Goal: Task Accomplishment & Management: Complete application form

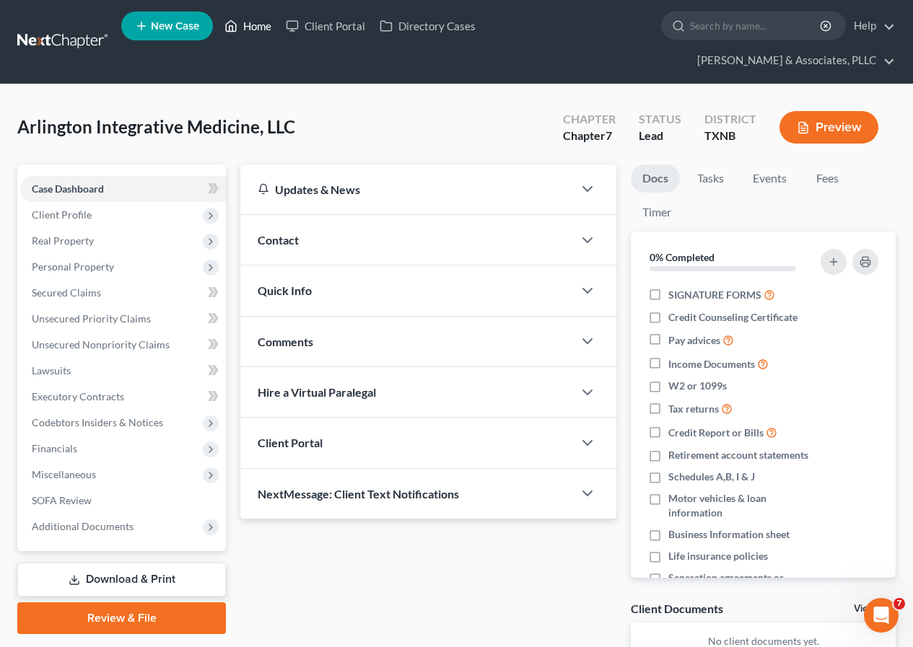
click at [251, 23] on link "Home" at bounding box center [247, 26] width 61 height 26
click at [253, 25] on link "Home" at bounding box center [247, 26] width 61 height 26
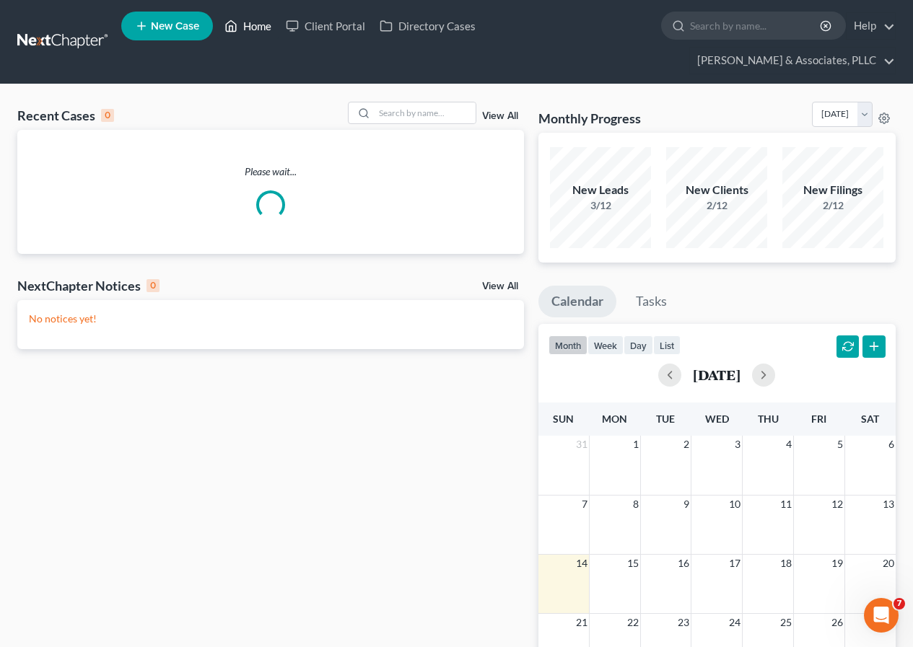
click at [253, 25] on link "Home" at bounding box center [247, 26] width 61 height 26
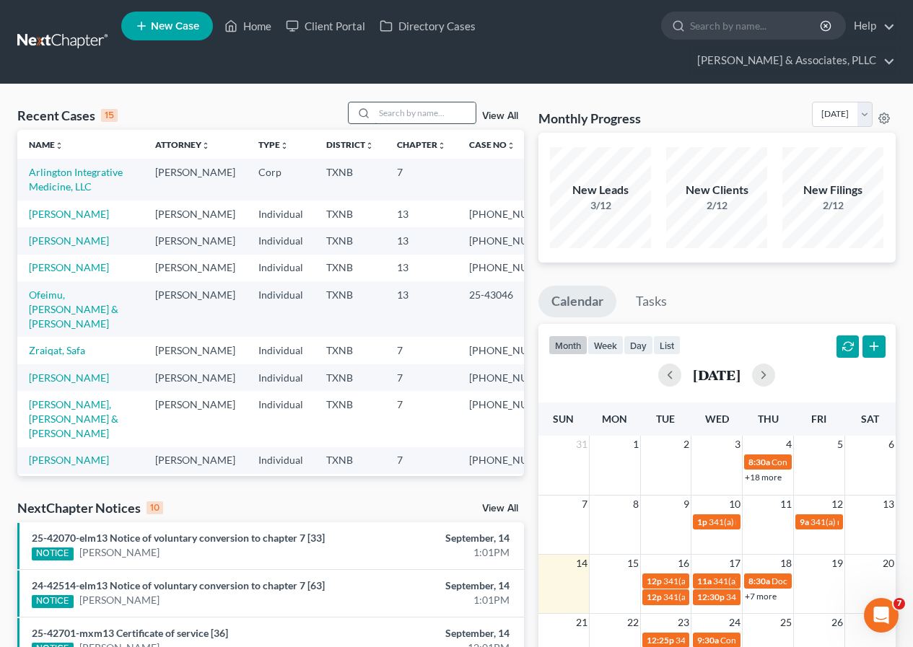
click at [407, 118] on input "search" at bounding box center [424, 112] width 101 height 21
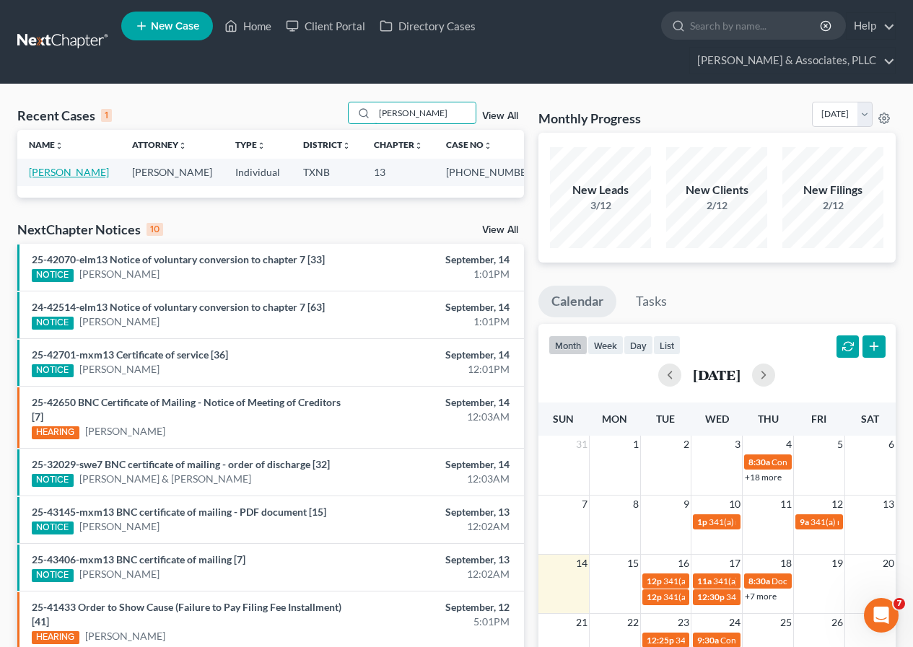
type input "[PERSON_NAME]"
click at [45, 170] on link "[PERSON_NAME]" at bounding box center [69, 172] width 80 height 12
select select "2"
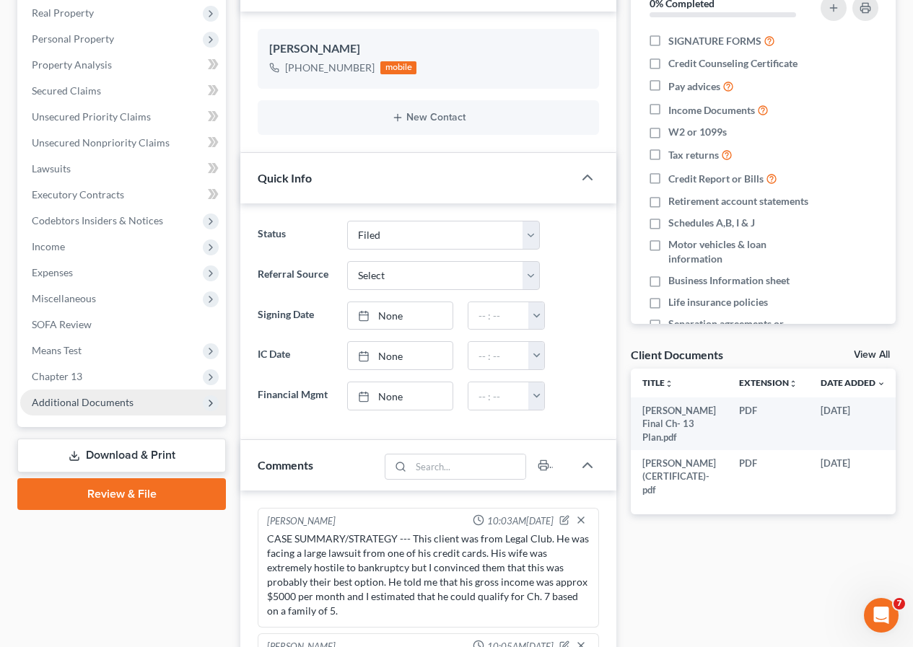
scroll to position [120, 0]
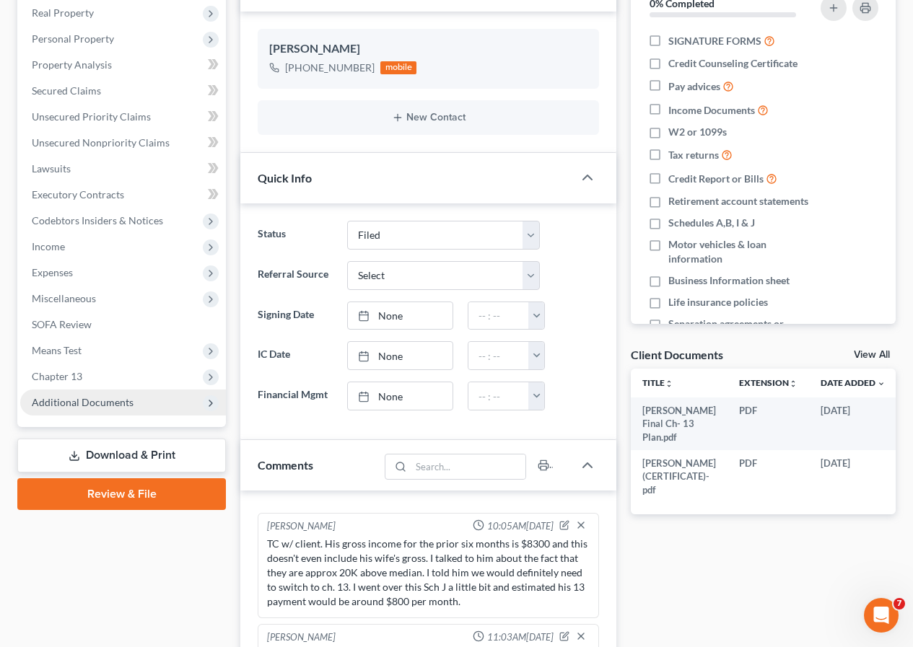
click at [94, 390] on span "Additional Documents" at bounding box center [123, 403] width 206 height 26
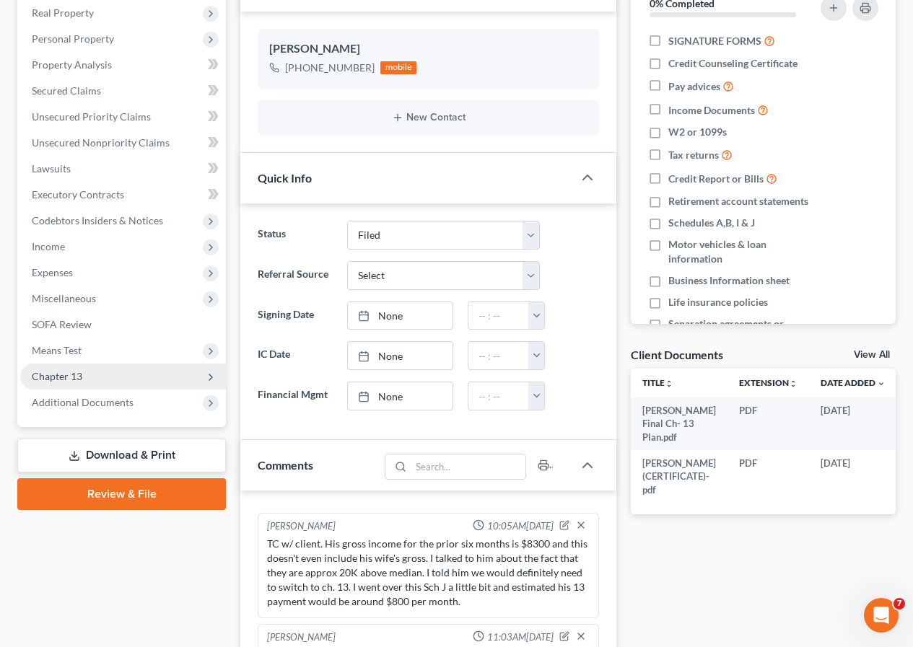
click at [100, 405] on span "Additional Documents" at bounding box center [83, 402] width 102 height 12
click at [84, 403] on span "Additional Documents" at bounding box center [83, 402] width 102 height 12
click at [69, 403] on span "Additional Documents" at bounding box center [83, 402] width 102 height 12
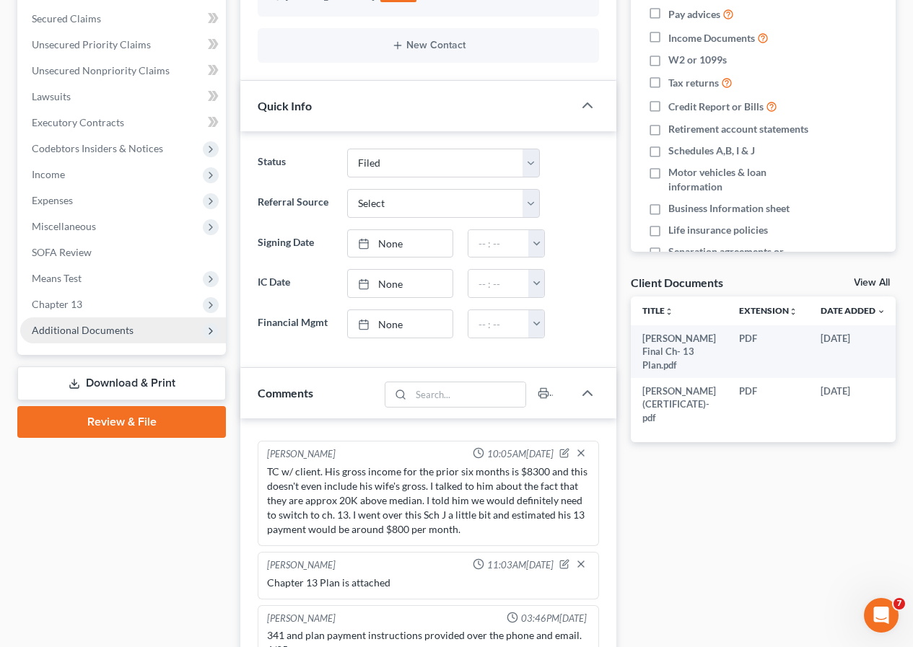
drag, startPoint x: 76, startPoint y: 335, endPoint x: 89, endPoint y: 324, distance: 16.9
click at [76, 334] on span "Additional Documents" at bounding box center [83, 330] width 102 height 12
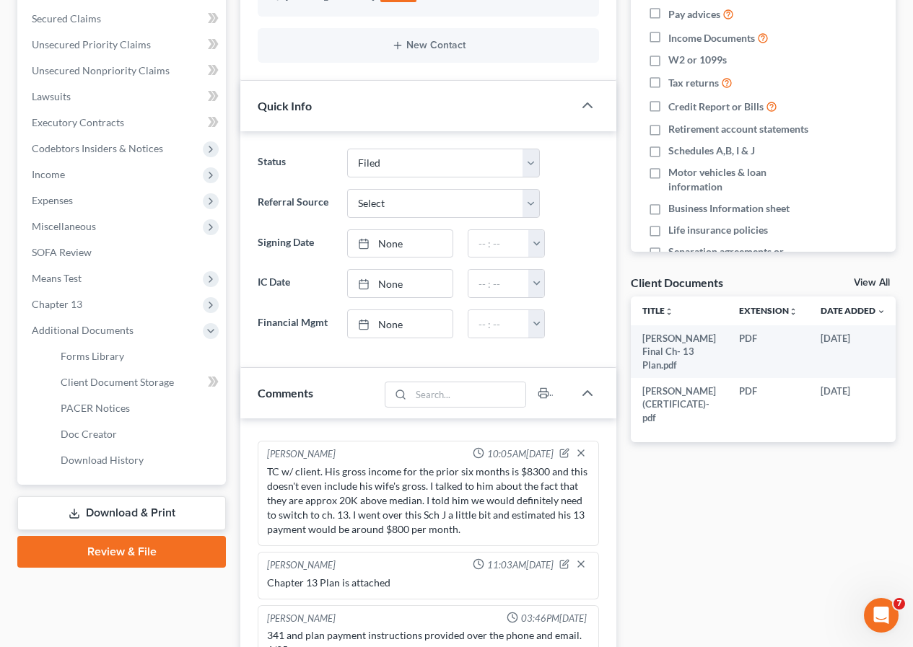
scroll to position [0, 0]
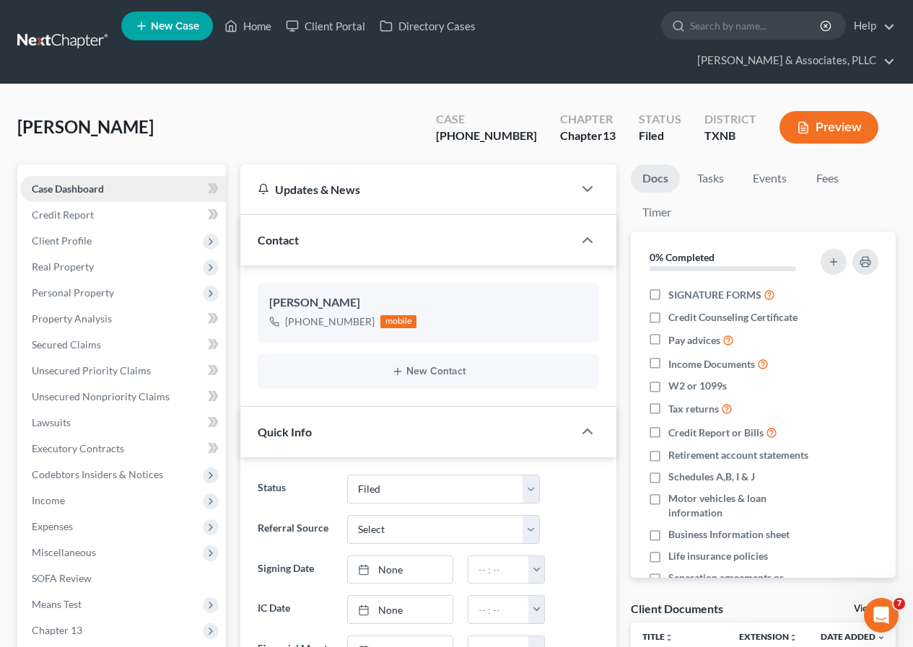
click at [73, 186] on span "Case Dashboard" at bounding box center [68, 189] width 72 height 12
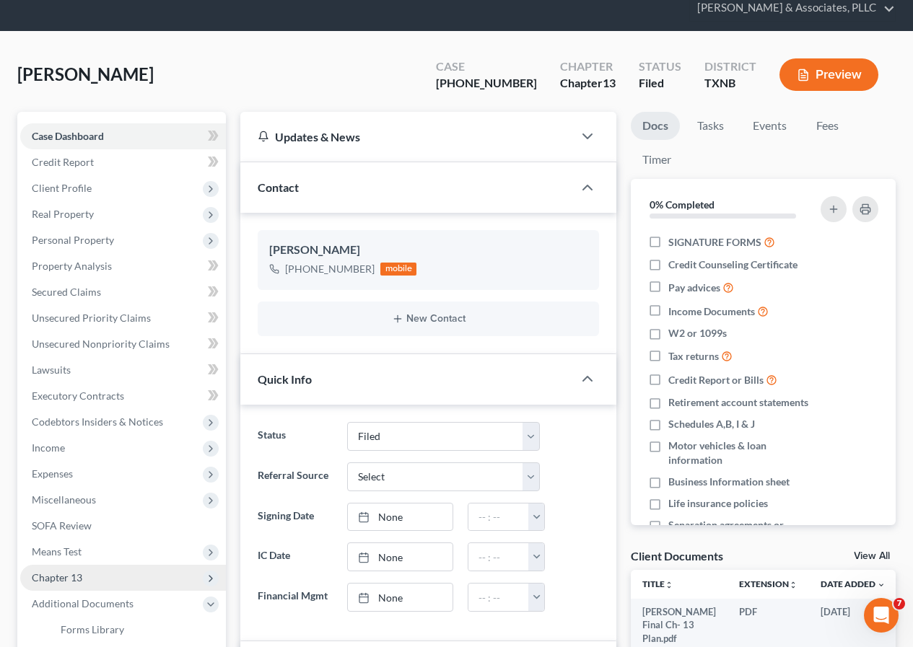
scroll to position [289, 0]
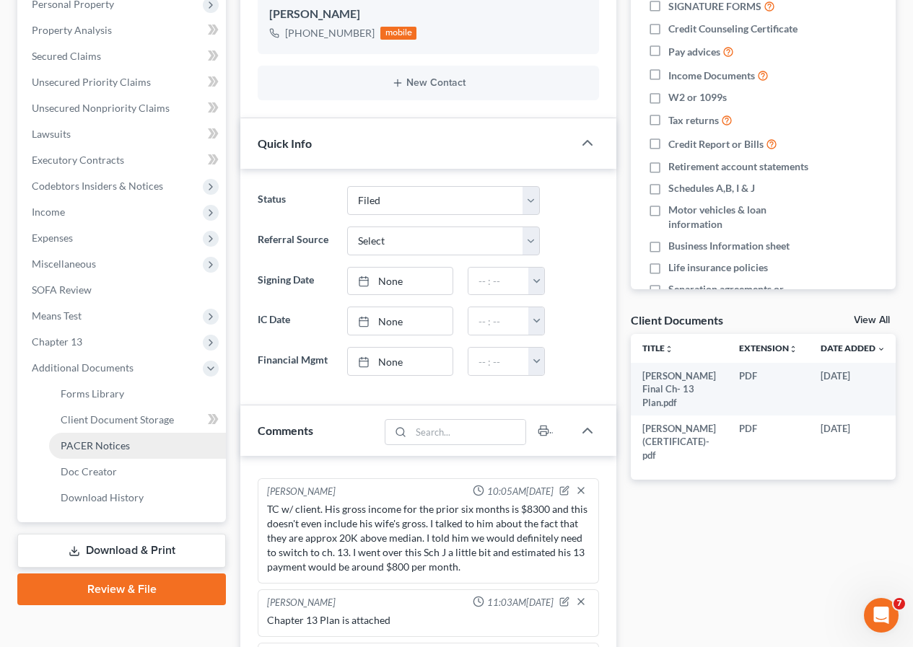
click at [105, 446] on span "PACER Notices" at bounding box center [95, 445] width 69 height 12
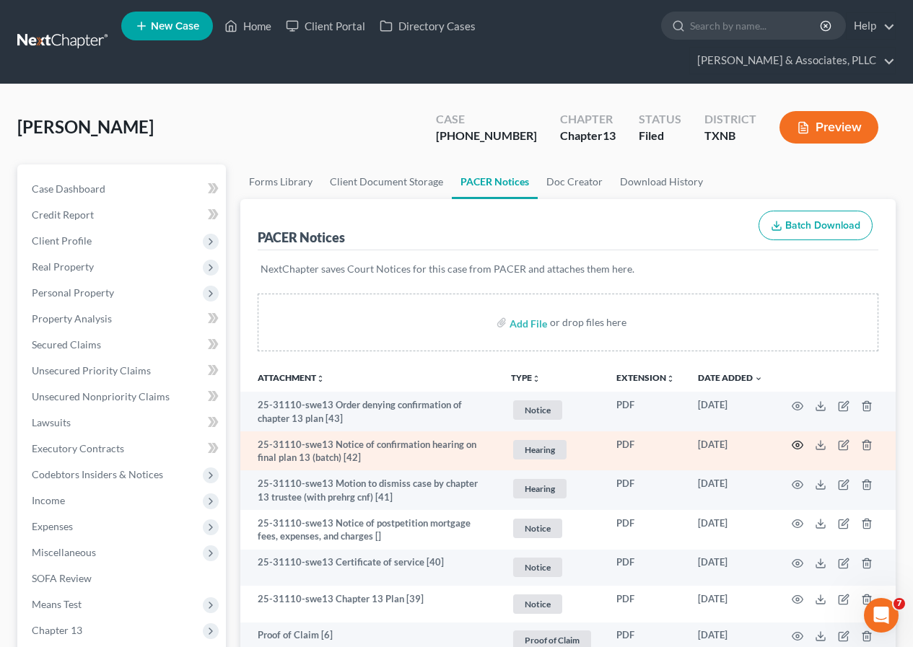
click at [797, 440] on icon "button" at bounding box center [797, 445] width 12 height 12
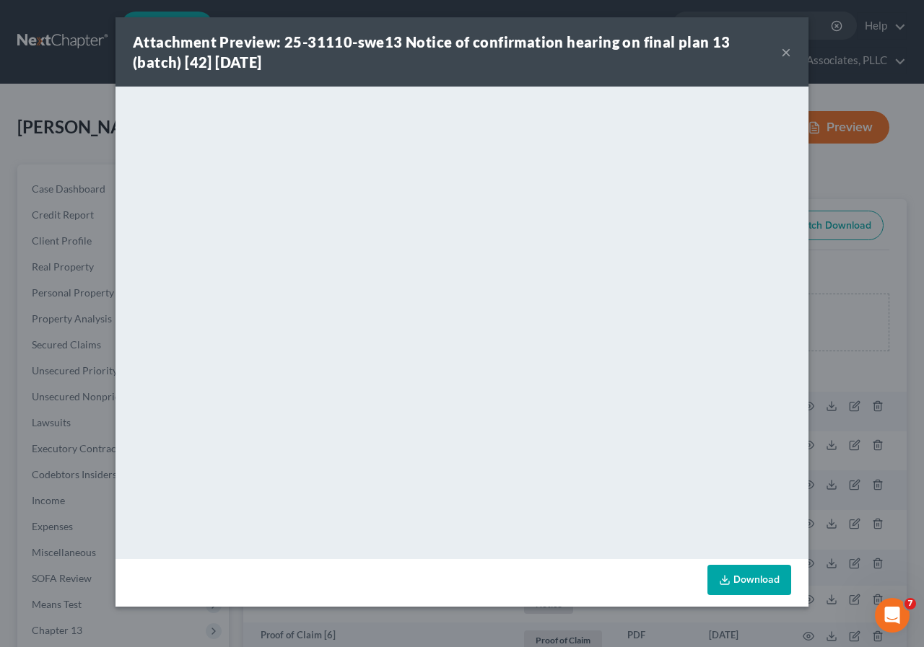
click at [788, 51] on button "×" at bounding box center [786, 51] width 10 height 17
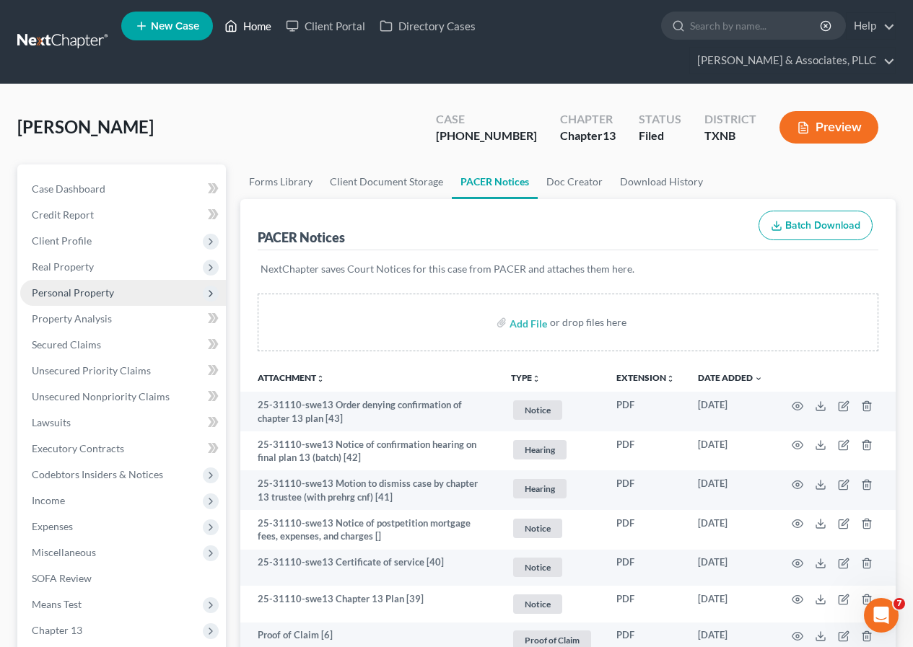
click at [252, 27] on link "Home" at bounding box center [247, 26] width 61 height 26
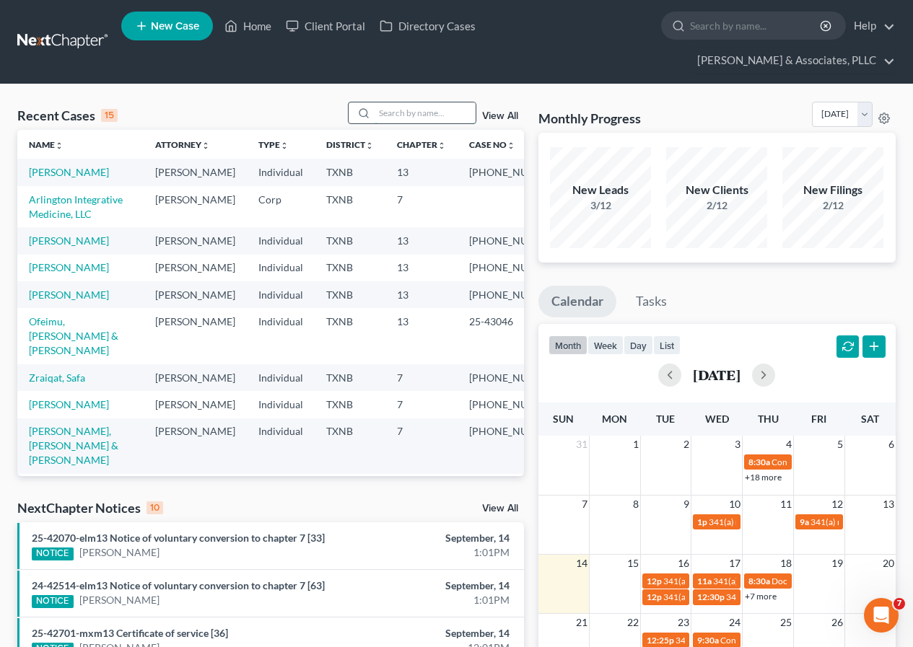
click at [396, 117] on input "search" at bounding box center [424, 112] width 101 height 21
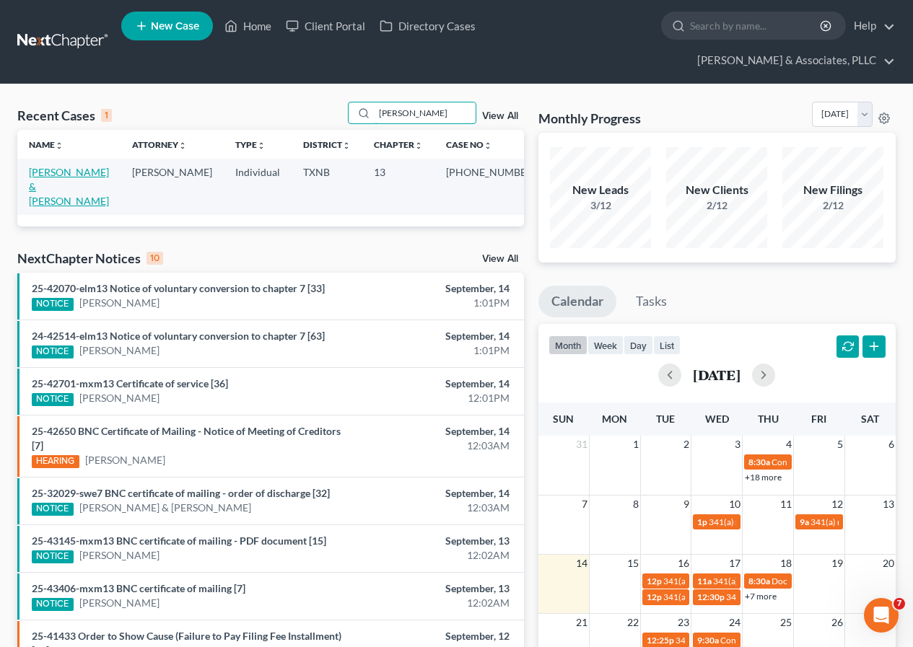
type input "[PERSON_NAME]"
click at [75, 175] on link "[PERSON_NAME] & [PERSON_NAME]" at bounding box center [69, 186] width 80 height 41
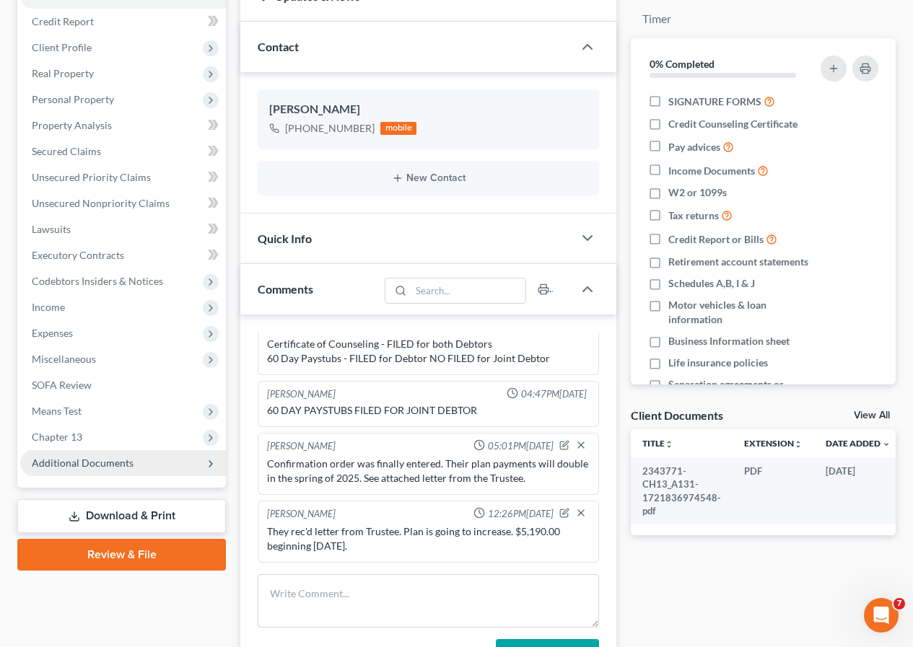
scroll to position [216, 0]
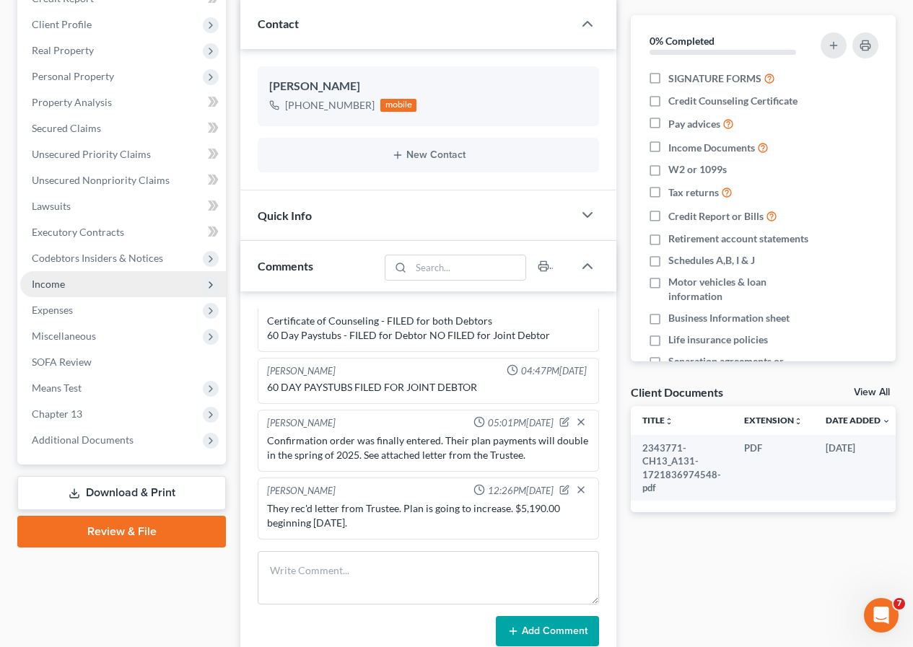
click at [66, 289] on span "Income" at bounding box center [123, 284] width 206 height 26
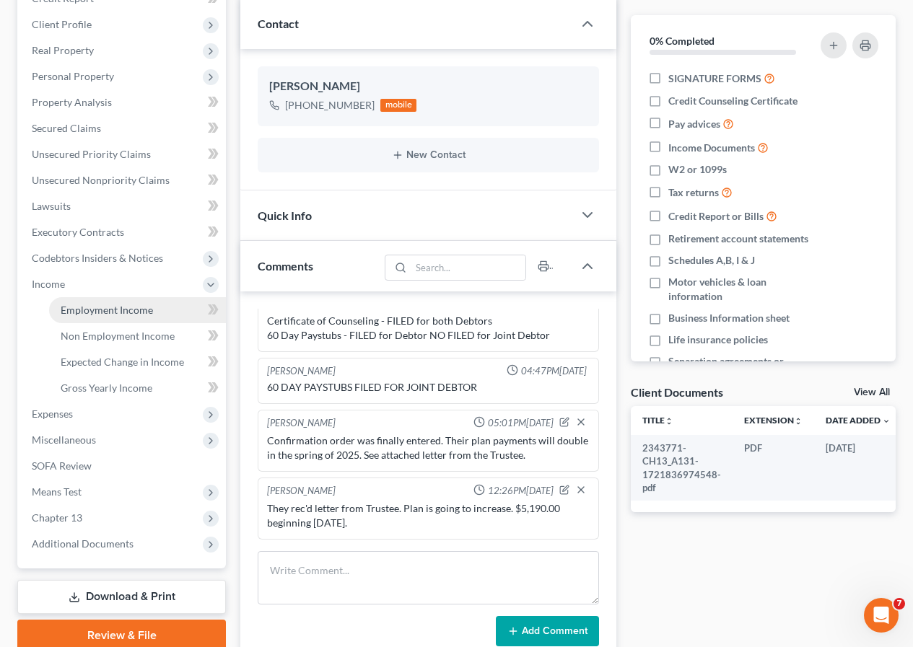
click at [99, 312] on span "Employment Income" at bounding box center [107, 310] width 92 height 12
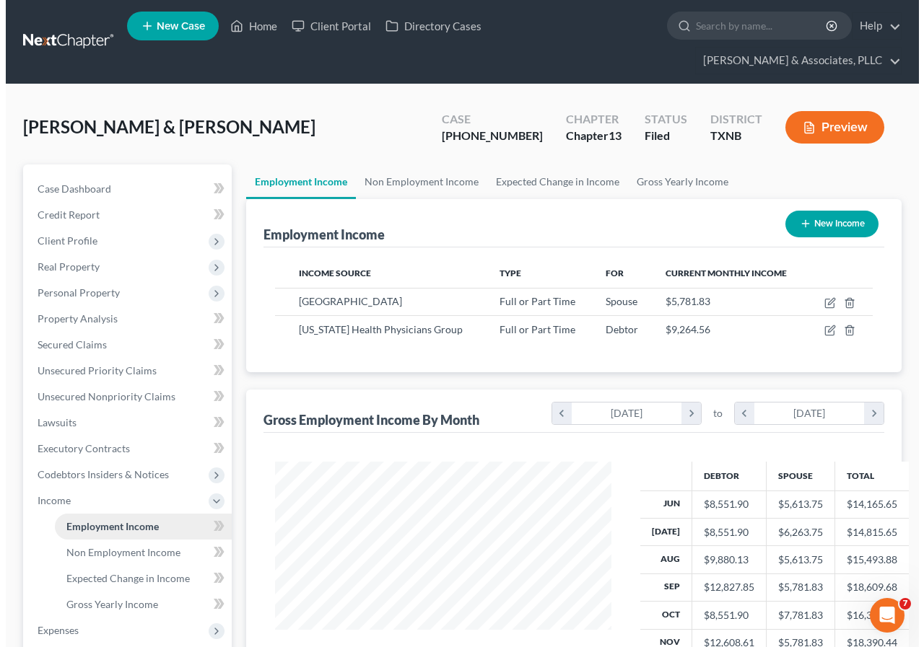
scroll to position [259, 365]
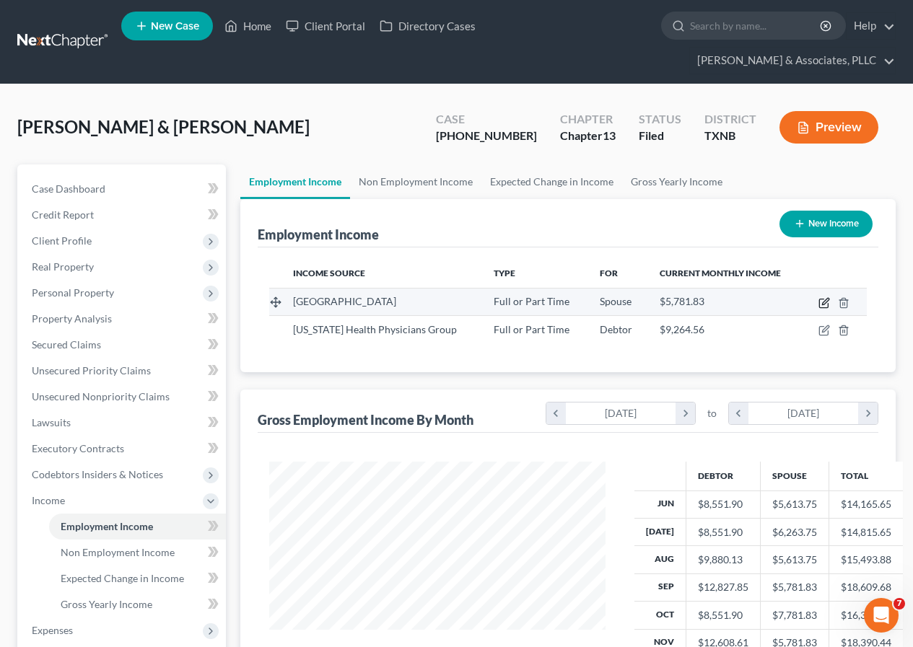
click at [823, 299] on icon "button" at bounding box center [823, 303] width 9 height 9
select select "0"
select select "45"
select select "0"
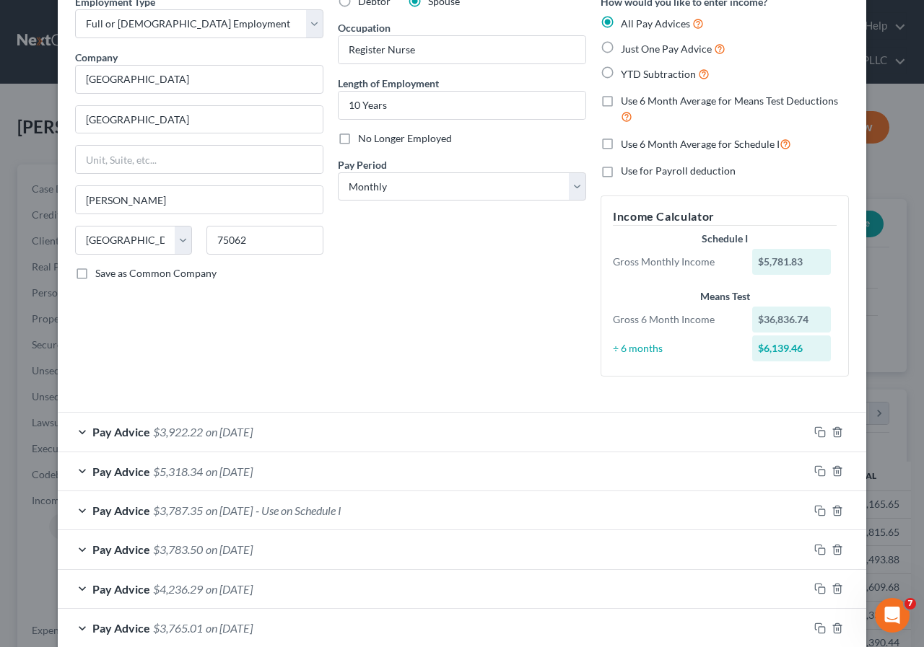
scroll to position [0, 0]
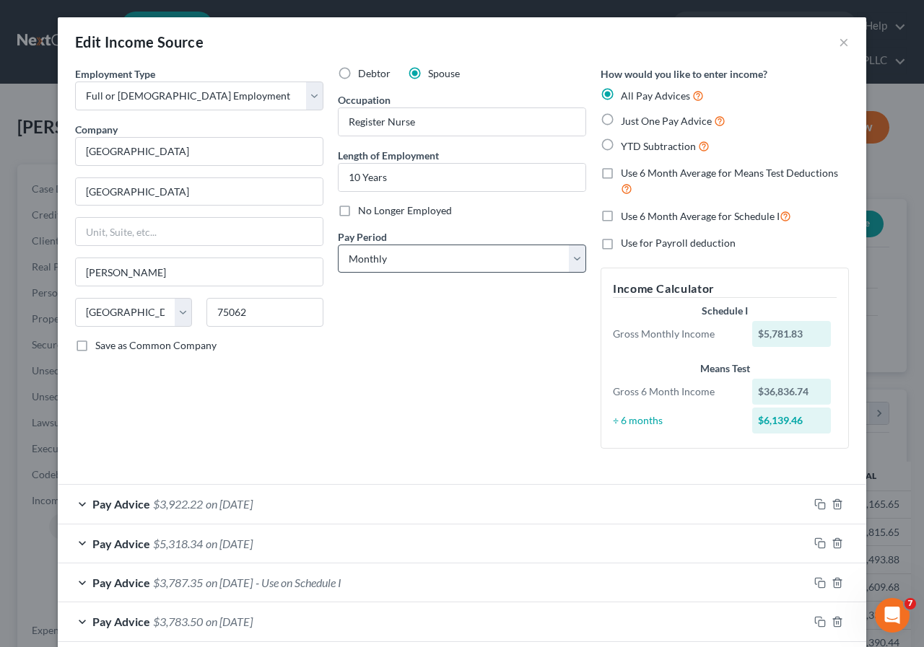
drag, startPoint x: 602, startPoint y: 119, endPoint x: 493, endPoint y: 273, distance: 188.4
click at [620, 119] on label "Just One Pay Advice" at bounding box center [672, 121] width 105 height 17
click at [626, 119] on input "Just One Pay Advice" at bounding box center [630, 117] width 9 height 9
radio input "true"
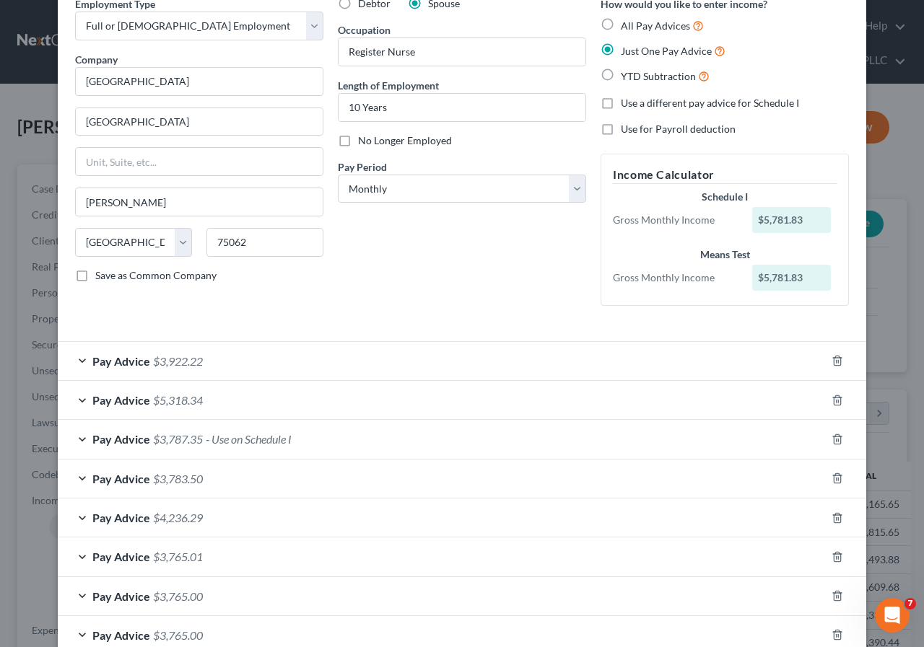
scroll to position [52, 0]
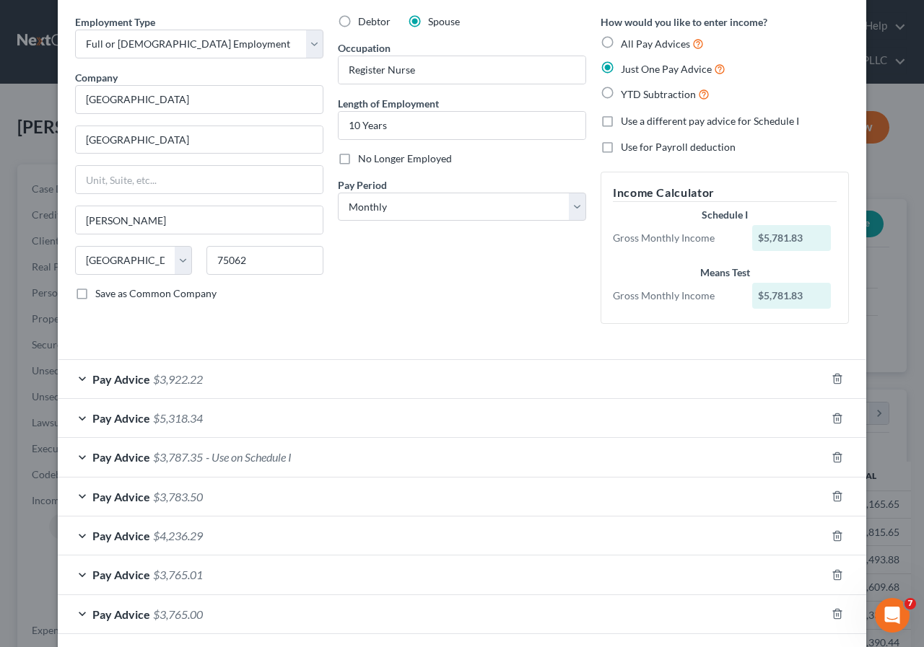
click at [134, 379] on span "Pay Advice" at bounding box center [121, 379] width 58 height 14
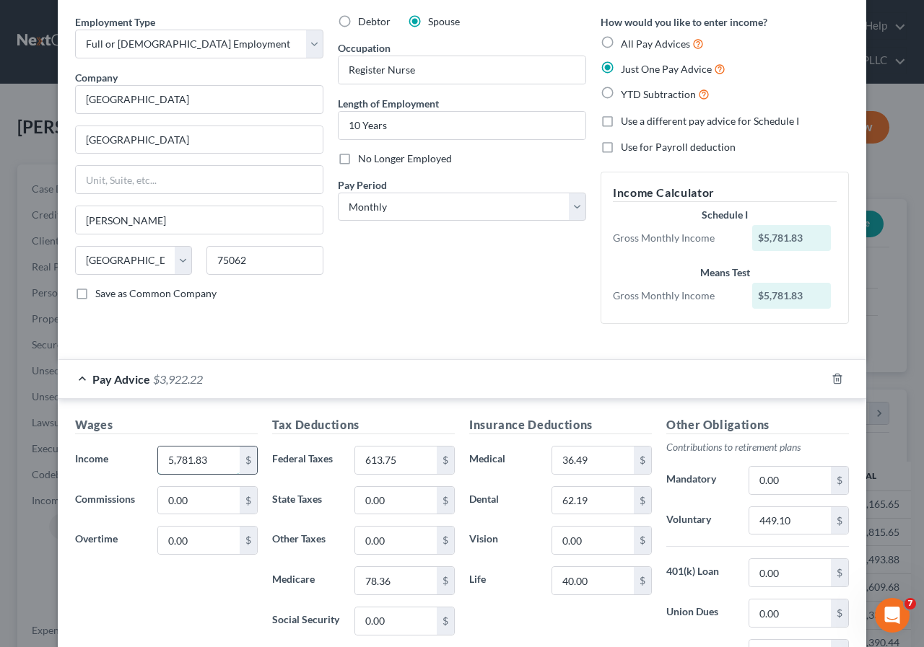
click at [208, 462] on input "5,781.83" at bounding box center [199, 460] width 82 height 27
type input "6,747.33"
click at [358, 461] on input "613.75" at bounding box center [396, 460] width 82 height 27
type input "388.33"
click at [360, 582] on input "78.36" at bounding box center [396, 580] width 82 height 27
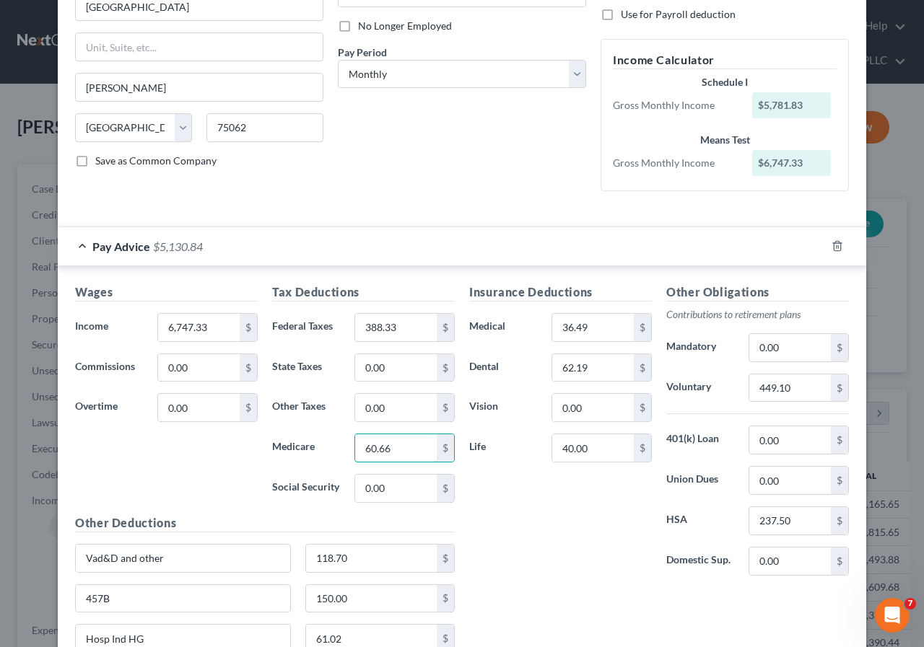
scroll to position [268, 0]
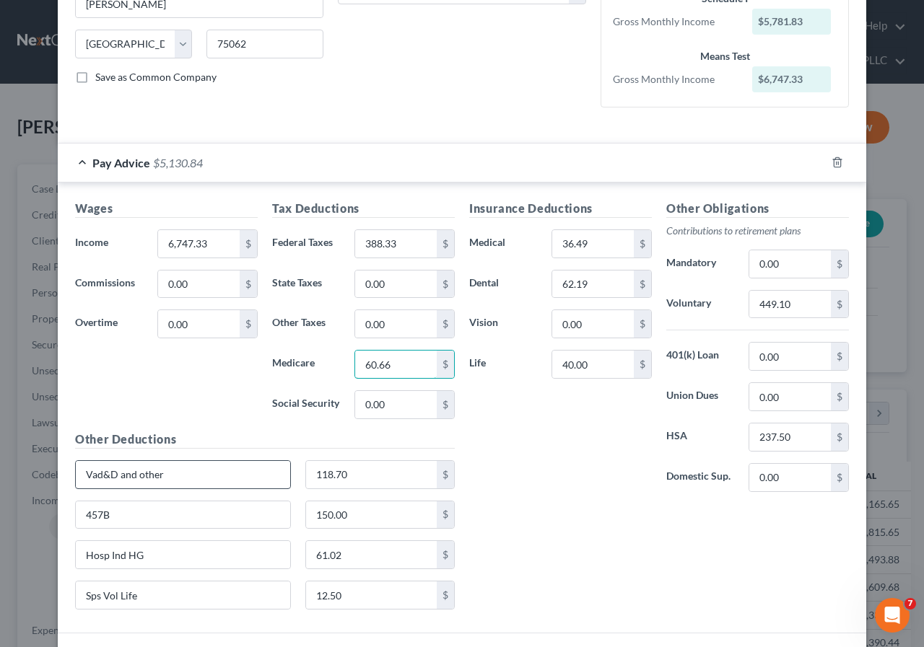
type input "60.66"
click at [188, 473] on input "Vad&D and other" at bounding box center [183, 474] width 214 height 27
type input "V"
type input "ActiveCR12"
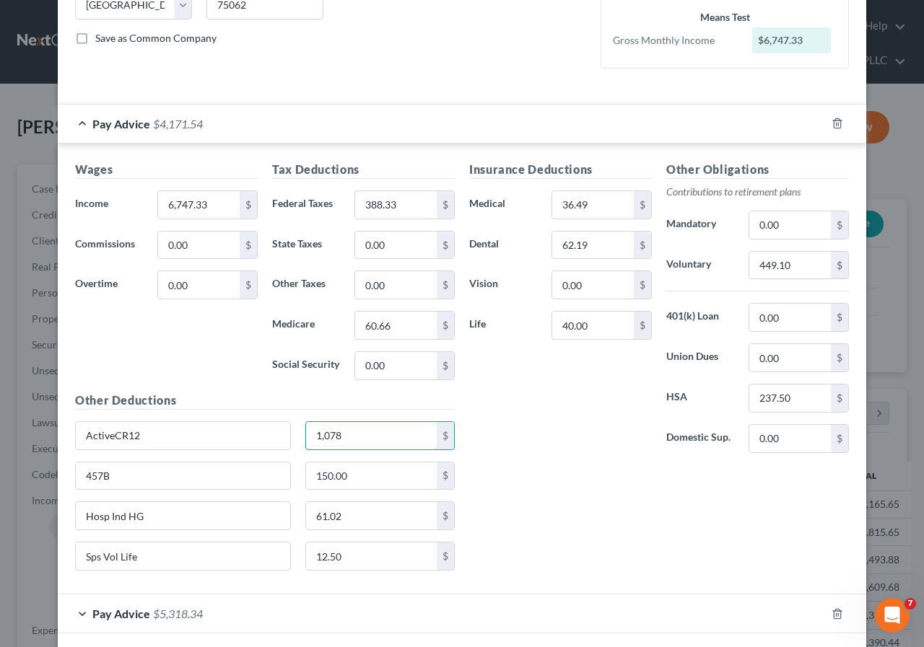
scroll to position [341, 0]
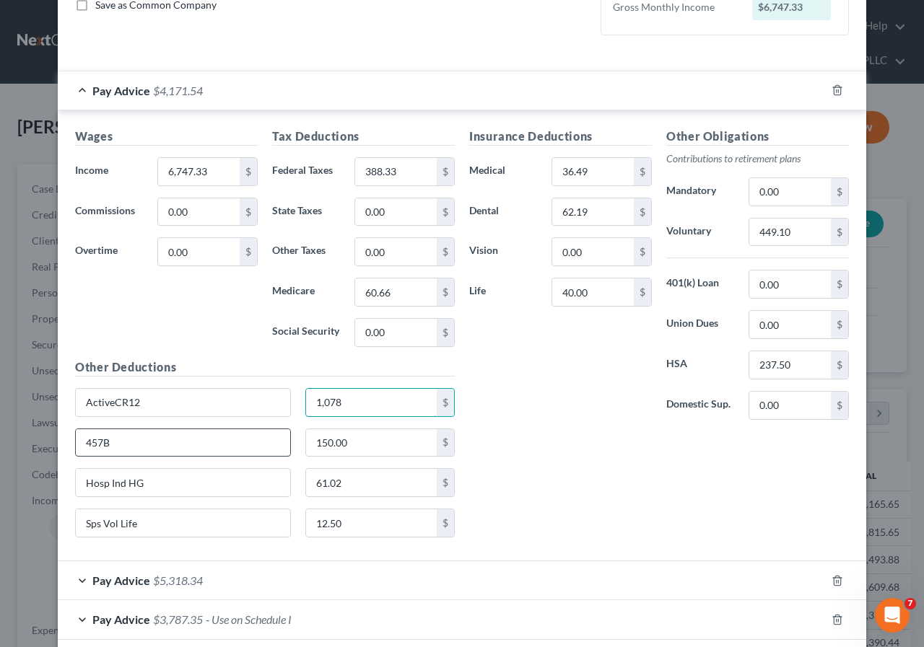
type input "1,078"
click at [165, 441] on input "457B" at bounding box center [183, 442] width 214 height 27
type input "4"
type input "ActCRADJ12"
drag, startPoint x: 85, startPoint y: 405, endPoint x: 89, endPoint y: 421, distance: 16.3
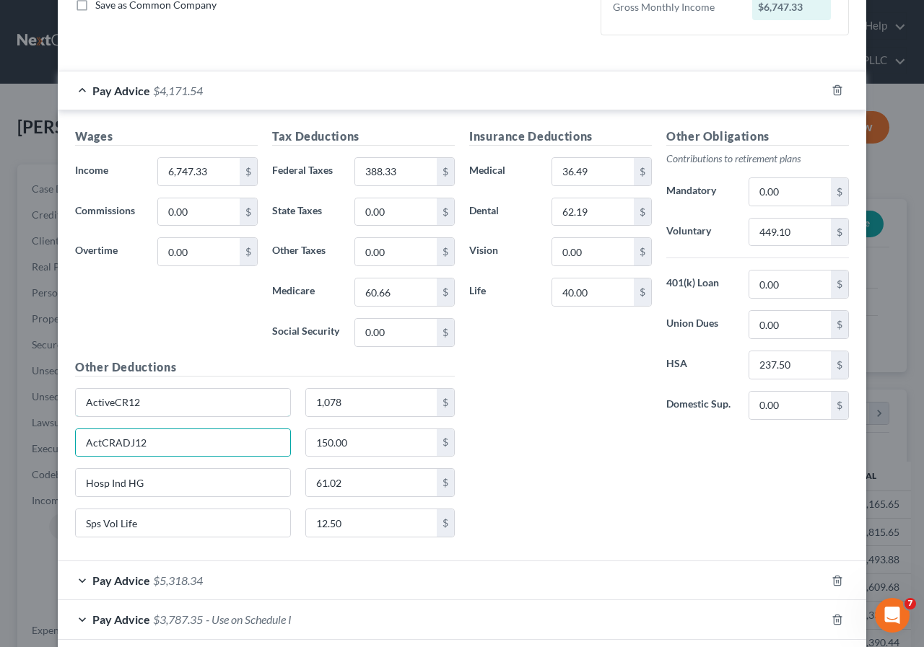
click at [87, 405] on input "ActiveCR12" at bounding box center [183, 402] width 214 height 27
type input "ACTIVECR12"
click at [86, 443] on input "ActCRADJ12" at bounding box center [183, 442] width 214 height 27
type input "ACTCRADJ12"
click at [308, 439] on input "150.00" at bounding box center [371, 442] width 131 height 27
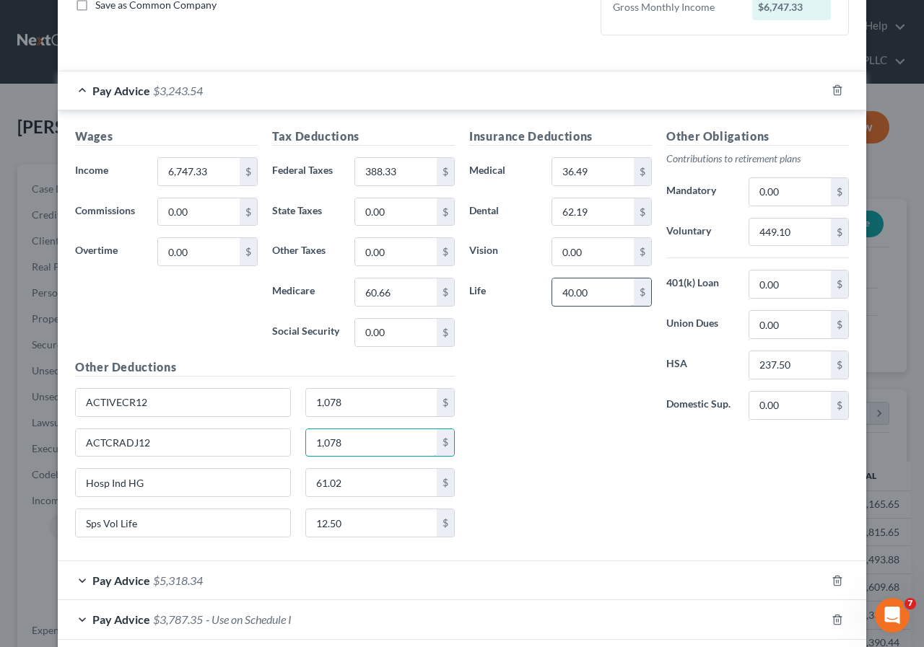
type input "1,078"
click at [554, 289] on input "40.00" at bounding box center [593, 291] width 82 height 27
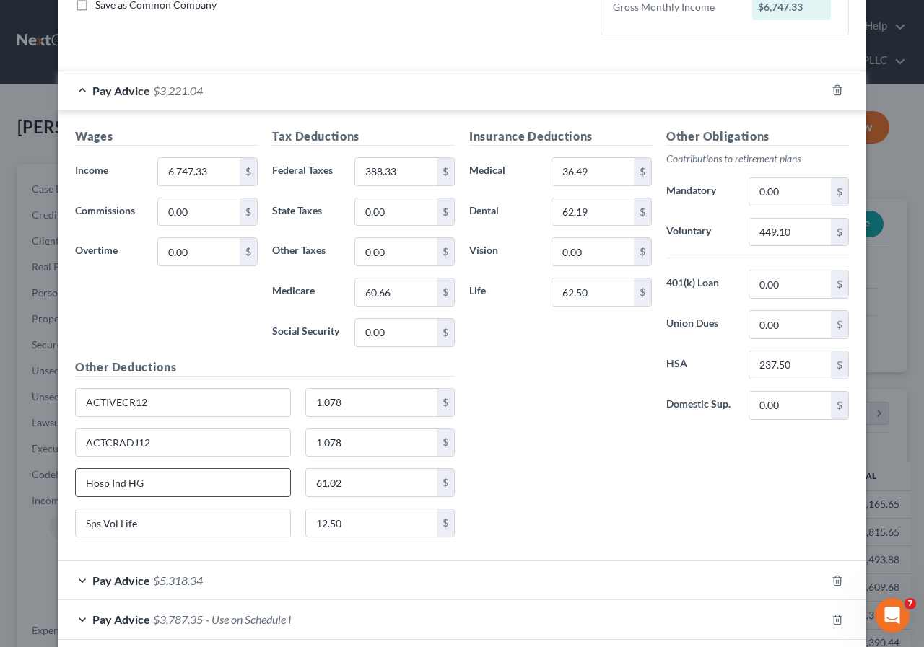
click at [164, 488] on input "Hosp Ind HG" at bounding box center [183, 482] width 214 height 27
drag, startPoint x: 558, startPoint y: 288, endPoint x: 563, endPoint y: 317, distance: 30.1
click at [558, 288] on input "62.50" at bounding box center [593, 291] width 82 height 27
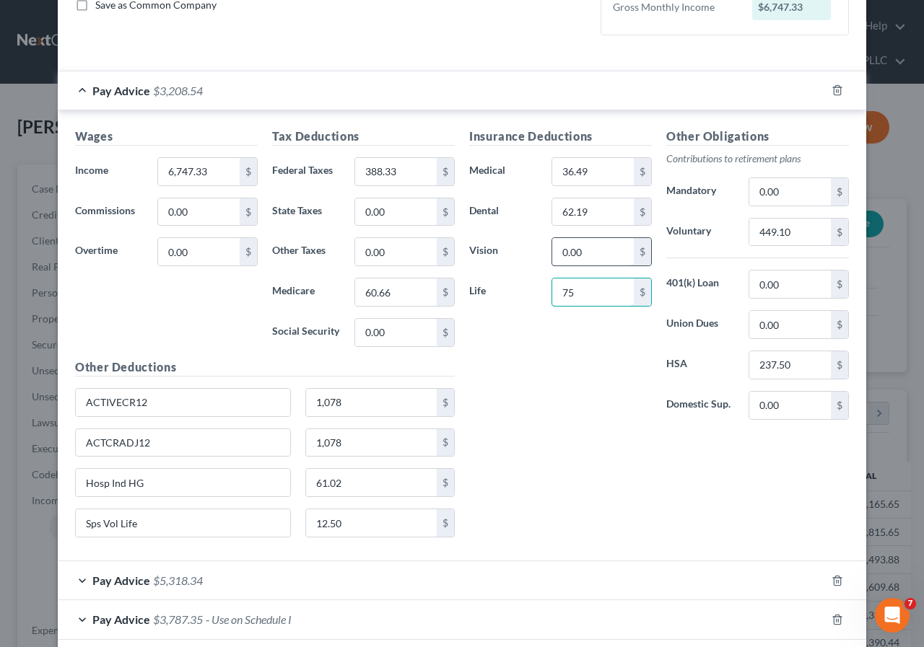
type input "75"
click at [555, 256] on input "0.00" at bounding box center [593, 251] width 82 height 27
type input "15.76"
click at [562, 209] on input "62.19" at bounding box center [593, 211] width 82 height 27
type input "64.12"
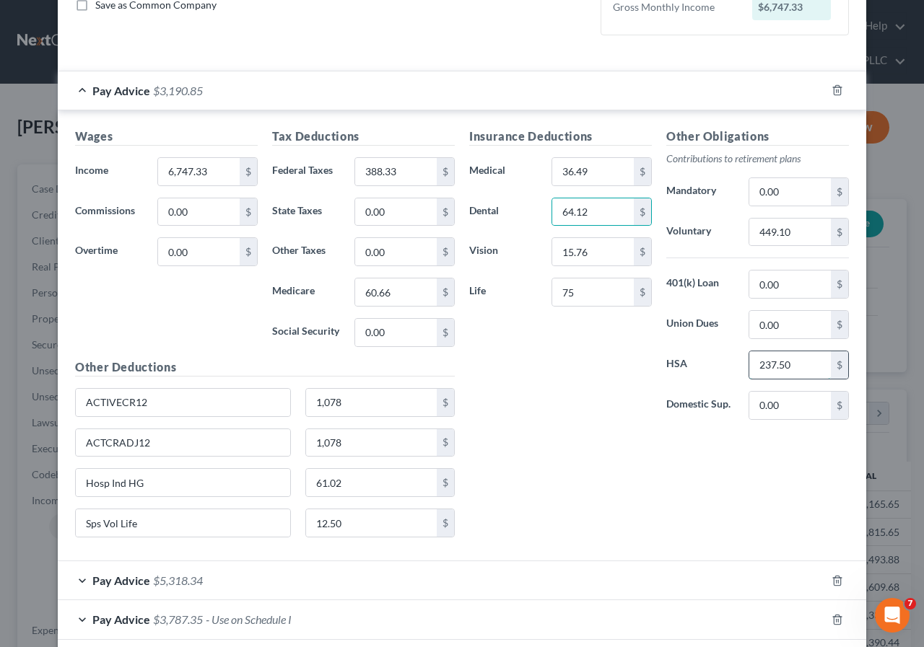
click at [750, 366] on input "237.50" at bounding box center [790, 364] width 82 height 27
type input "266.66"
click at [753, 321] on input "0.00" at bounding box center [790, 324] width 82 height 27
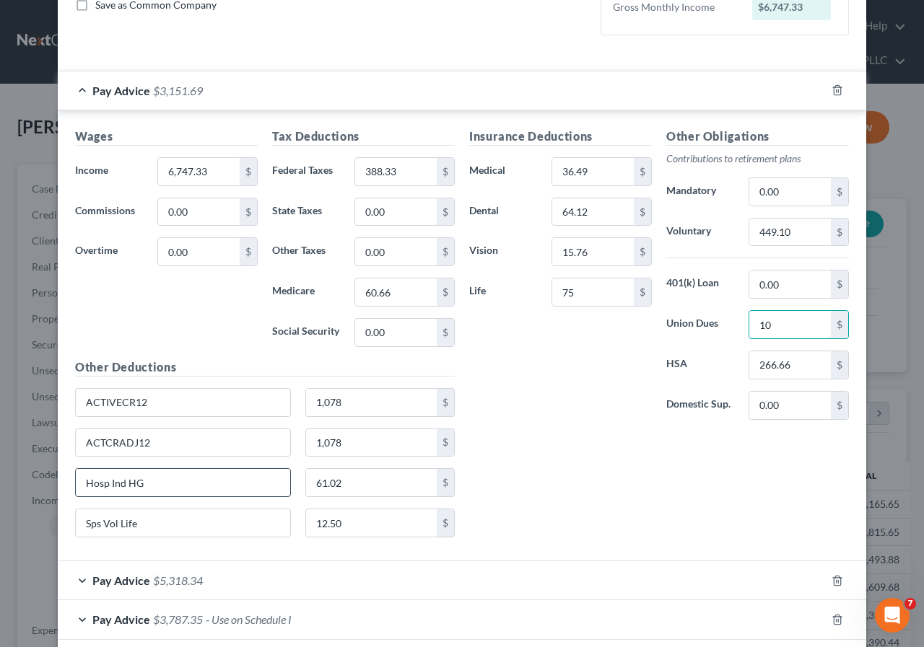
type input "10"
click at [178, 491] on input "Hosp Ind HG" at bounding box center [183, 482] width 214 height 27
click at [197, 528] on input "Sps Vol Life" at bounding box center [183, 522] width 214 height 27
type input "S"
type input "457B PreTax"
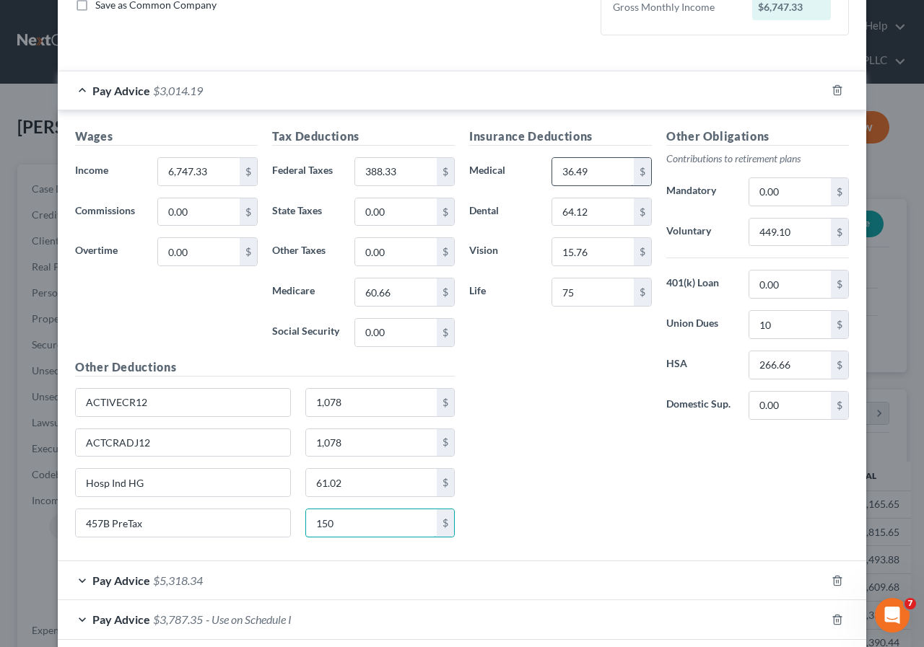
type input "150"
click at [557, 175] on input "36.49" at bounding box center [593, 171] width 82 height 27
type input "4"
type input "183.95"
click at [757, 230] on input "449.10" at bounding box center [790, 232] width 82 height 27
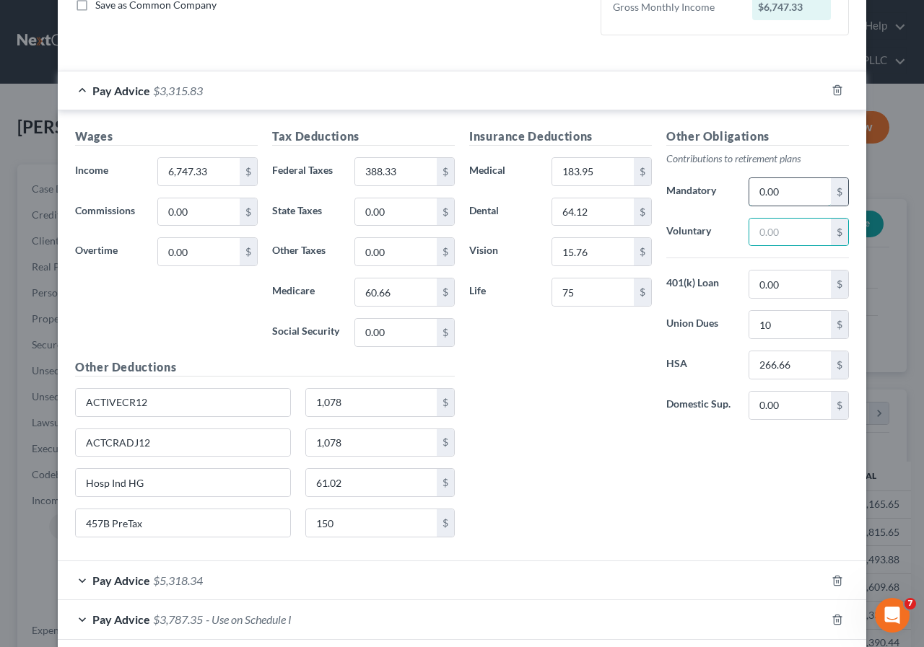
click at [755, 192] on input "0.00" at bounding box center [790, 191] width 82 height 27
type input "515.41"
click at [595, 164] on input "183.95" at bounding box center [593, 171] width 82 height 27
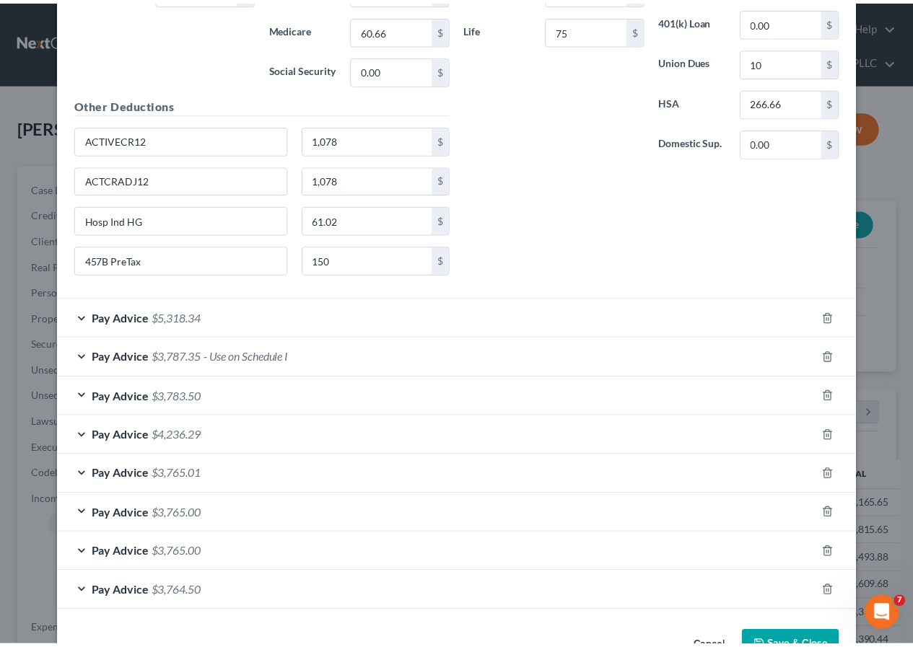
scroll to position [647, 0]
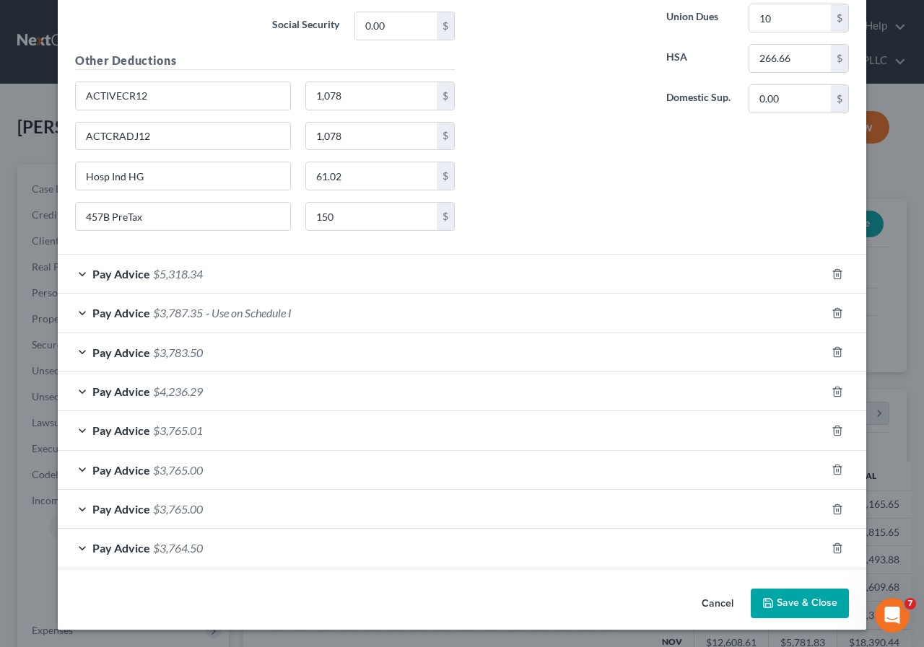
type input "182.20"
click at [784, 602] on button "Save & Close" at bounding box center [799, 604] width 98 height 30
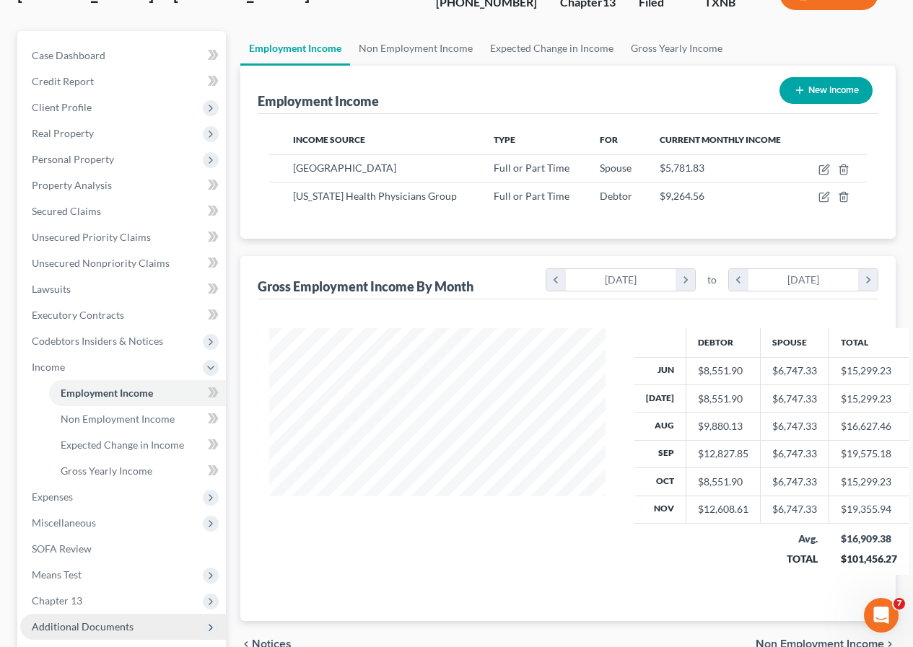
scroll to position [144, 0]
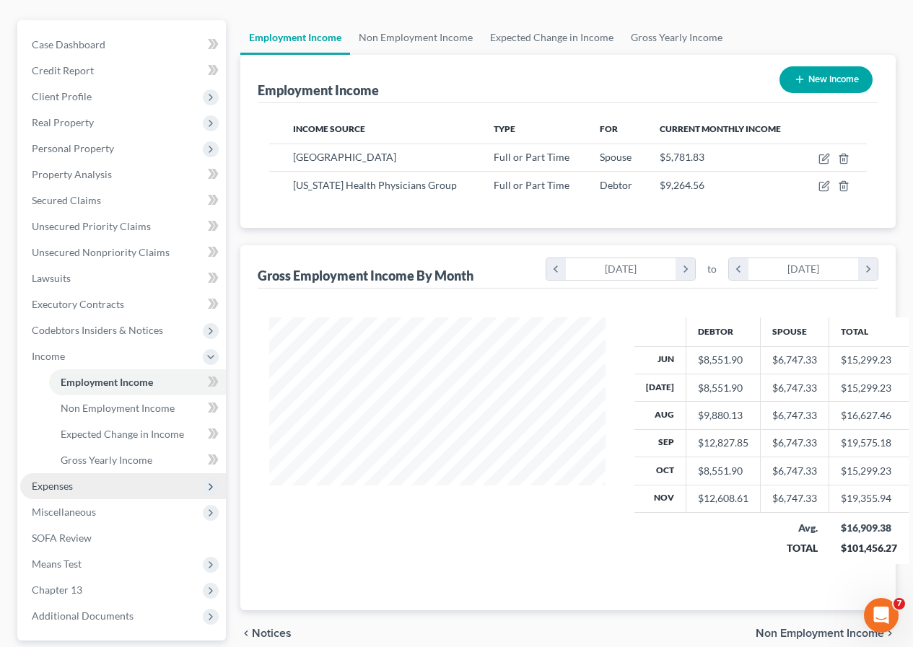
click at [63, 489] on span "Expenses" at bounding box center [52, 486] width 41 height 12
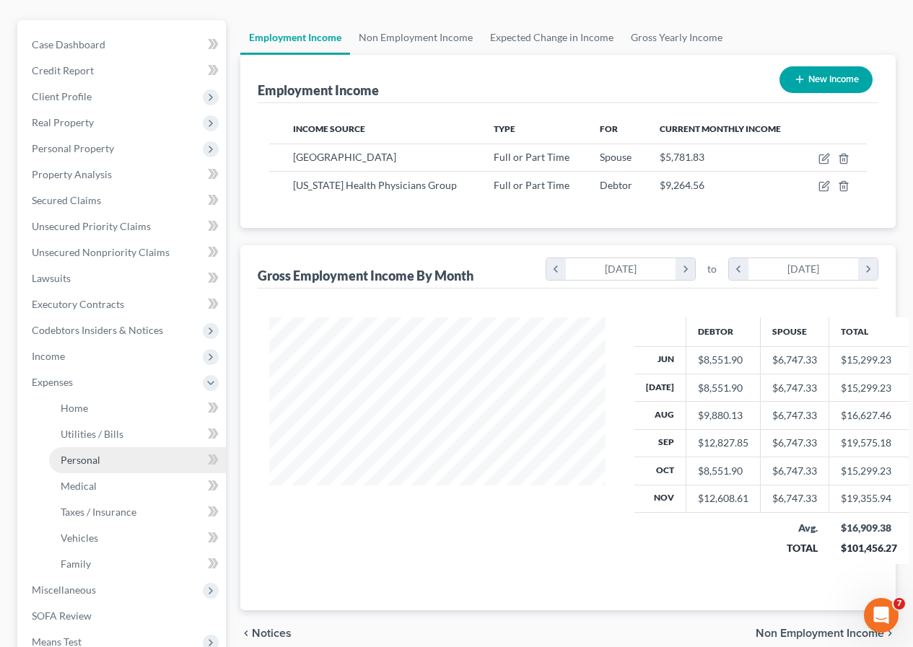
click at [87, 462] on span "Personal" at bounding box center [81, 460] width 40 height 12
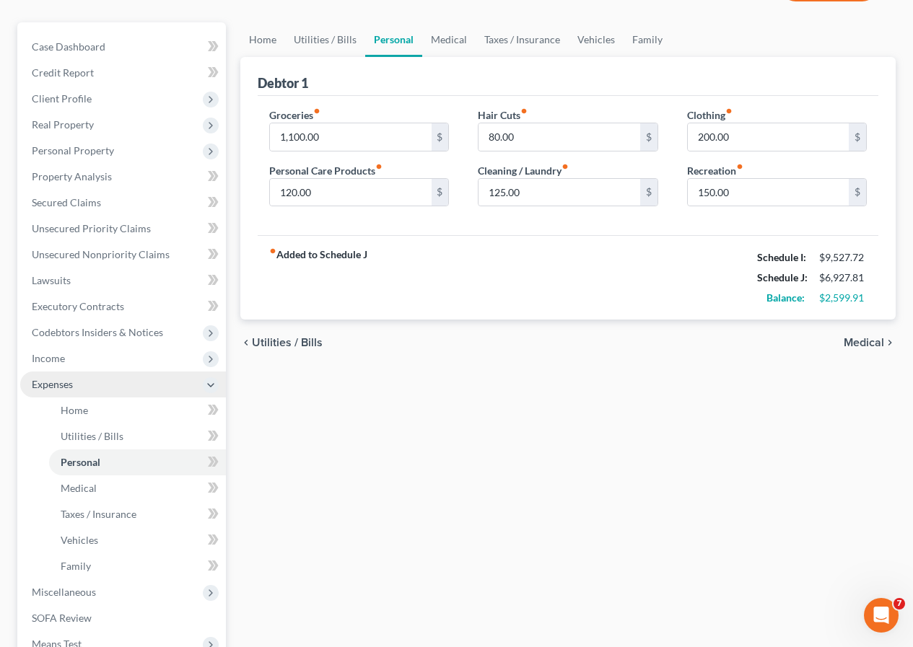
scroll to position [144, 0]
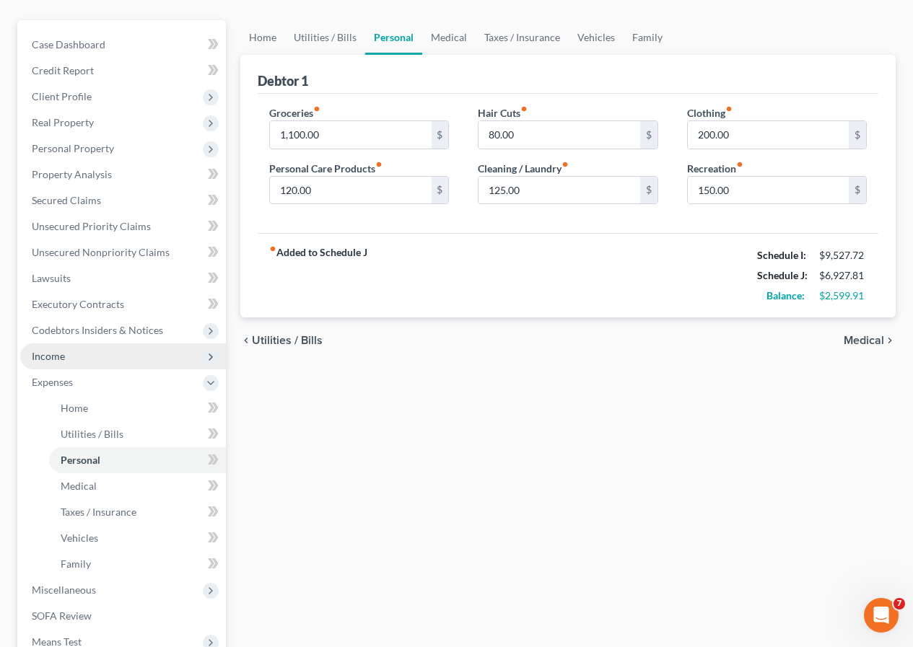
click at [91, 358] on span "Income" at bounding box center [123, 356] width 206 height 26
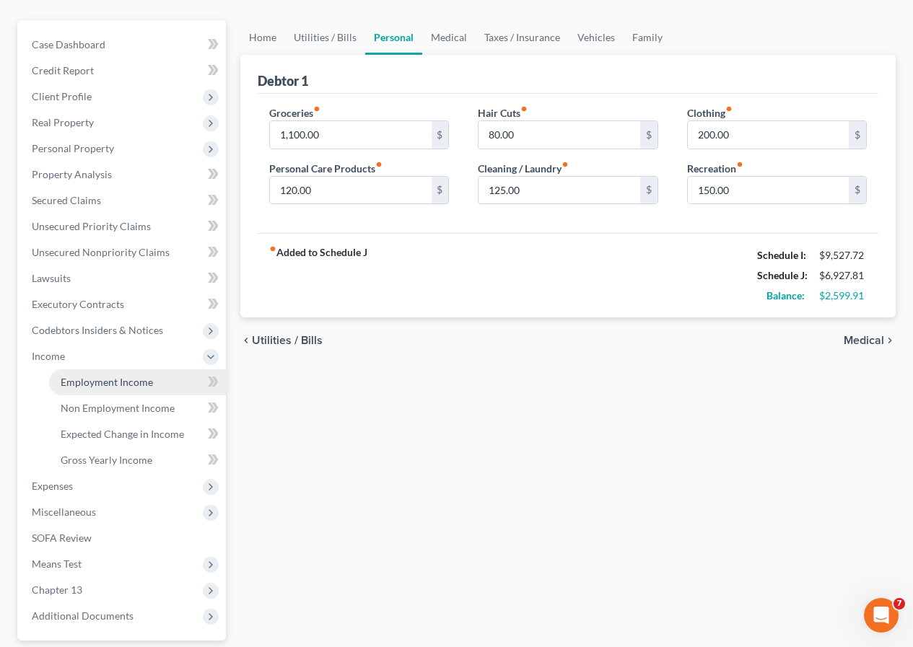
click at [108, 377] on span "Employment Income" at bounding box center [107, 382] width 92 height 12
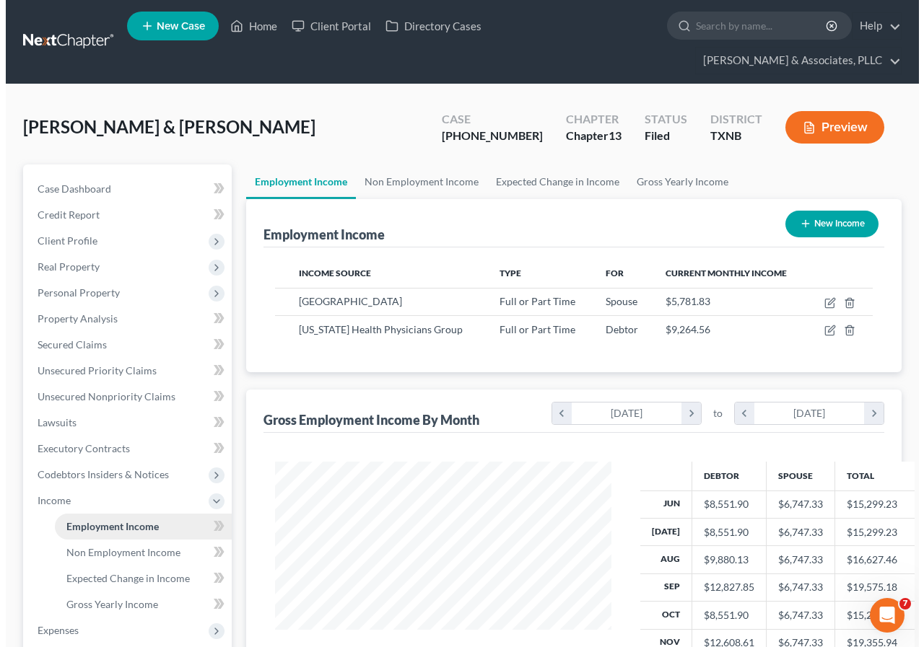
scroll to position [259, 365]
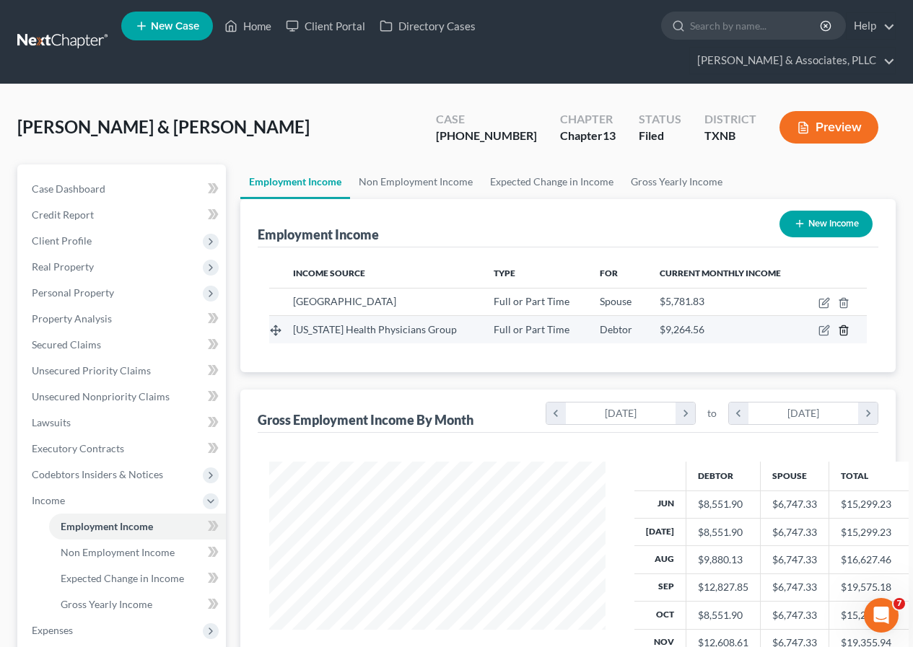
click at [844, 332] on line "button" at bounding box center [844, 331] width 0 height 3
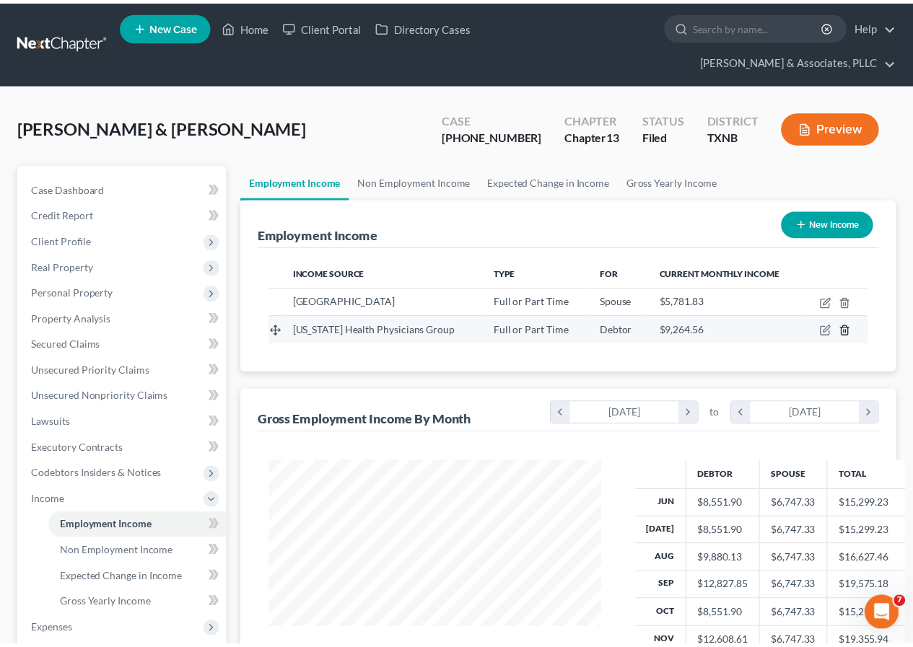
scroll to position [259, 370]
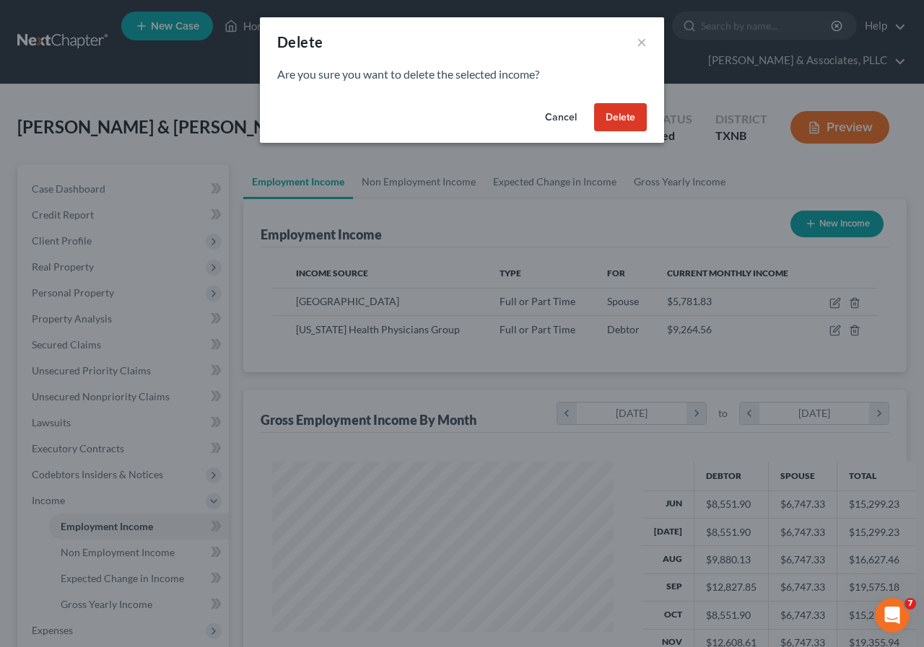
click at [625, 117] on button "Delete" at bounding box center [620, 117] width 53 height 29
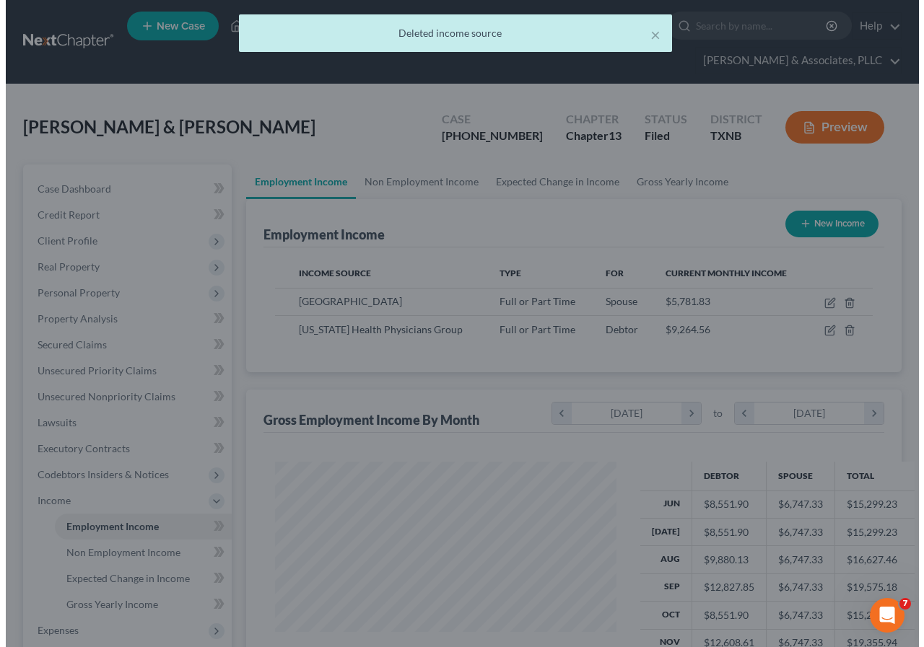
scroll to position [721226, 721120]
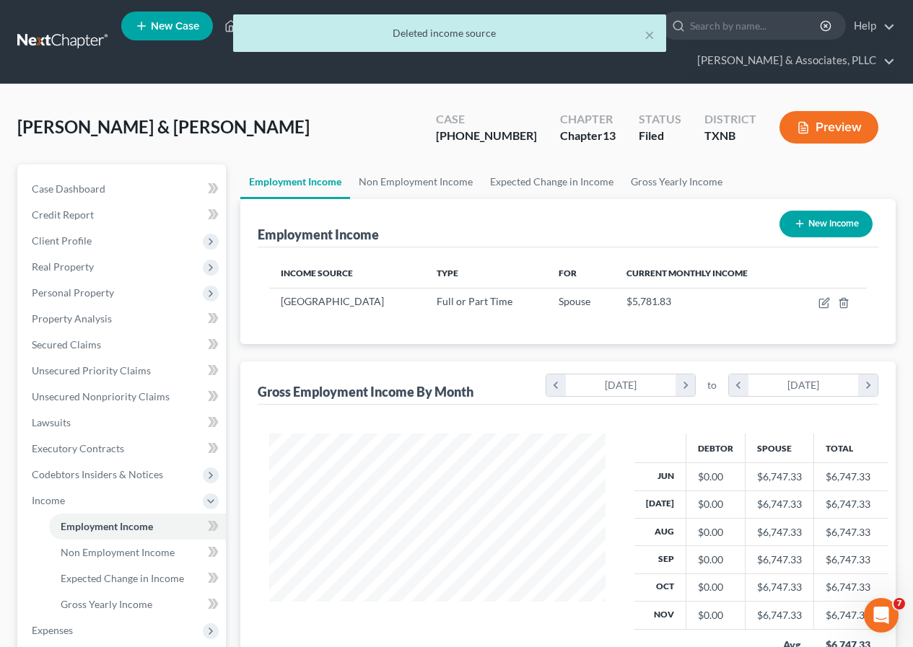
click at [825, 229] on button "New Income" at bounding box center [825, 224] width 93 height 27
select select "0"
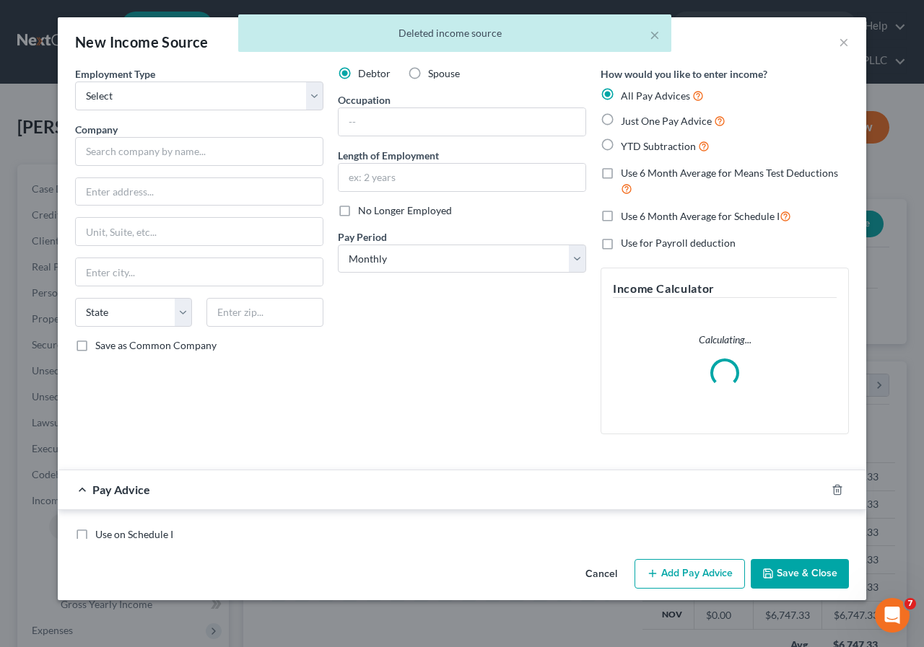
scroll to position [259, 370]
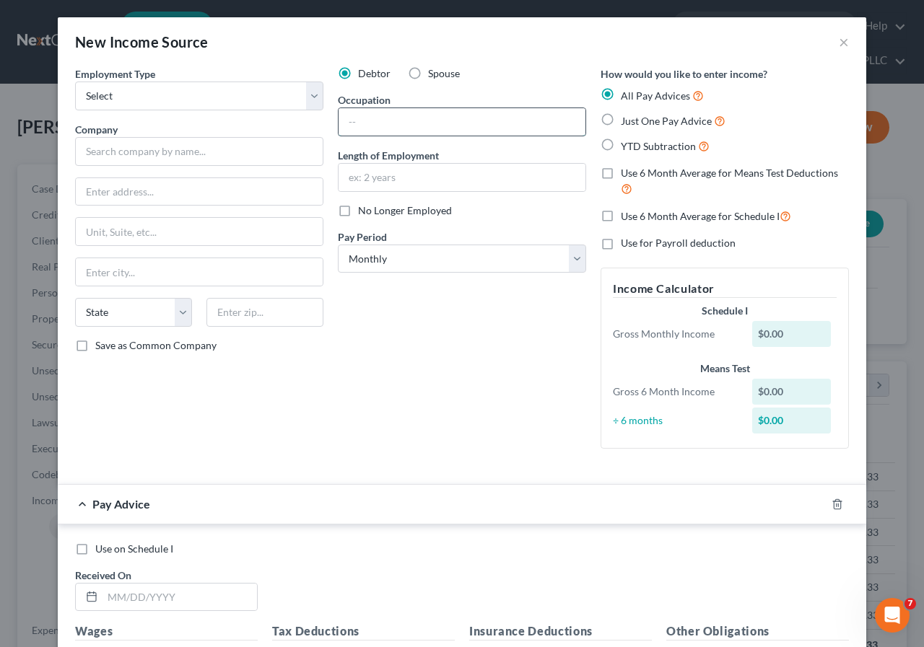
click at [354, 115] on input "text" at bounding box center [461, 121] width 247 height 27
type input "Nurse"
drag, startPoint x: 303, startPoint y: 101, endPoint x: 283, endPoint y: 109, distance: 21.7
click at [303, 101] on select "Select Full or [DEMOGRAPHIC_DATA] Employment Self Employment" at bounding box center [199, 96] width 248 height 29
select select "0"
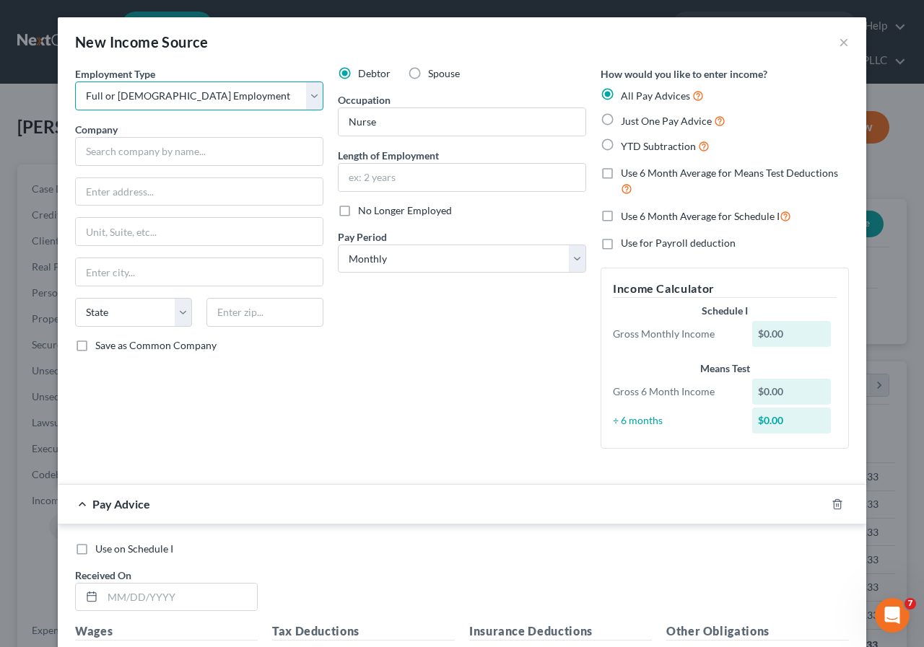
click at [75, 82] on select "Select Full or [DEMOGRAPHIC_DATA] Employment Self Employment" at bounding box center [199, 96] width 248 height 29
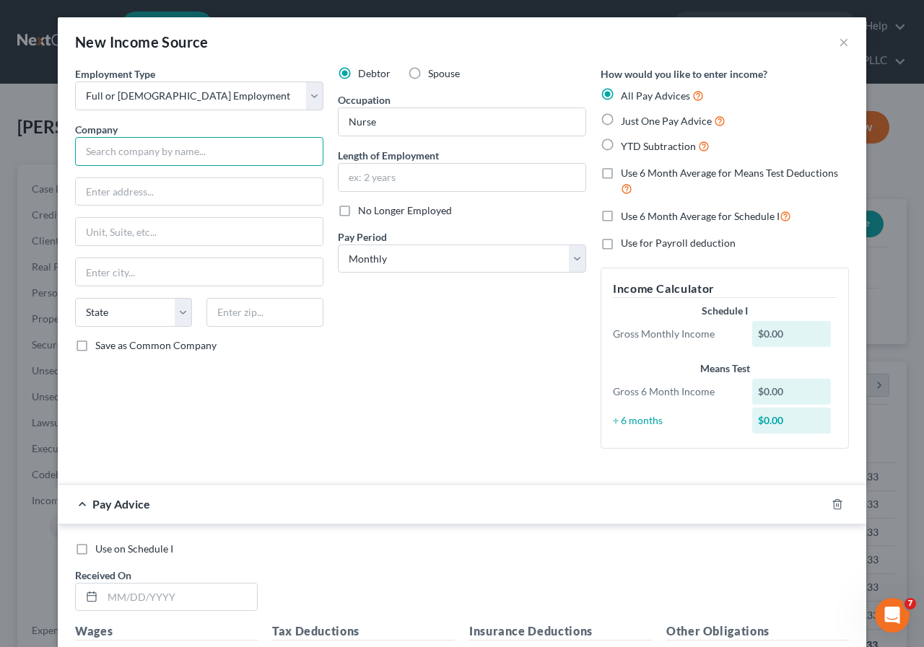
click at [152, 148] on input "text" at bounding box center [199, 151] width 248 height 29
type input "Gameday Mens Health Plano"
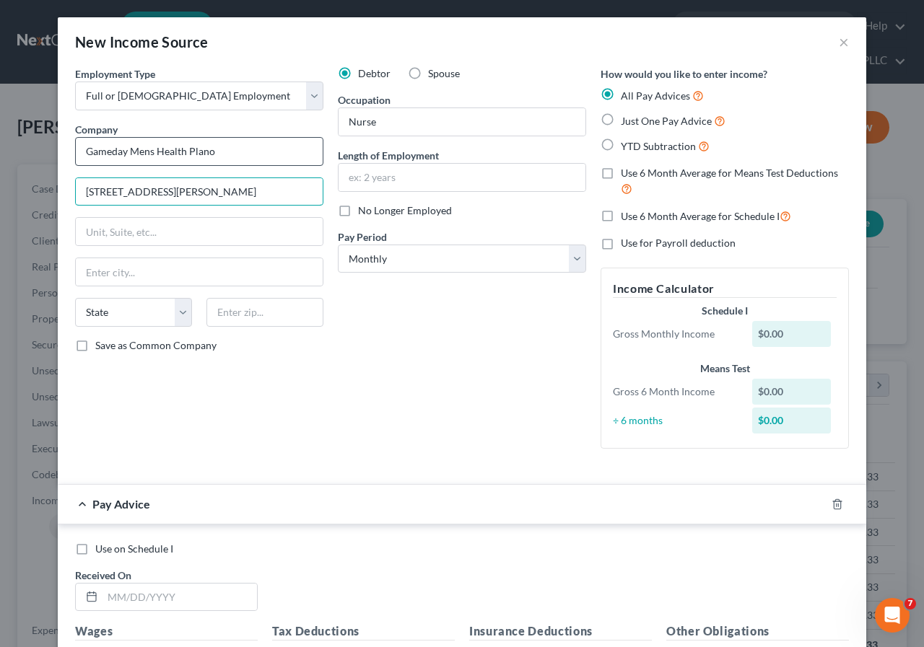
type input "[STREET_ADDRESS][PERSON_NAME]"
type input "75024"
type input "Plano"
select select "45"
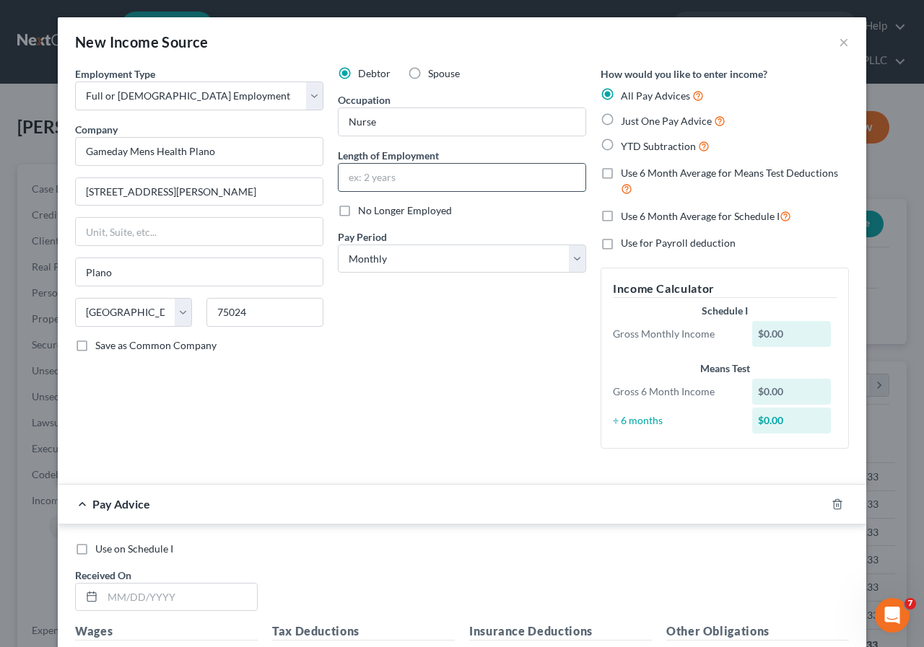
click at [349, 172] on input "text" at bounding box center [461, 177] width 247 height 27
type input "3 Months"
click at [570, 267] on select "Select Monthly Twice Monthly Every Other Week Weekly" at bounding box center [462, 259] width 248 height 29
select select "2"
click at [338, 245] on select "Select Monthly Twice Monthly Every Other Week Weekly" at bounding box center [462, 259] width 248 height 29
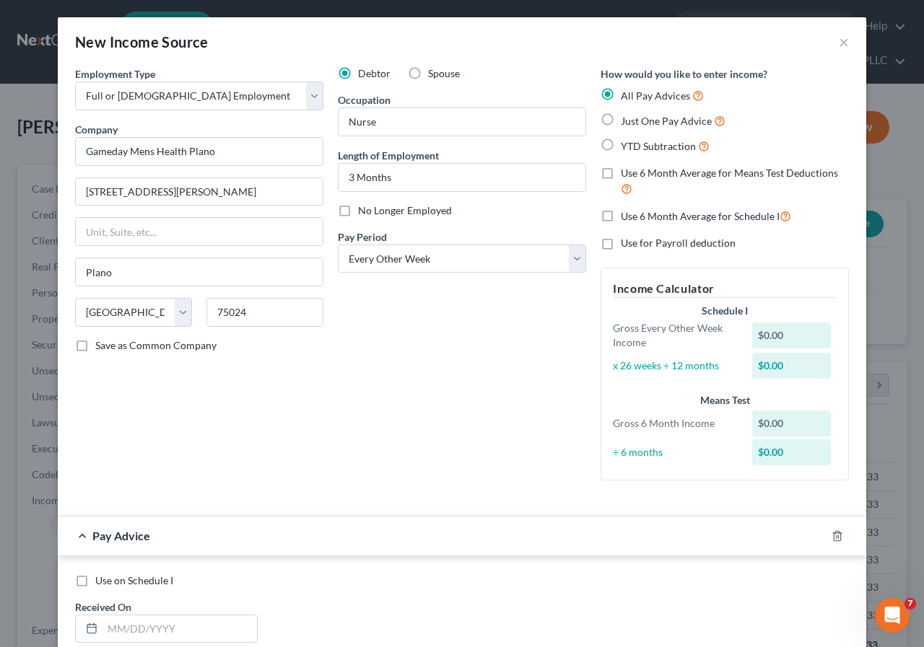
click at [620, 120] on label "Just One Pay Advice" at bounding box center [672, 121] width 105 height 17
click at [626, 120] on input "Just One Pay Advice" at bounding box center [630, 117] width 9 height 9
radio input "true"
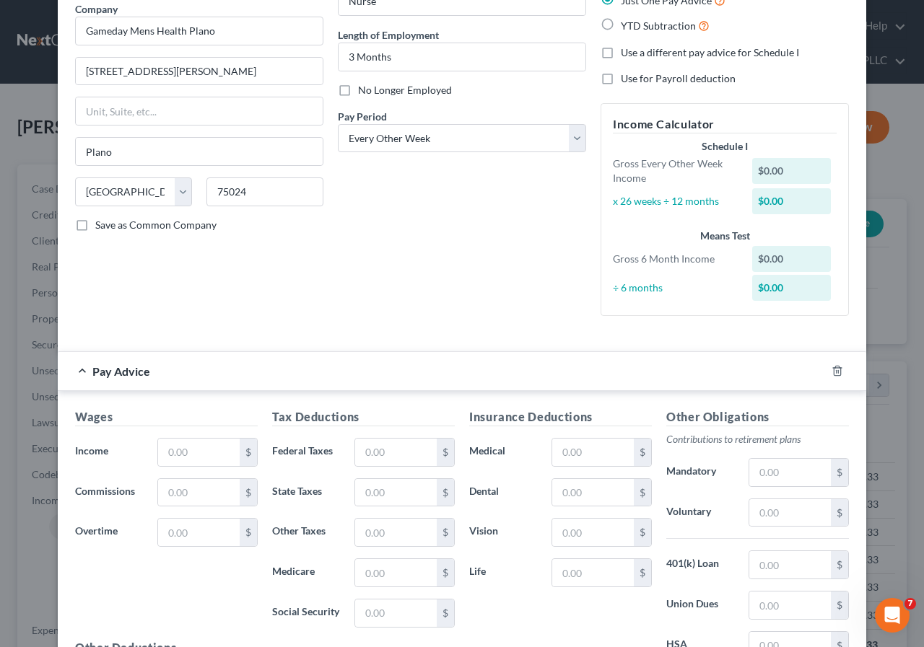
scroll to position [144, 0]
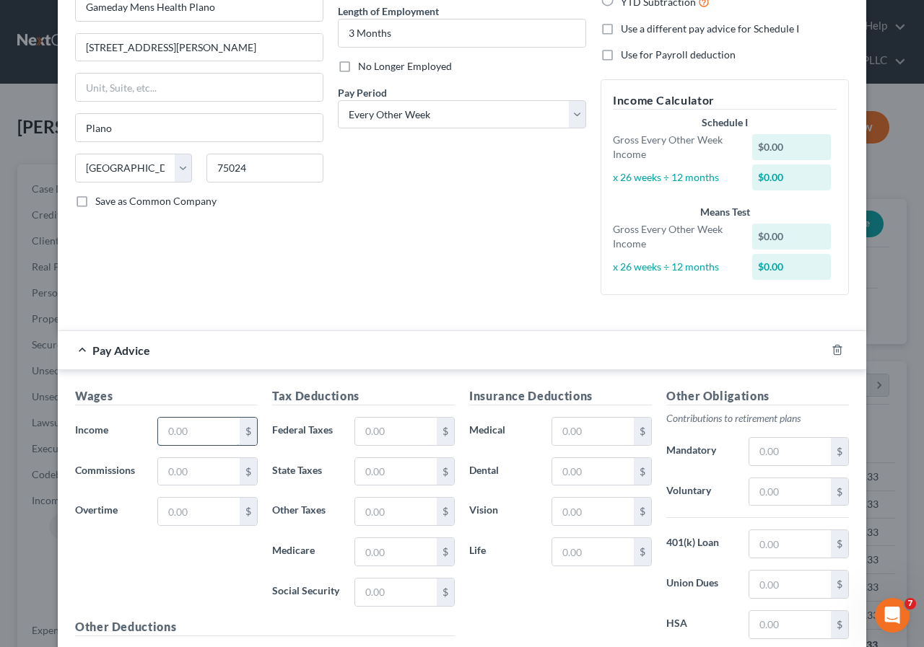
drag, startPoint x: 175, startPoint y: 426, endPoint x: 179, endPoint y: 433, distance: 8.4
click at [175, 426] on input "text" at bounding box center [199, 431] width 82 height 27
type input "3,954.01"
type input "742.17"
type input "57.33"
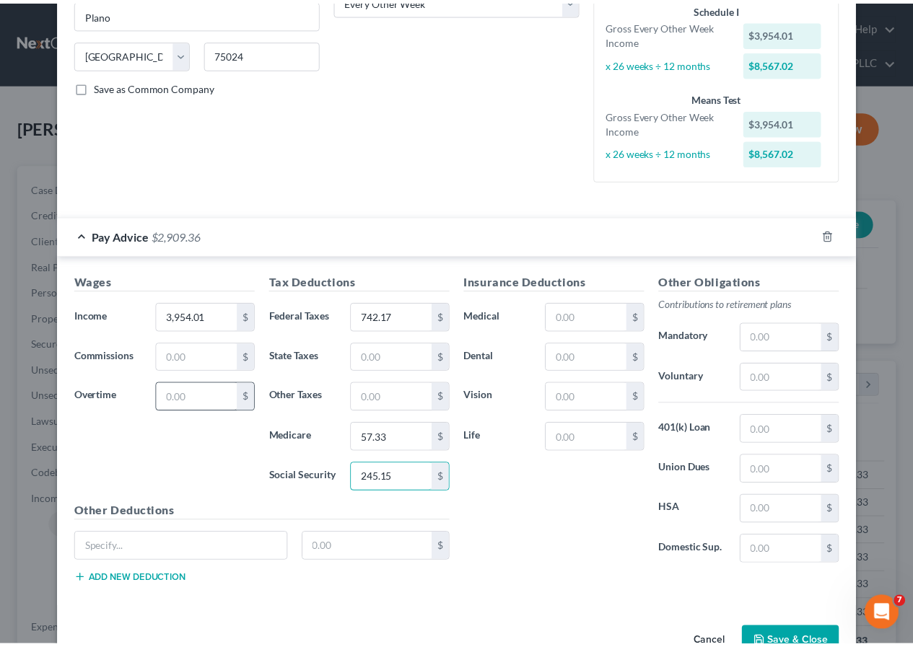
scroll to position [299, 0]
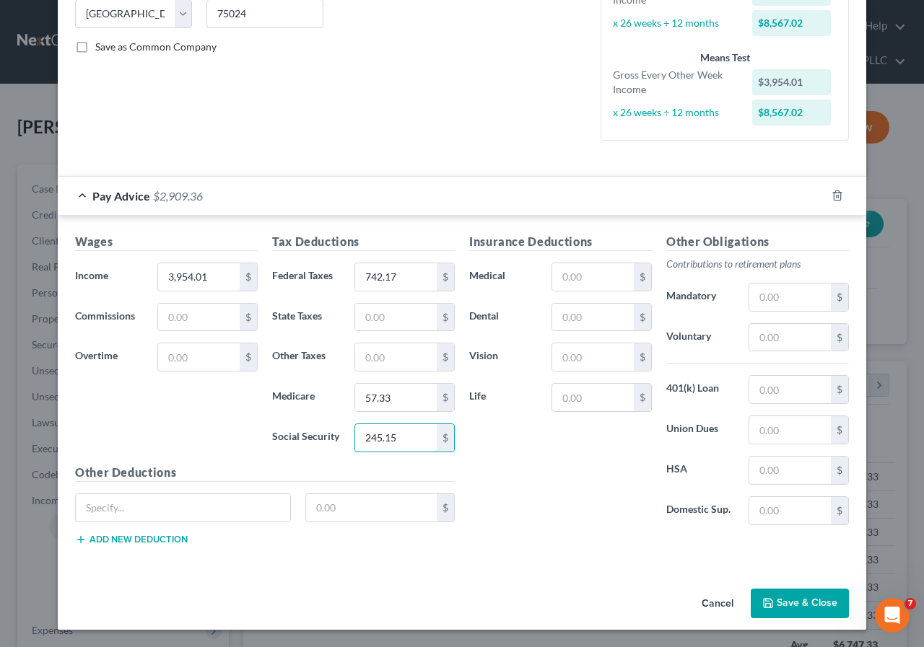
type input "245.15"
drag, startPoint x: 778, startPoint y: 599, endPoint x: 548, endPoint y: 517, distance: 244.8
click at [778, 597] on button "Save & Close" at bounding box center [799, 604] width 98 height 30
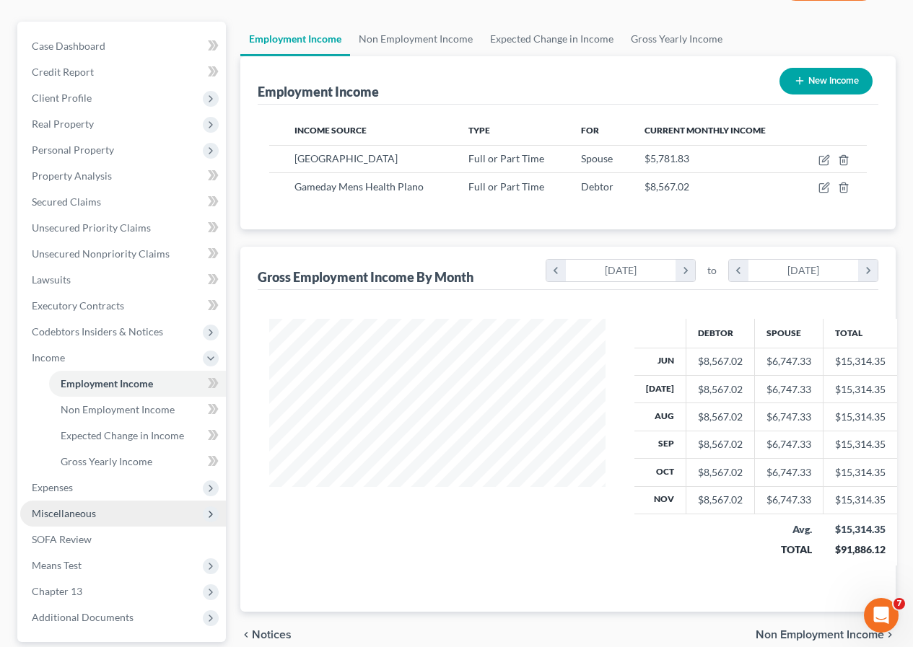
scroll to position [144, 0]
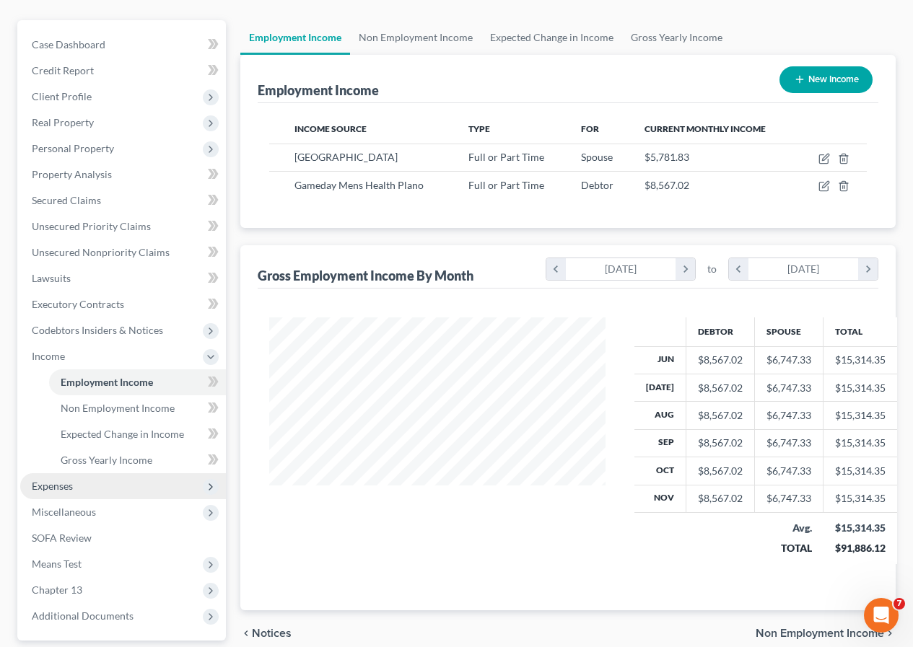
click at [87, 487] on span "Expenses" at bounding box center [123, 486] width 206 height 26
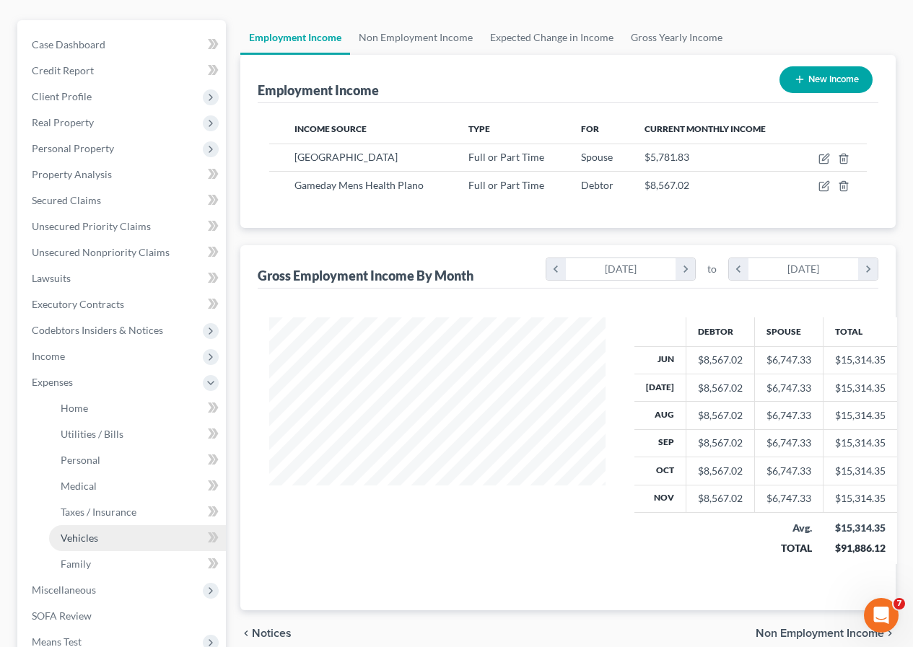
click at [89, 532] on span "Vehicles" at bounding box center [80, 538] width 38 height 12
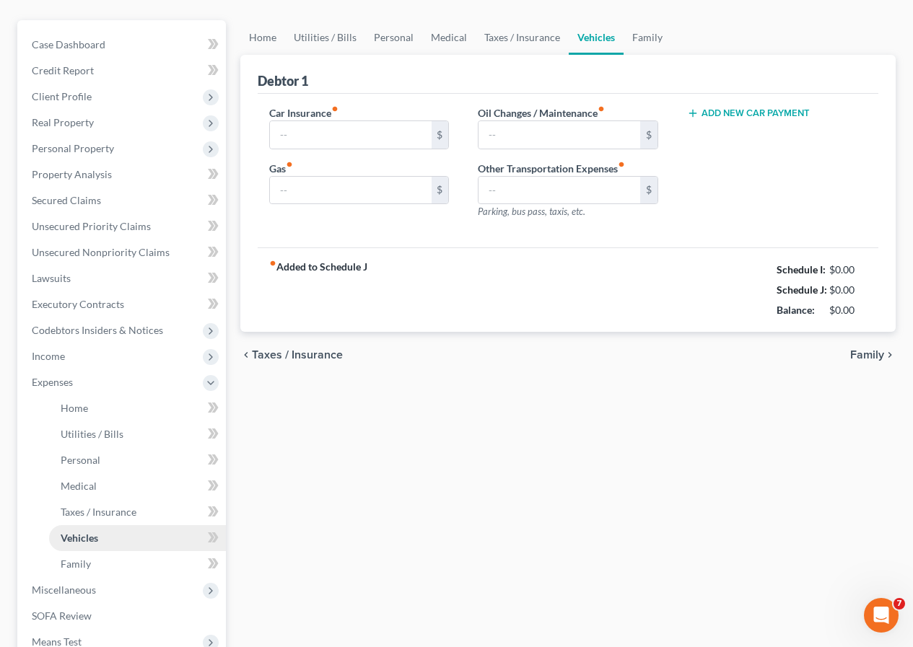
type input "280.00"
type input "612.00"
type input "200.00"
type input "0.00"
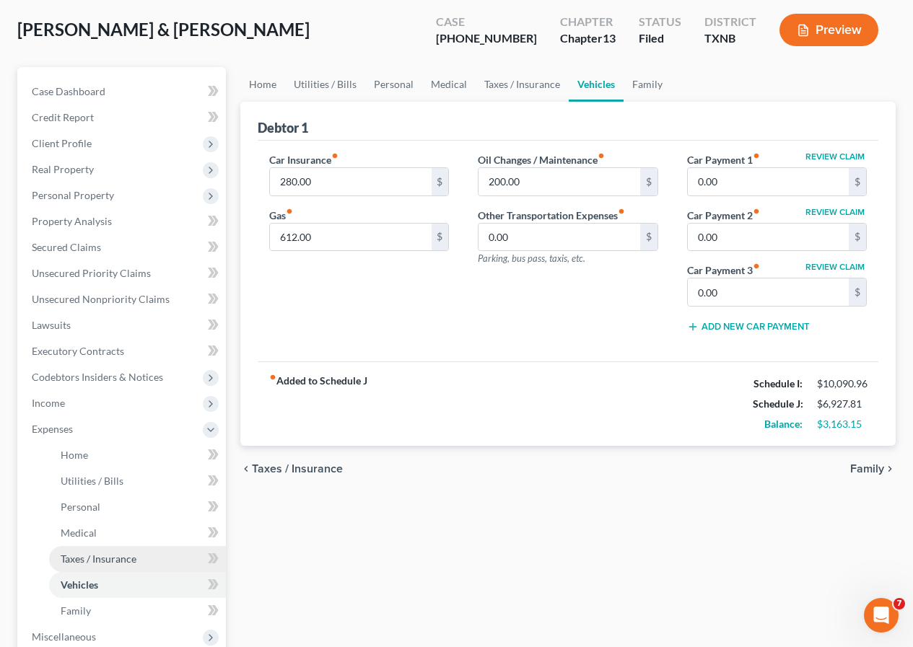
scroll to position [72, 0]
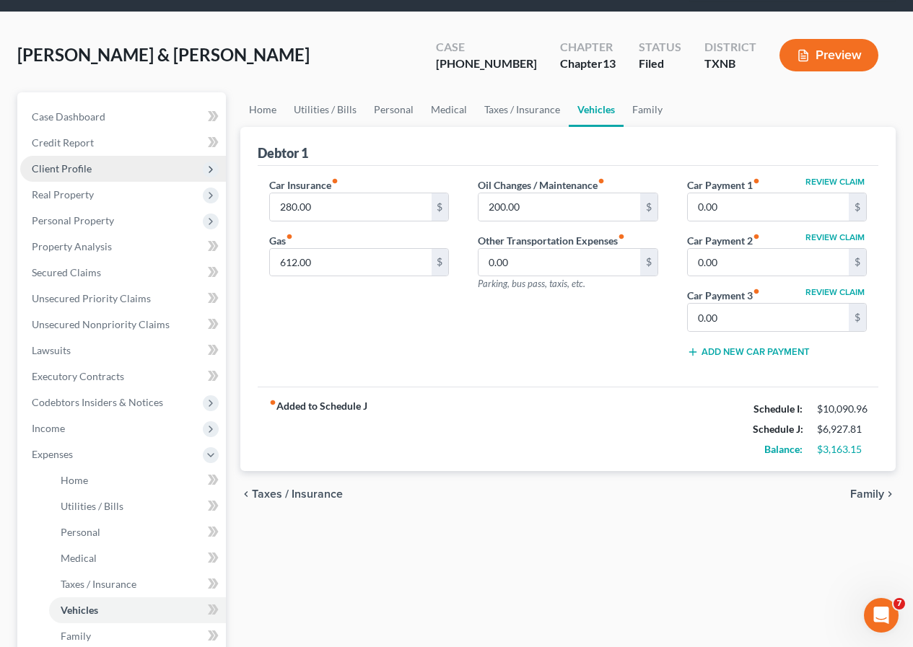
click at [74, 172] on span "Client Profile" at bounding box center [62, 168] width 60 height 12
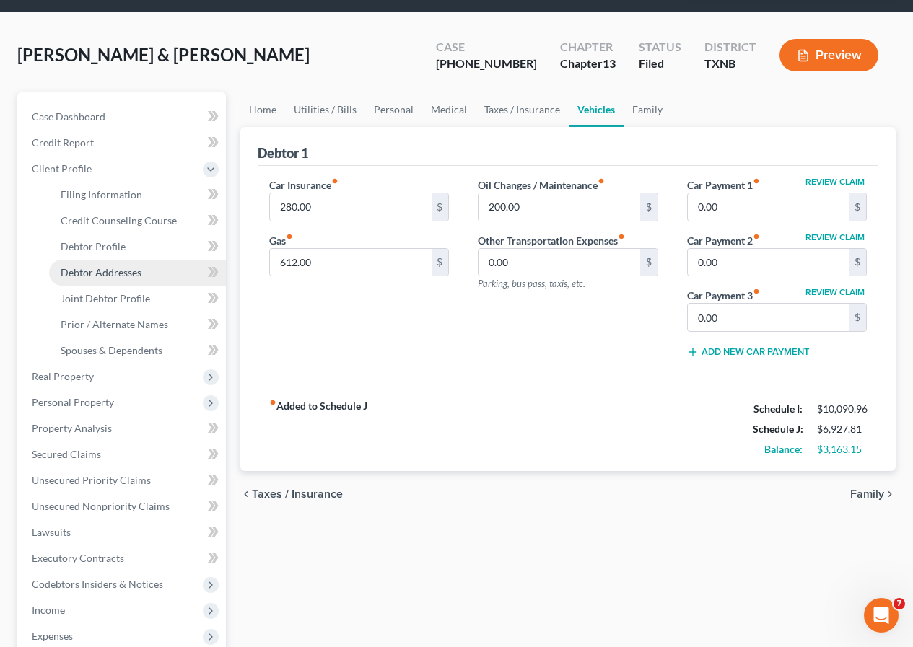
click at [110, 268] on span "Debtor Addresses" at bounding box center [101, 272] width 81 height 12
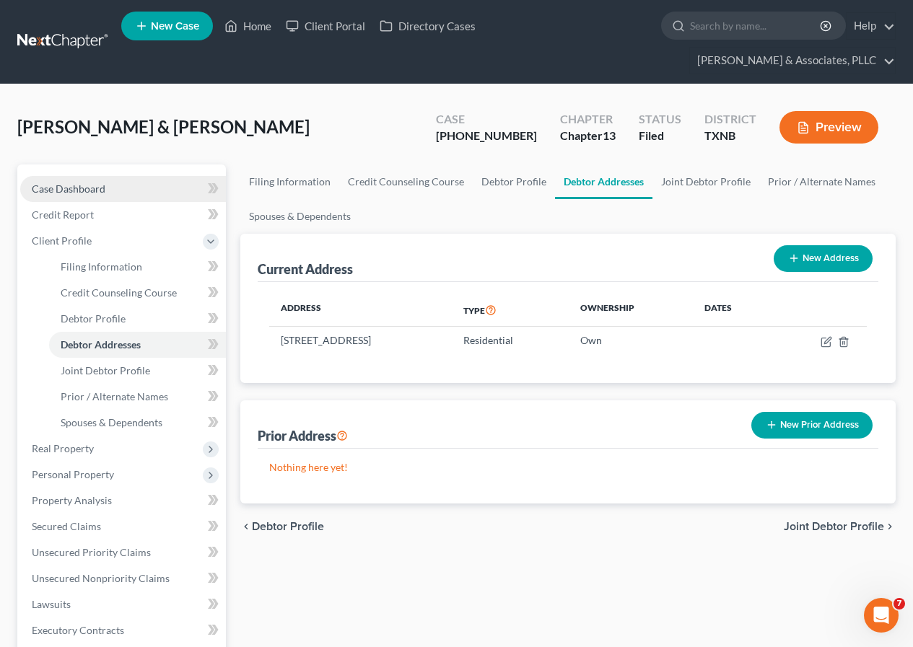
click at [88, 192] on span "Case Dashboard" at bounding box center [69, 189] width 74 height 12
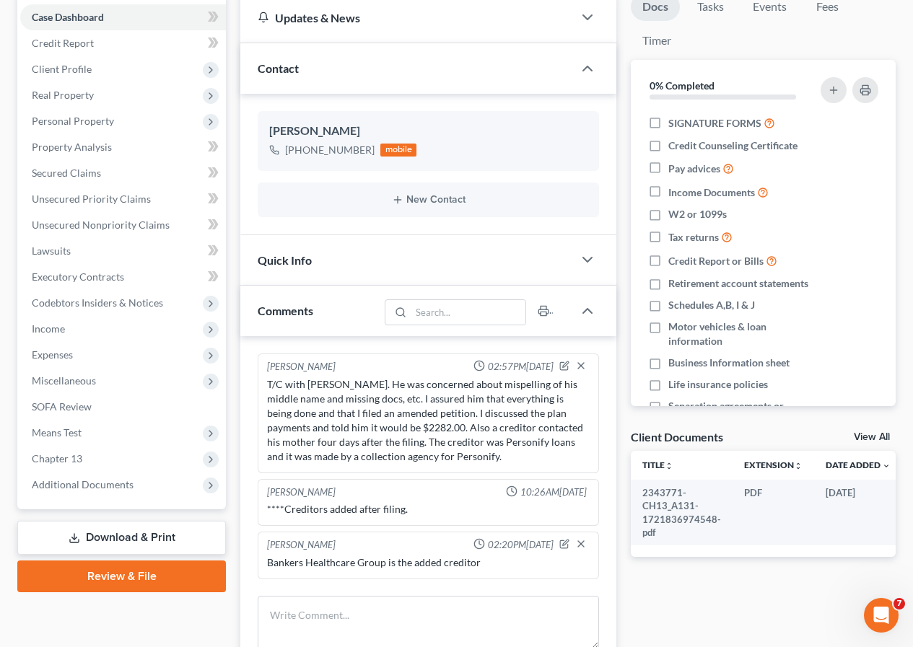
scroll to position [250, 0]
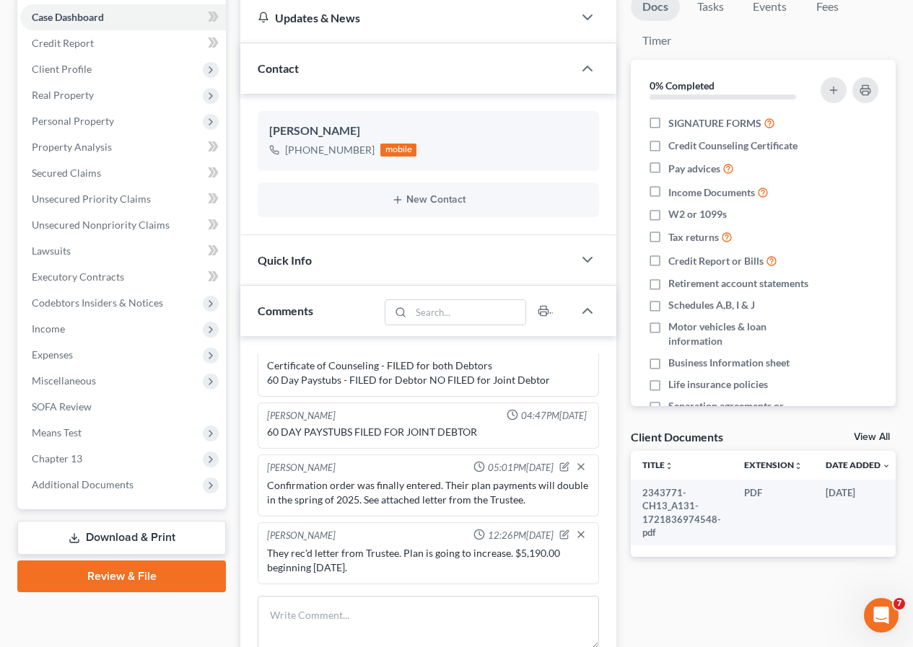
click at [137, 538] on link "Download & Print" at bounding box center [121, 538] width 209 height 34
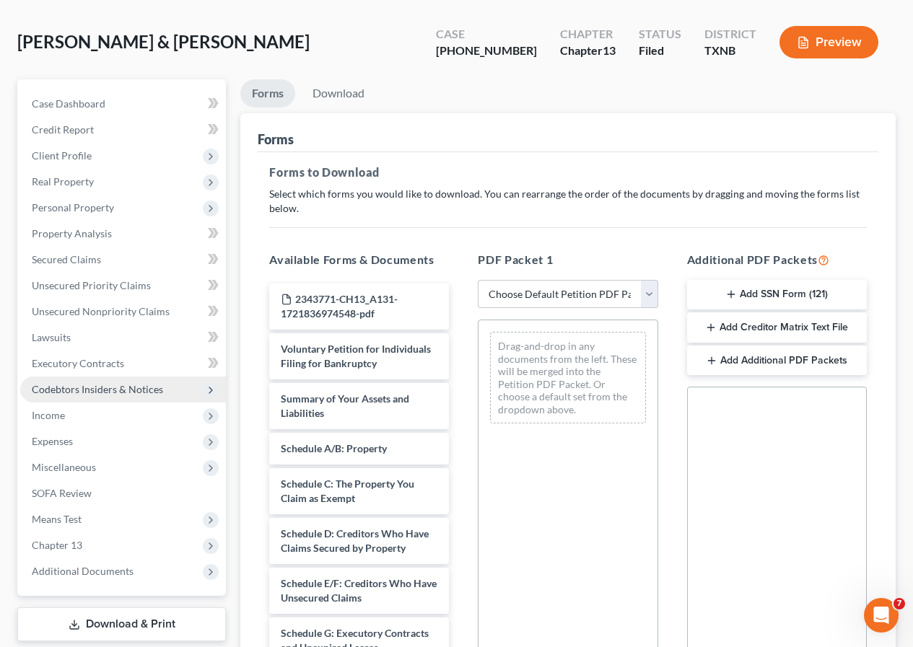
scroll to position [140, 0]
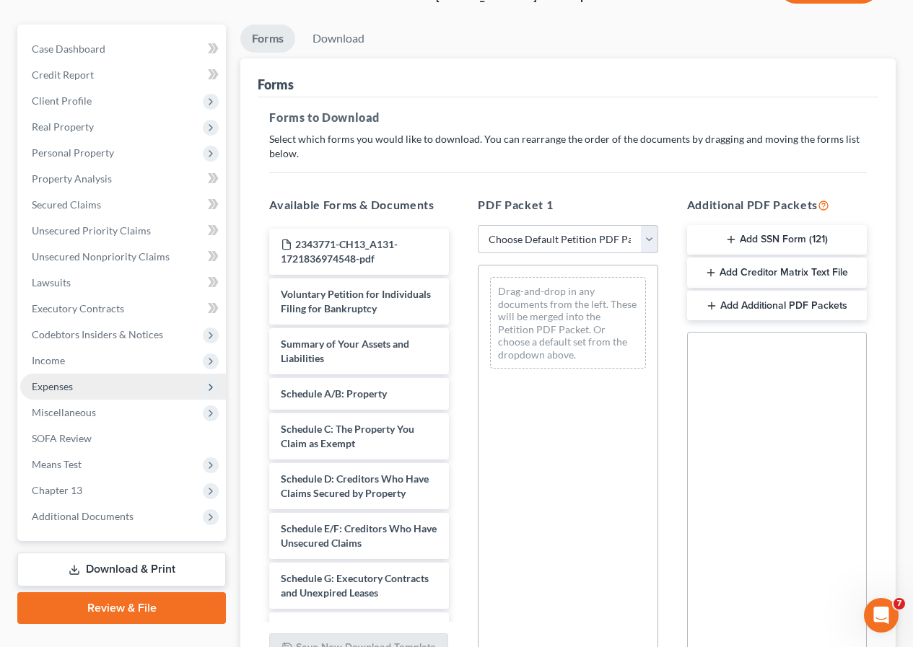
click at [66, 391] on span "Expenses" at bounding box center [52, 386] width 41 height 12
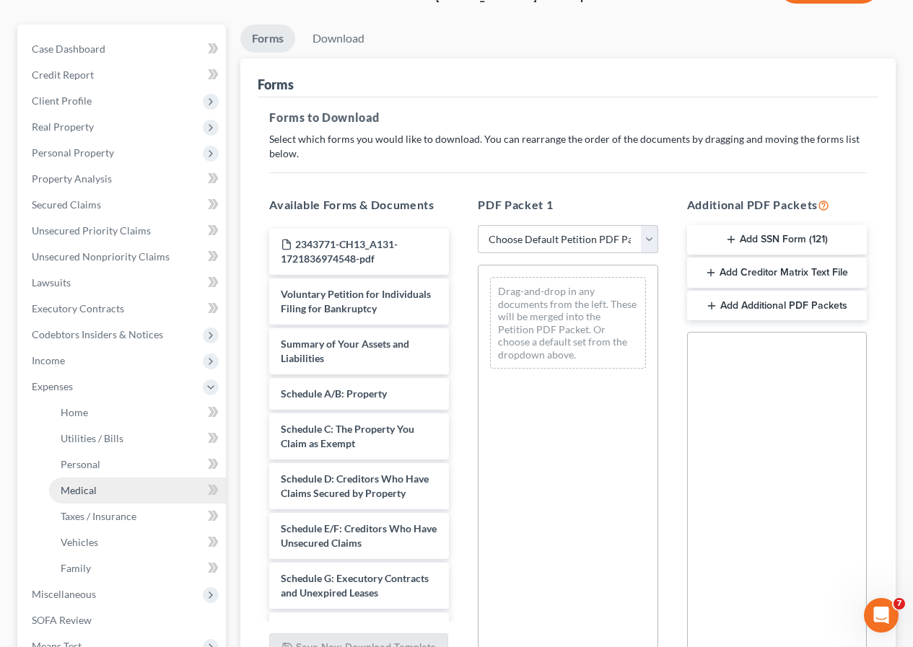
click at [96, 493] on link "Medical" at bounding box center [137, 491] width 177 height 26
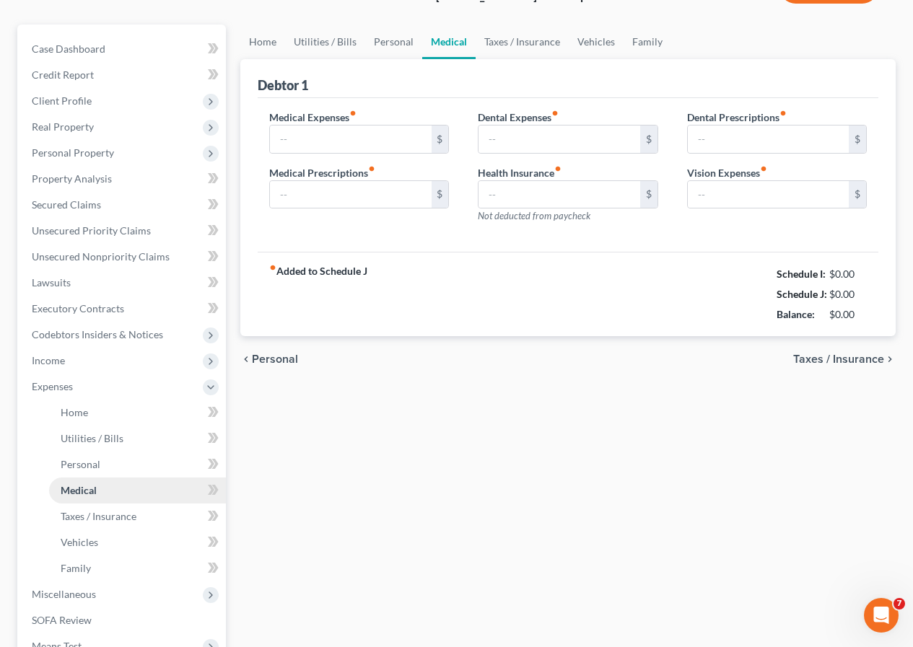
type input "222.00"
type input "150.00"
type input "50.00"
type input "0.00"
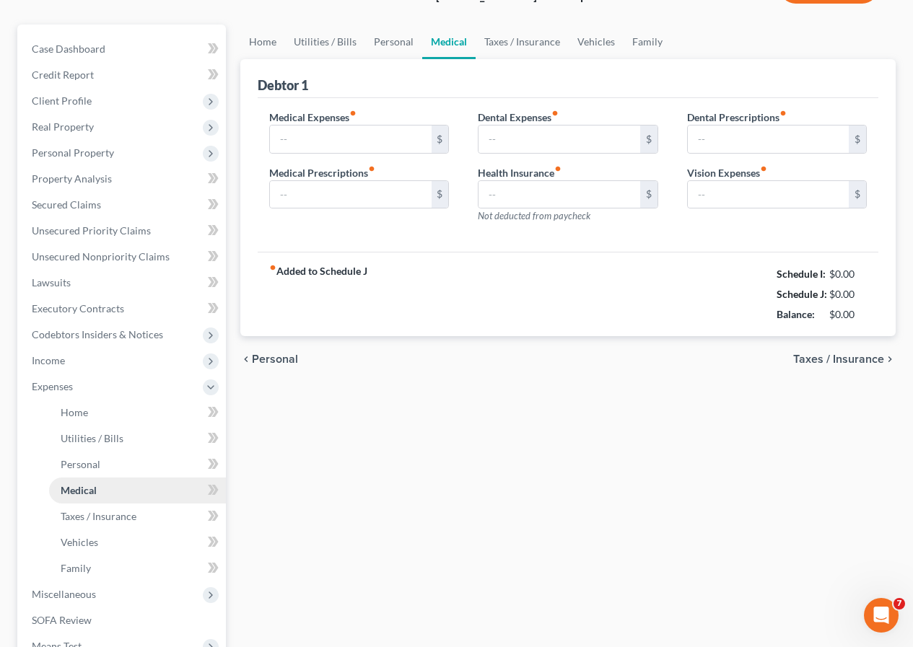
type input "0.00"
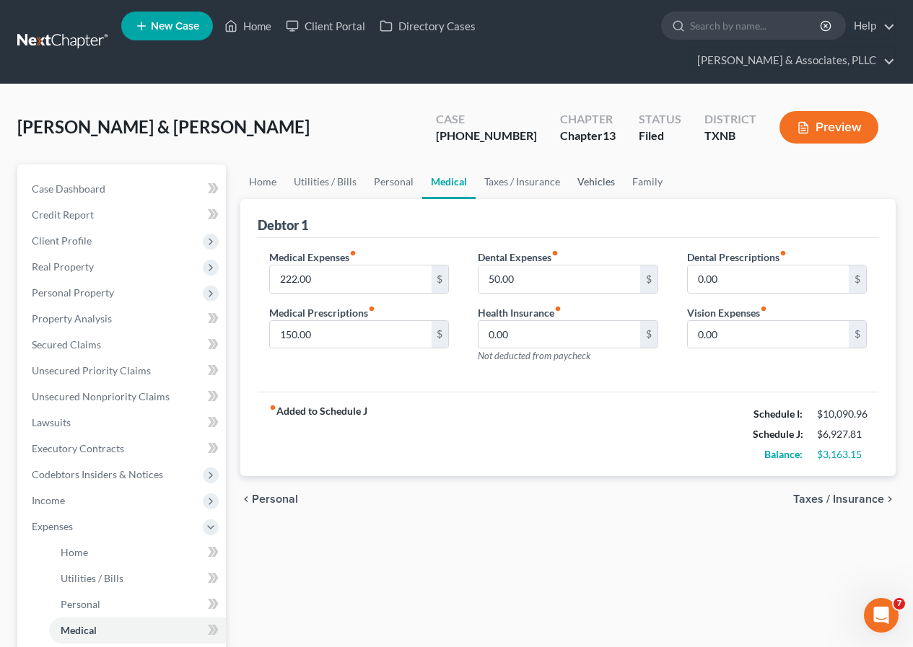
click at [587, 181] on link "Vehicles" at bounding box center [596, 181] width 55 height 35
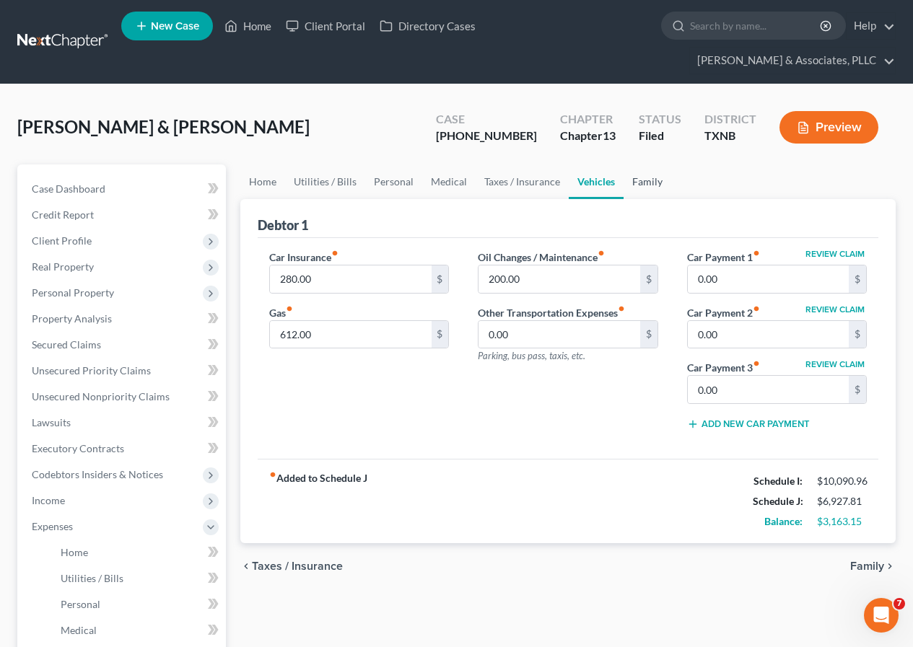
click at [639, 181] on link "Family" at bounding box center [647, 181] width 48 height 35
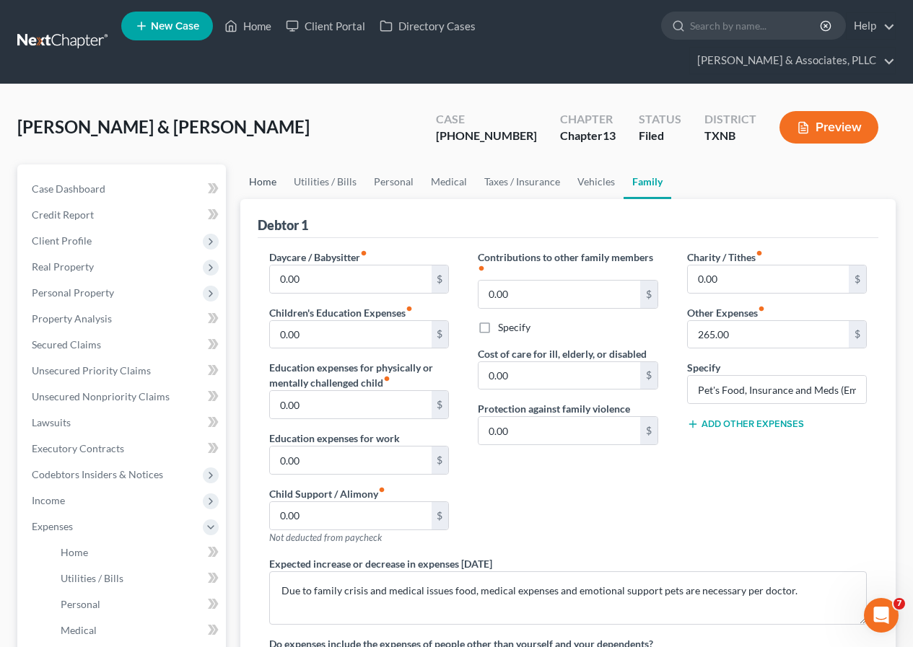
click at [268, 184] on link "Home" at bounding box center [262, 181] width 45 height 35
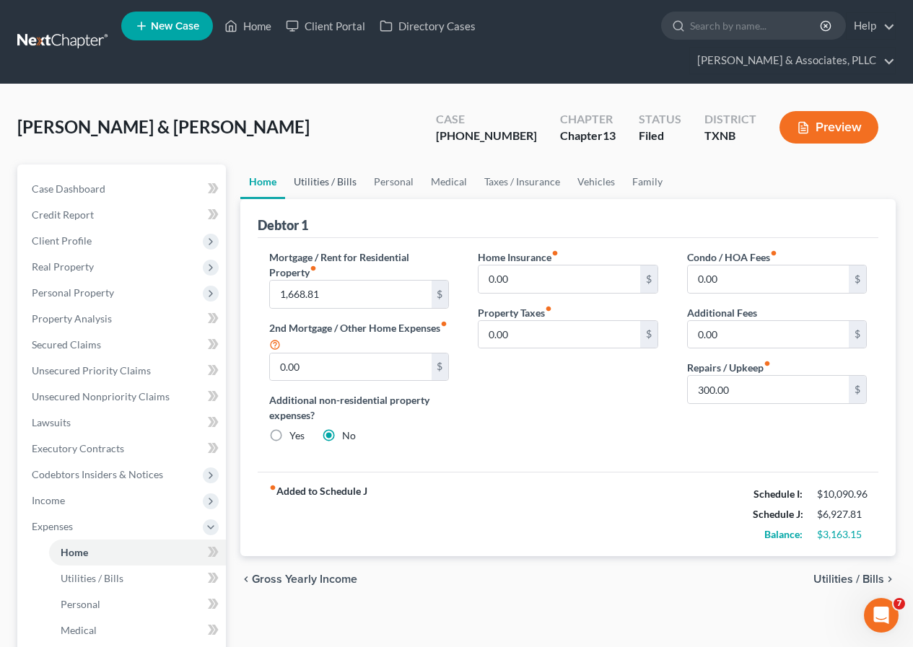
click at [323, 180] on link "Utilities / Bills" at bounding box center [325, 181] width 80 height 35
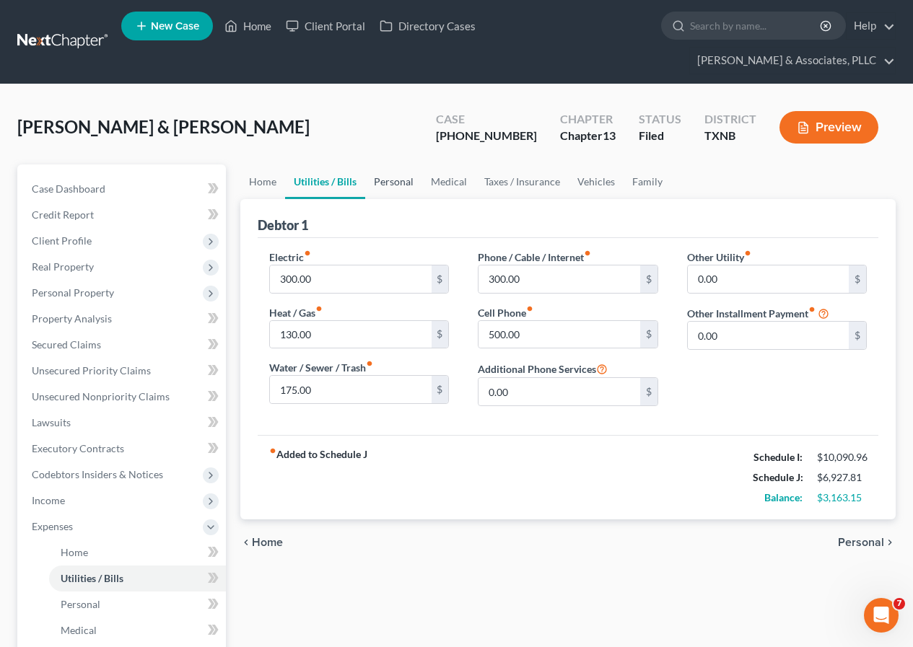
click at [391, 181] on link "Personal" at bounding box center [393, 181] width 57 height 35
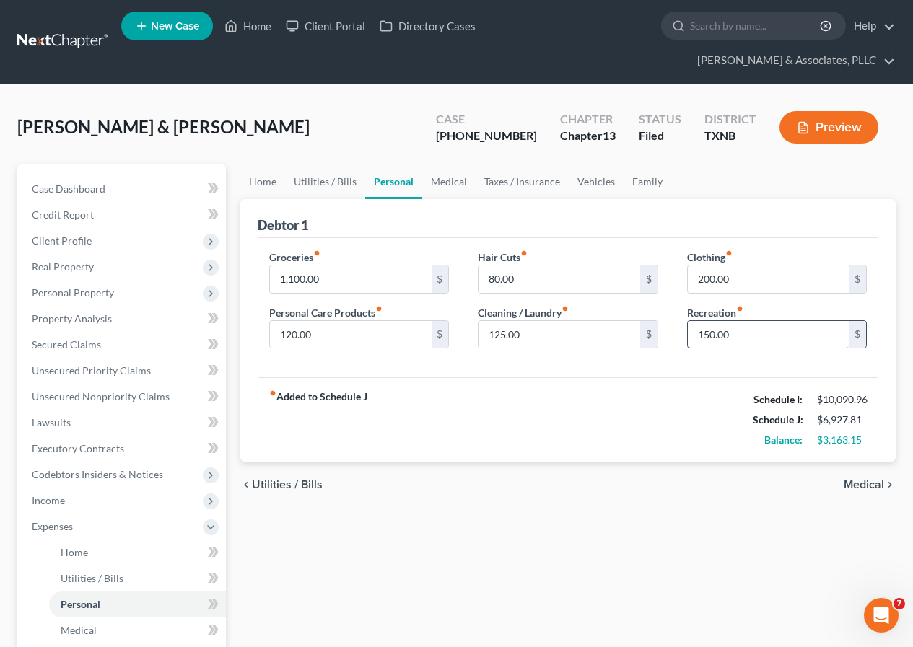
click at [699, 337] on input "150.00" at bounding box center [768, 334] width 161 height 27
click at [696, 333] on input "150.00" at bounding box center [768, 334] width 161 height 27
click at [700, 342] on input "150.00" at bounding box center [768, 334] width 161 height 27
type input "50.00"
click at [699, 281] on input "200.00" at bounding box center [768, 279] width 161 height 27
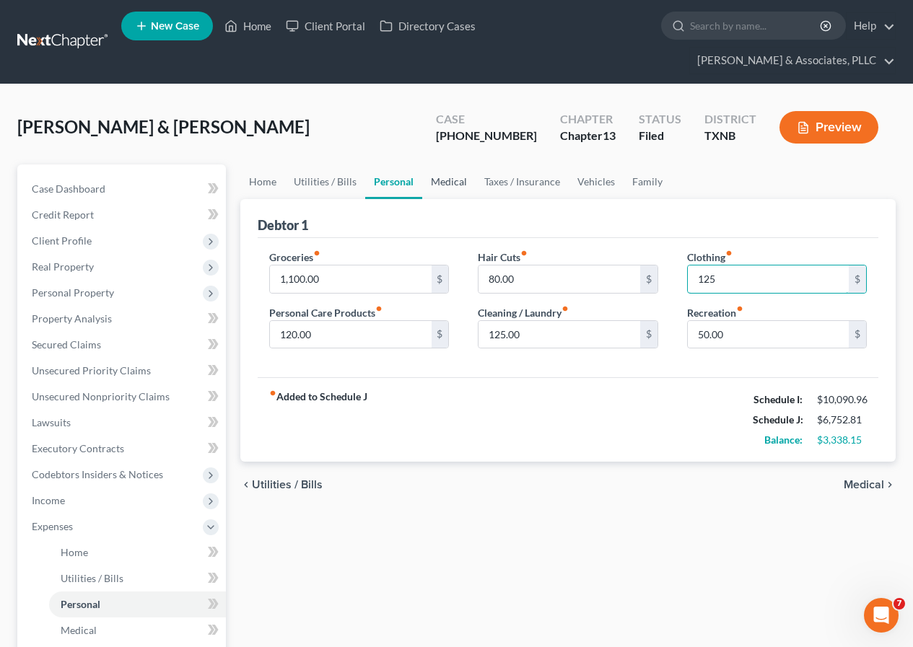
type input "125"
click at [447, 185] on link "Medical" at bounding box center [448, 181] width 53 height 35
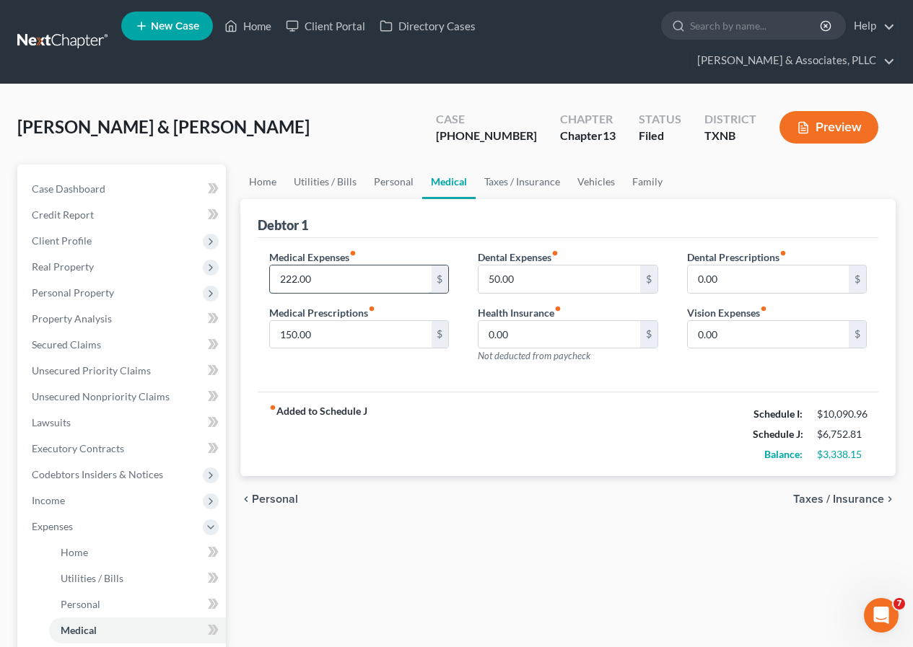
click at [281, 278] on input "222.00" at bounding box center [350, 279] width 161 height 27
type input "89"
click at [523, 181] on link "Taxes / Insurance" at bounding box center [521, 181] width 93 height 35
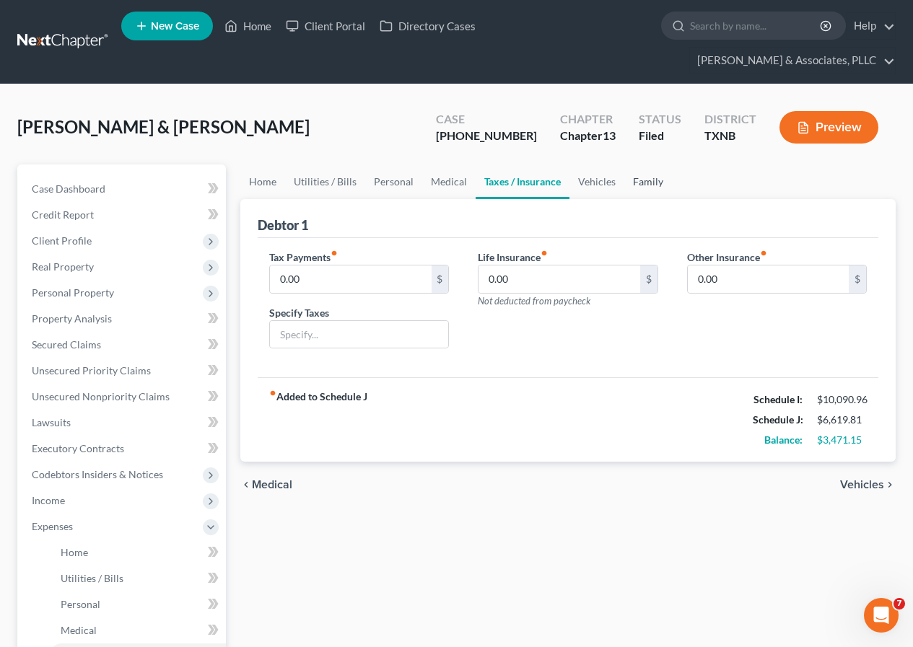
click at [634, 176] on link "Family" at bounding box center [648, 181] width 48 height 35
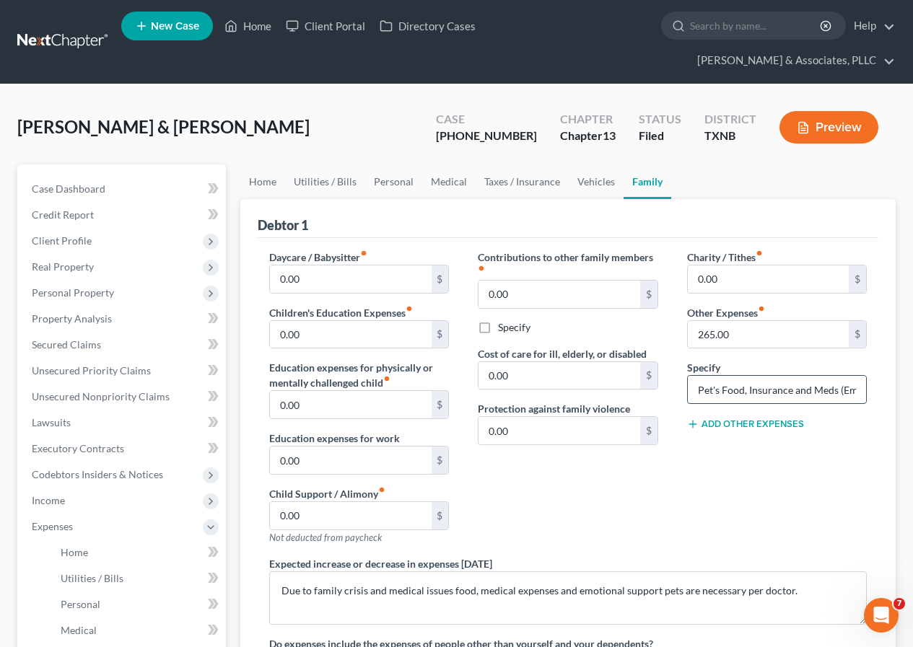
click at [812, 392] on input "Pet's Food, Insurance and Meds (Emotional Support Pets)" at bounding box center [777, 389] width 178 height 27
click at [698, 336] on input "265.00" at bounding box center [768, 334] width 161 height 27
type input "125"
click at [359, 408] on input "0.00" at bounding box center [350, 404] width 161 height 27
click at [589, 175] on link "Vehicles" at bounding box center [596, 181] width 55 height 35
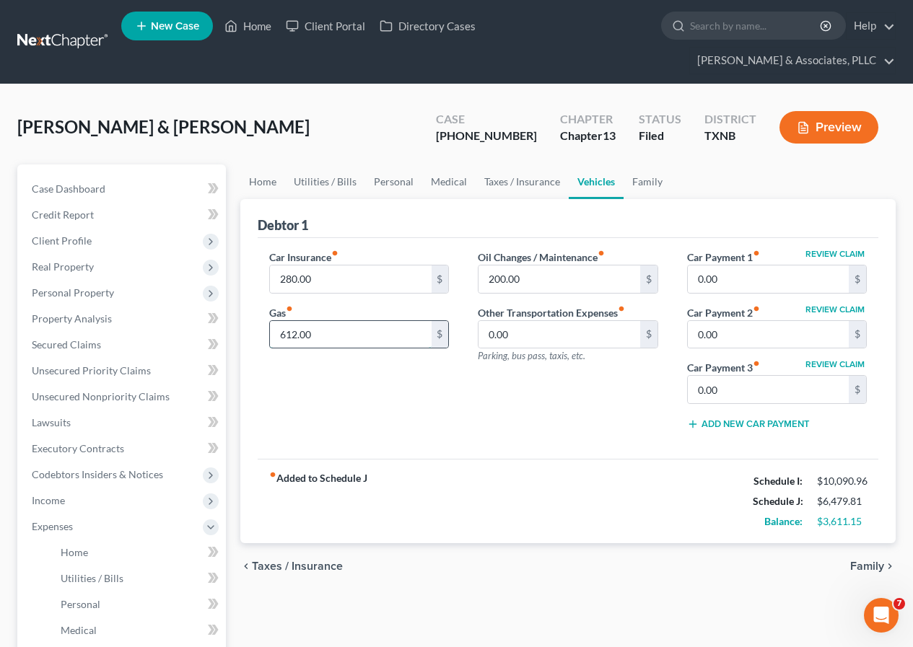
click at [281, 337] on input "612.00" at bounding box center [350, 334] width 161 height 27
type input "485"
type input "100"
click at [484, 402] on div "Oil Changes / Maintenance fiber_manual_record 100 $ Other Transportation Expens…" at bounding box center [567, 346] width 209 height 192
click at [265, 182] on link "Home" at bounding box center [262, 181] width 45 height 35
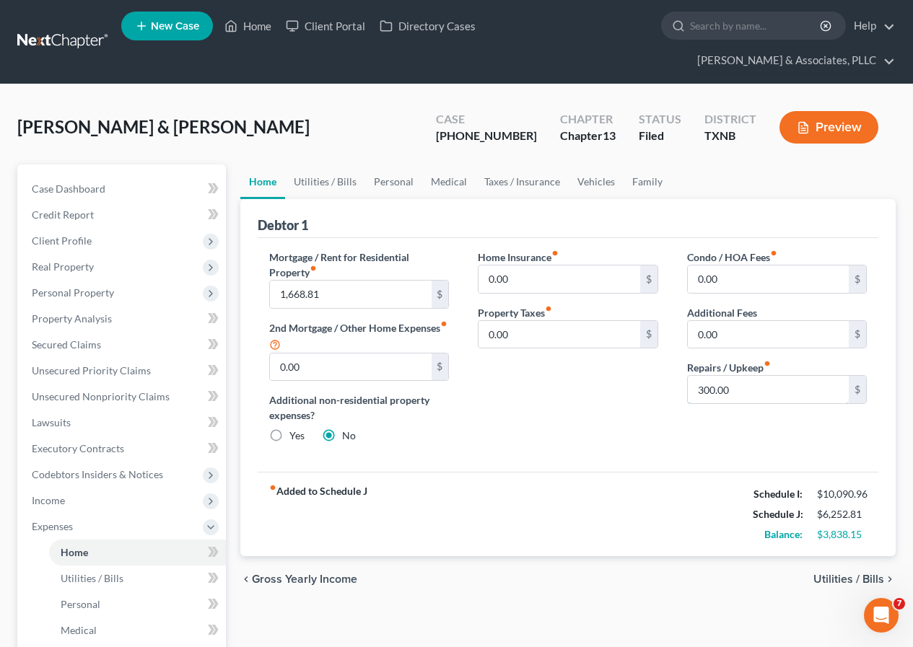
click at [698, 393] on input "300.00" at bounding box center [768, 389] width 161 height 27
type input "80"
click at [598, 420] on div "Home Insurance fiber_manual_record 0.00 $ Property Taxes fiber_manual_record 0.…" at bounding box center [567, 353] width 209 height 206
click at [324, 183] on link "Utilities / Bills" at bounding box center [325, 181] width 80 height 35
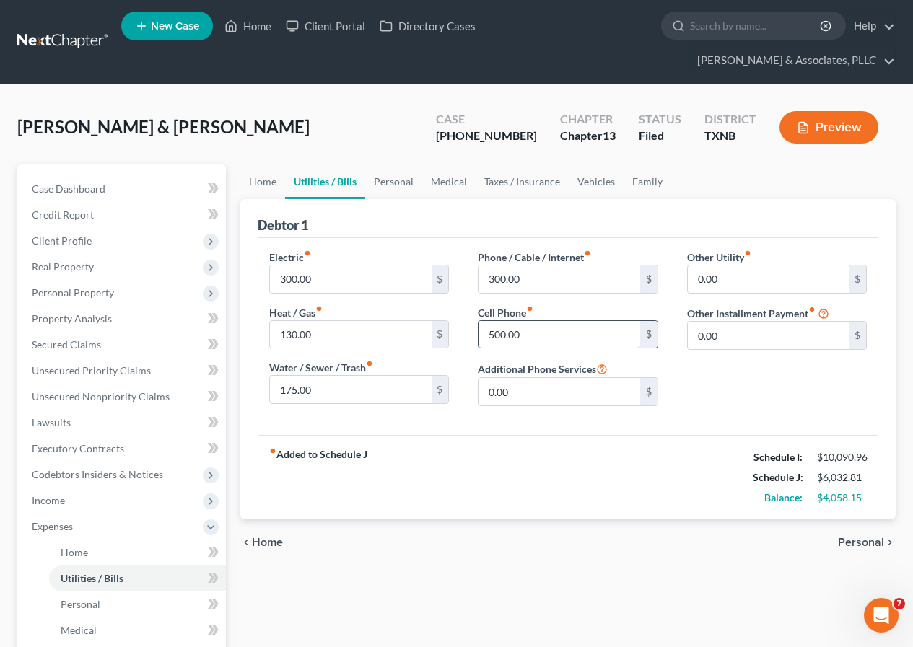
click at [487, 335] on input "500.00" at bounding box center [558, 334] width 161 height 27
type input "233"
click at [528, 439] on div "fiber_manual_record Added to Schedule J Schedule I: $10,090.96 Schedule J: $5,7…" at bounding box center [568, 477] width 620 height 84
click at [58, 189] on span "Case Dashboard" at bounding box center [69, 189] width 74 height 12
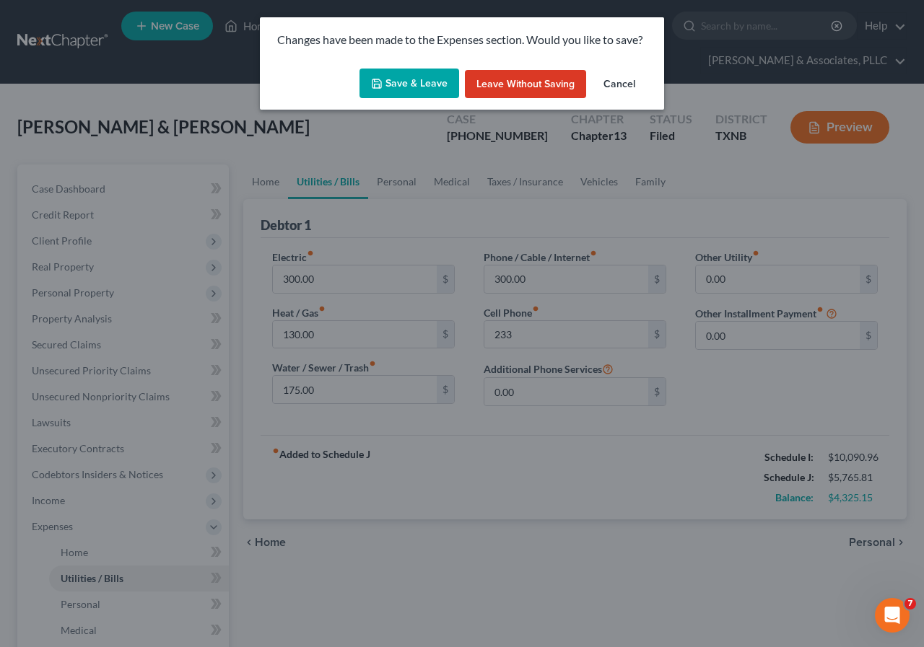
click at [418, 90] on button "Save & Leave" at bounding box center [409, 84] width 100 height 30
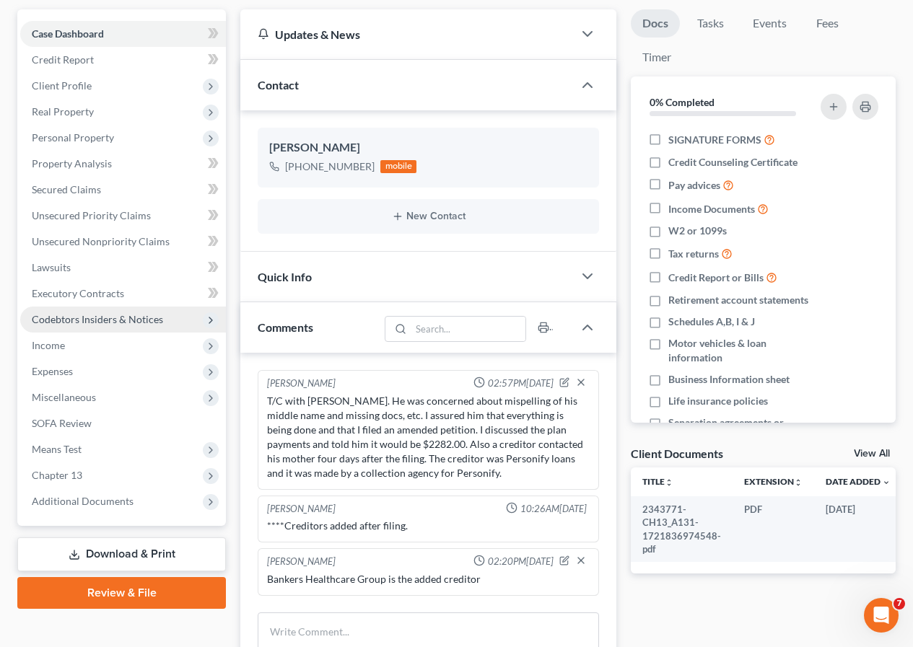
scroll to position [72, 0]
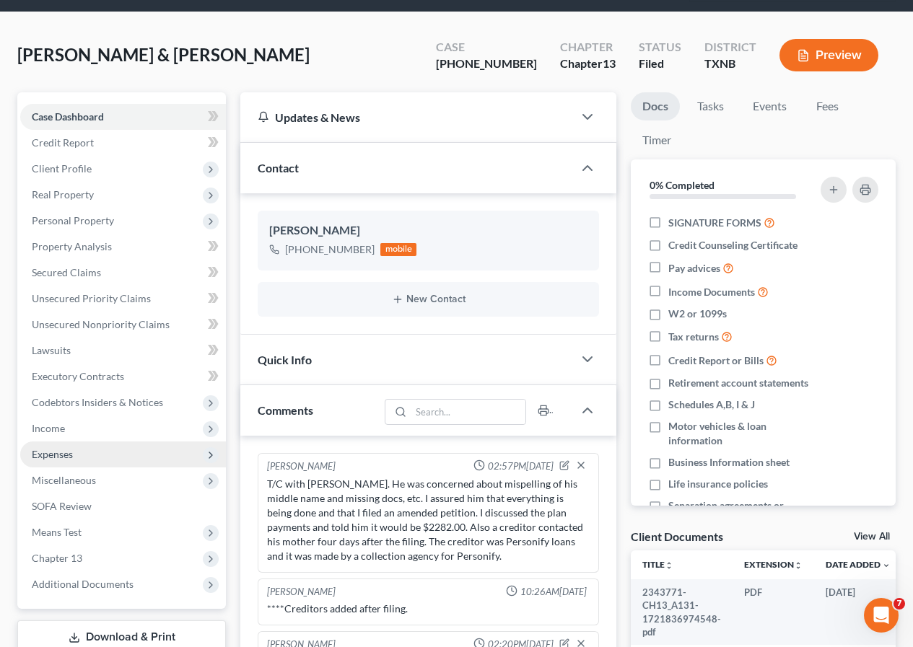
click at [69, 453] on span "Expenses" at bounding box center [52, 454] width 41 height 12
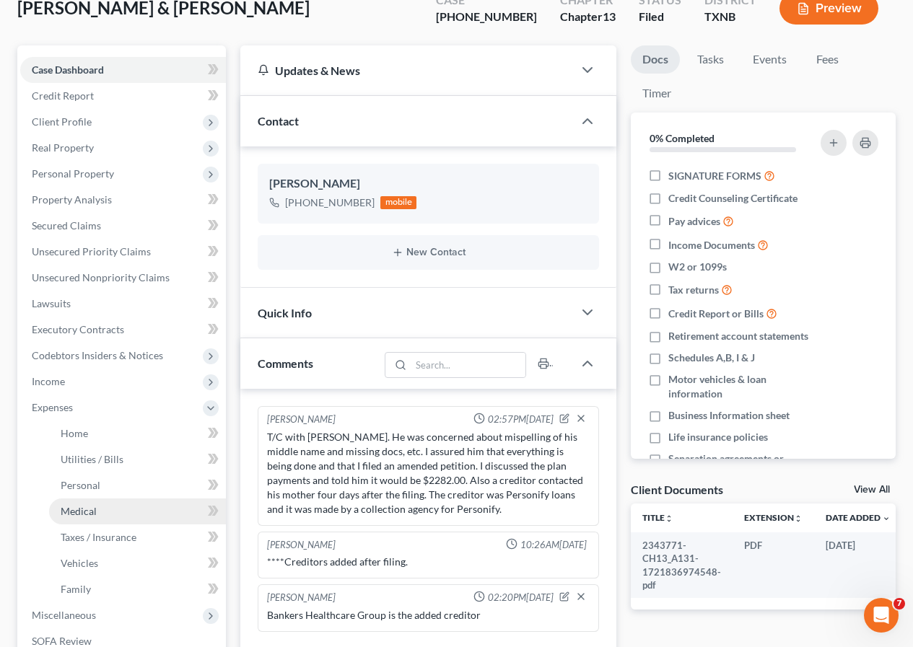
scroll to position [144, 0]
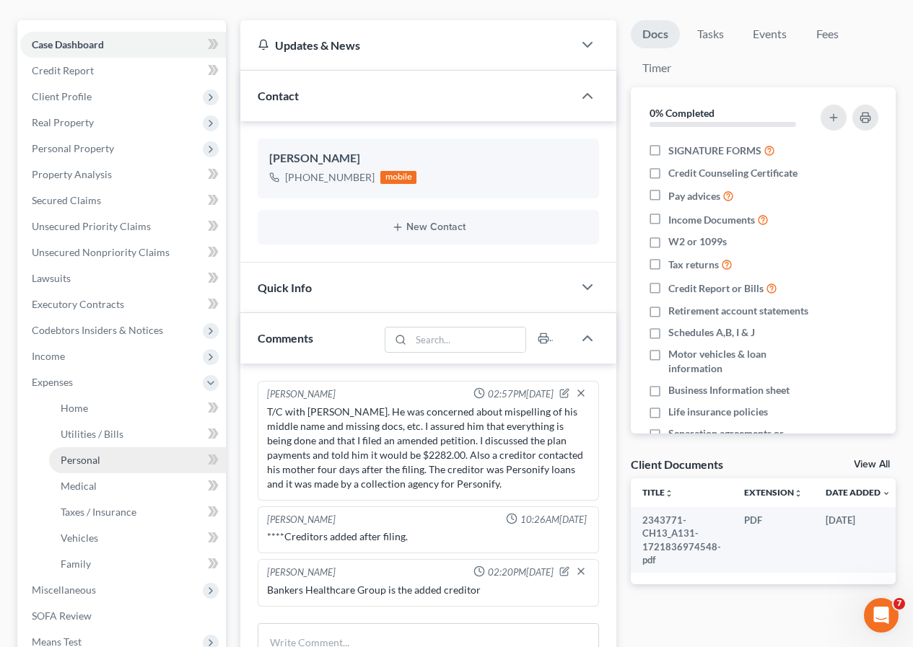
click at [84, 460] on span "Personal" at bounding box center [81, 460] width 40 height 12
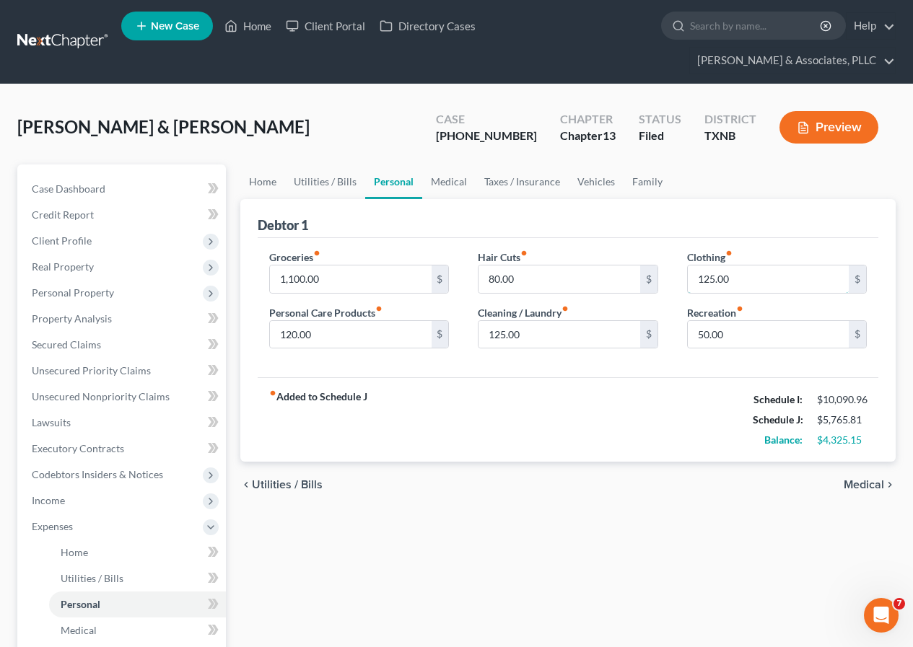
drag, startPoint x: 705, startPoint y: 277, endPoint x: 709, endPoint y: 385, distance: 108.3
click at [705, 278] on input "125.00" at bounding box center [768, 279] width 161 height 27
type input "155"
click at [445, 182] on link "Medical" at bounding box center [448, 181] width 53 height 35
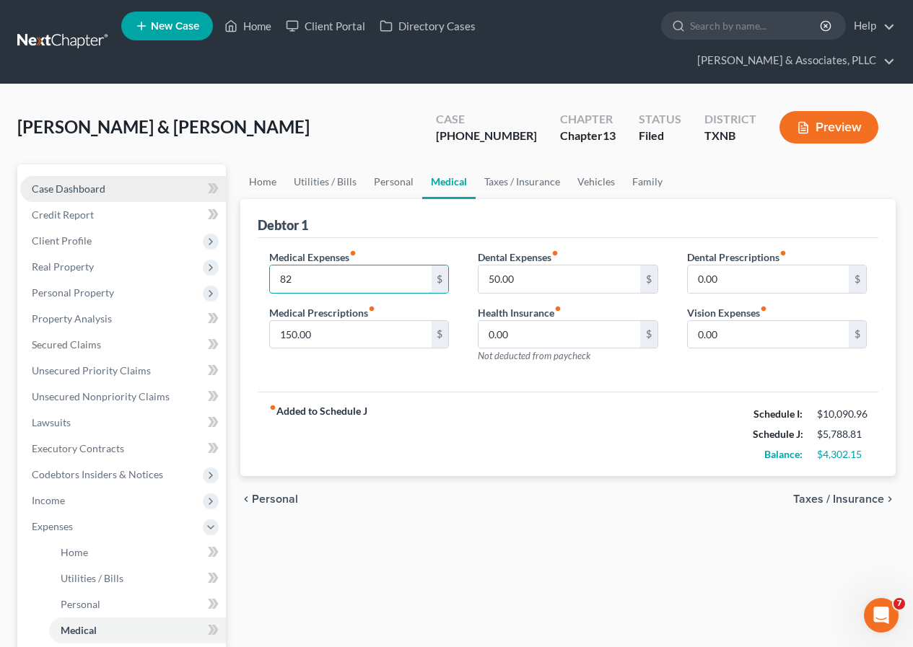
type input "82"
click at [79, 185] on span "Case Dashboard" at bounding box center [69, 189] width 74 height 12
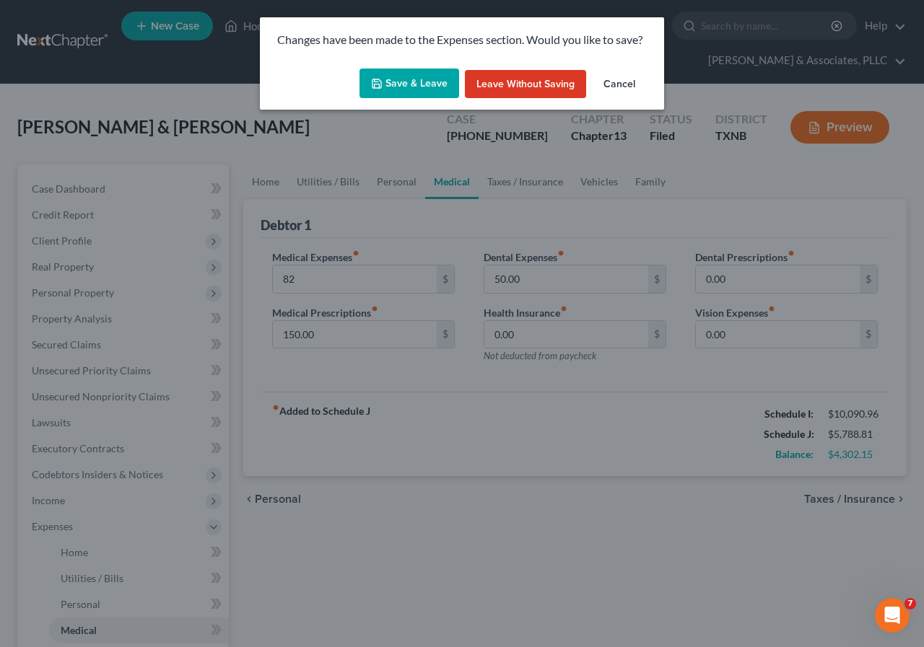
click at [384, 94] on button "Save & Leave" at bounding box center [409, 84] width 100 height 30
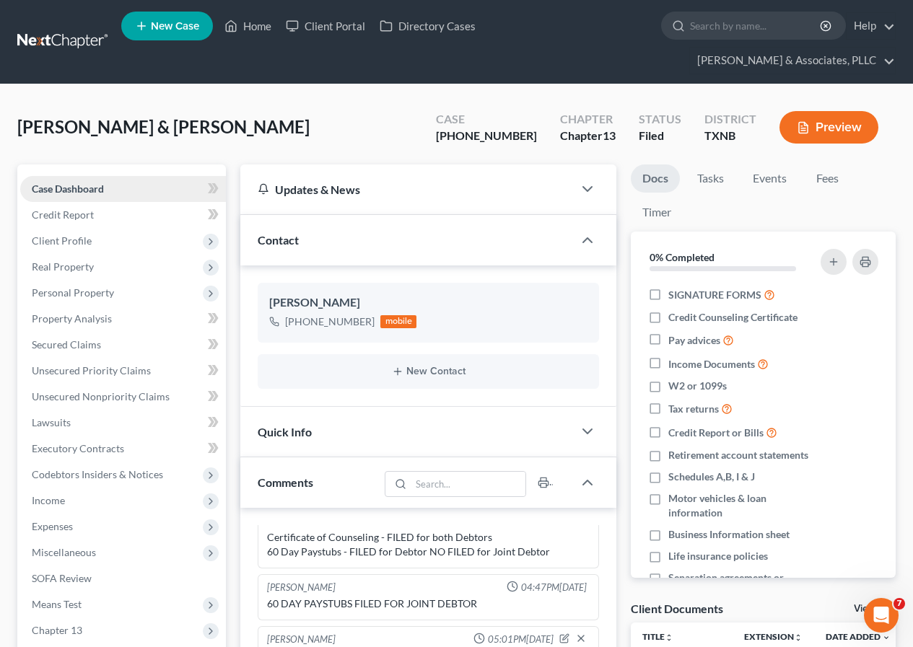
click at [115, 183] on link "Case Dashboard" at bounding box center [123, 189] width 206 height 26
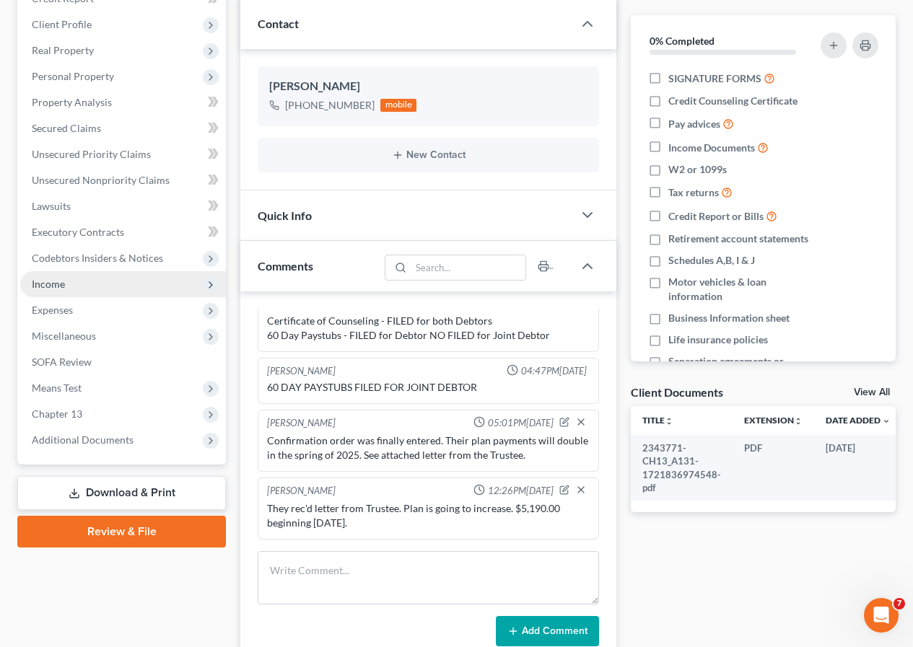
click at [134, 498] on link "Download & Print" at bounding box center [121, 493] width 209 height 34
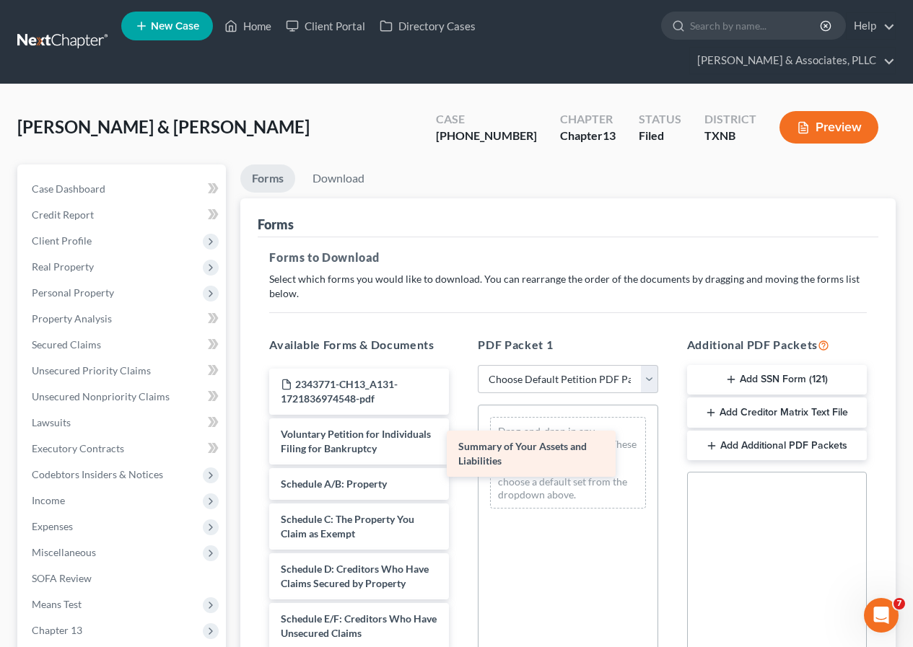
drag, startPoint x: 328, startPoint y: 512, endPoint x: 506, endPoint y: 460, distance: 184.9
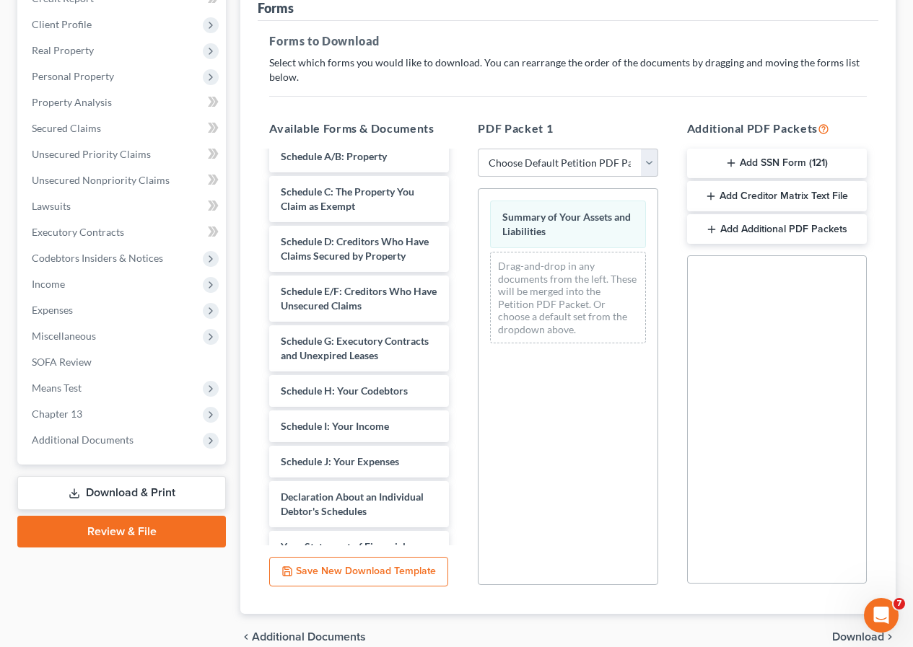
scroll to position [144, 0]
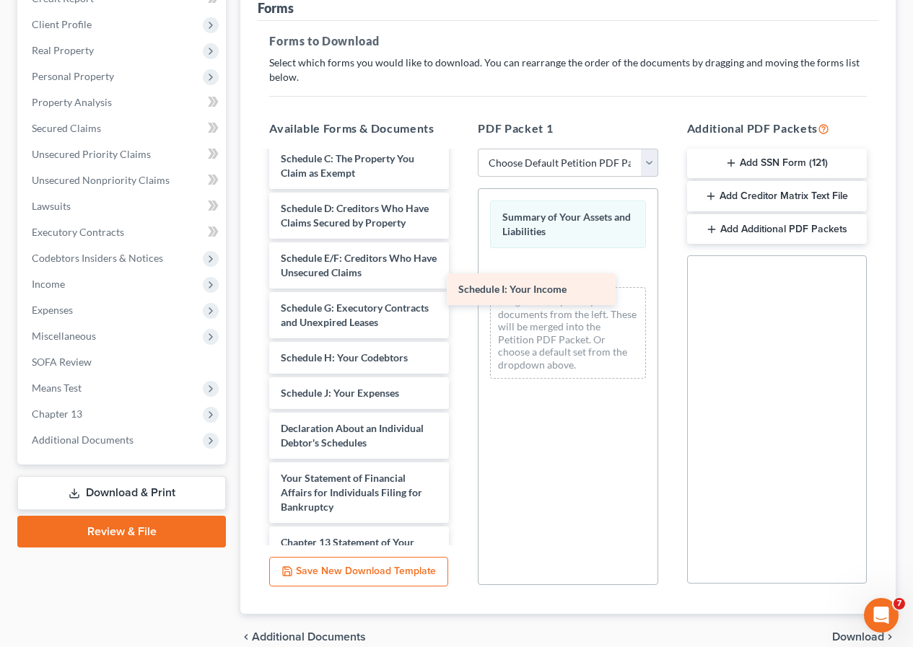
drag, startPoint x: 344, startPoint y: 427, endPoint x: 522, endPoint y: 294, distance: 221.6
click at [460, 294] on div "Schedule I: Your Income 2343771-CH13_A131-1721836974548-pdf Voluntary Petition …" at bounding box center [359, 407] width 203 height 799
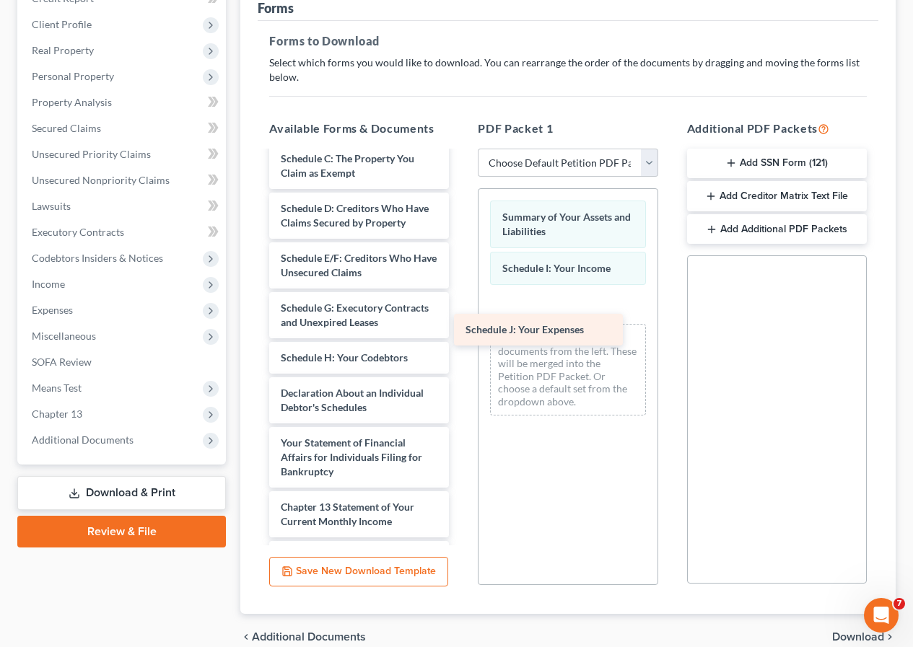
drag, startPoint x: 340, startPoint y: 424, endPoint x: 525, endPoint y: 332, distance: 206.5
click at [460, 332] on div "Schedule J: Your Expenses 2343771-CH13_A131-1721836974548-pdf Voluntary Petitio…" at bounding box center [359, 390] width 203 height 764
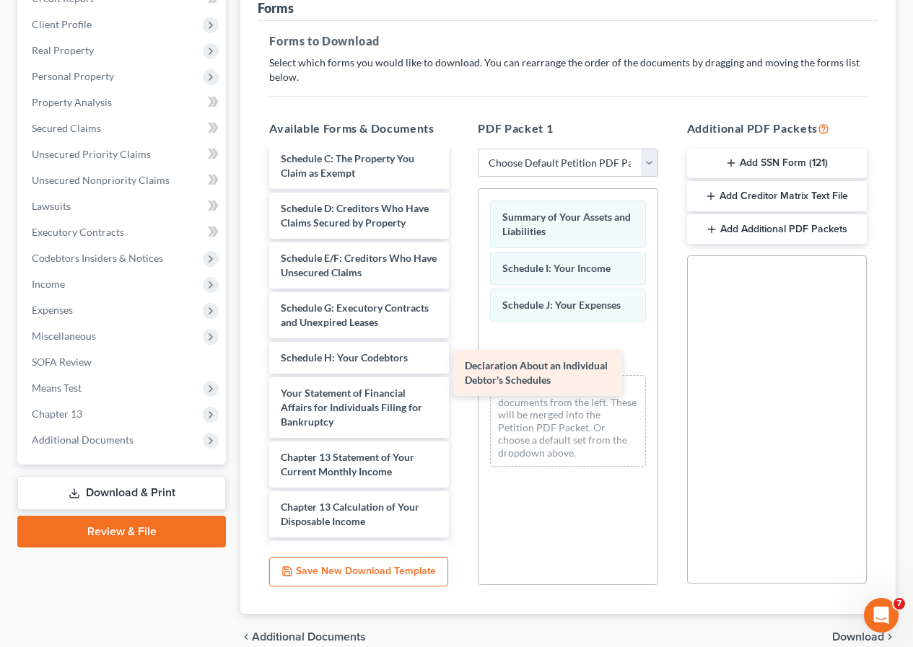
drag, startPoint x: 324, startPoint y: 437, endPoint x: 514, endPoint y: 369, distance: 202.4
click at [460, 369] on div "Declaration About an Individual Debtor's Schedules 2343771-CH13_A131-1721836974…" at bounding box center [359, 365] width 203 height 714
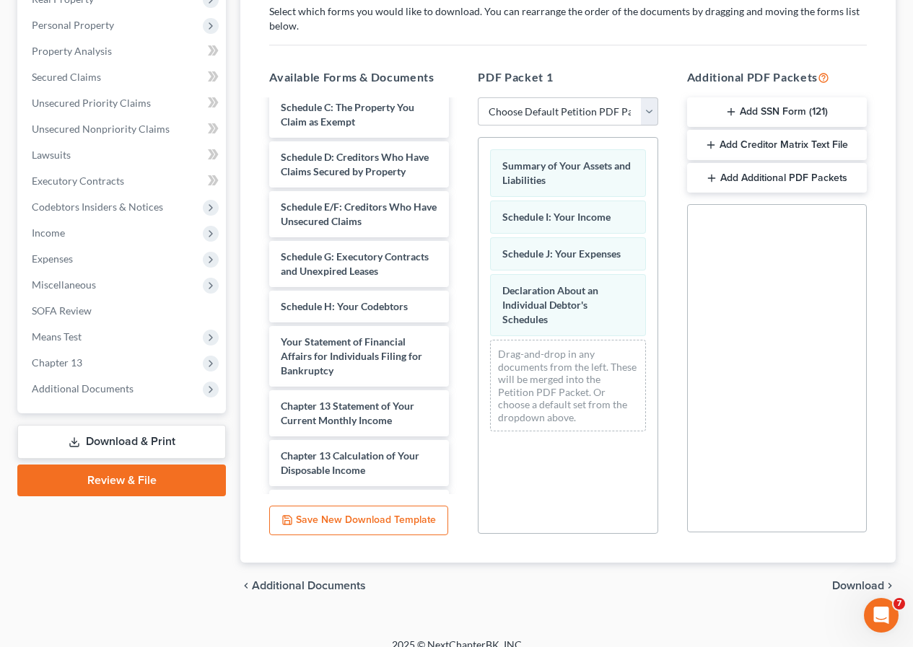
scroll to position [284, 0]
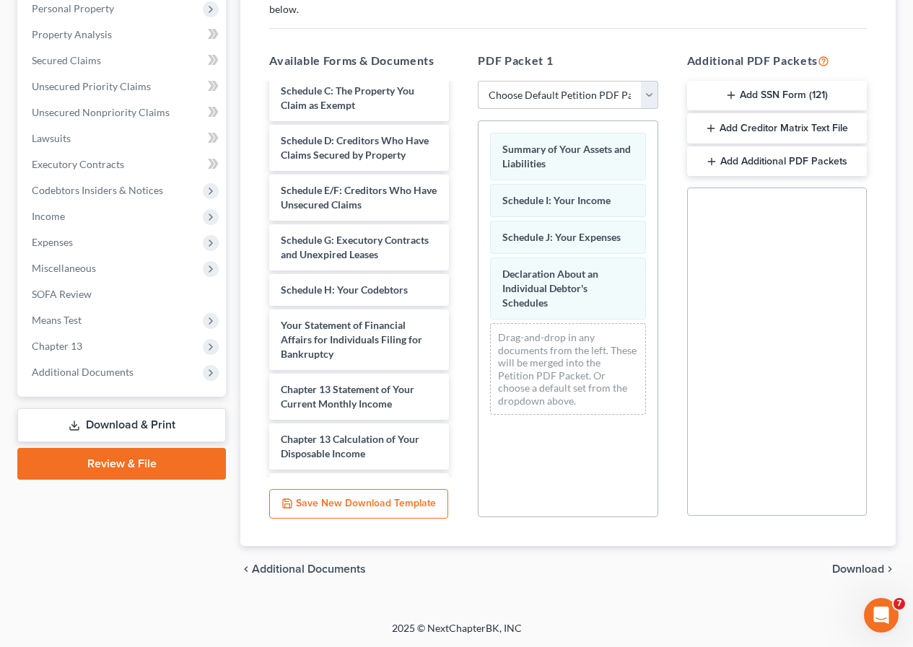
click at [843, 566] on span "Download" at bounding box center [858, 569] width 52 height 12
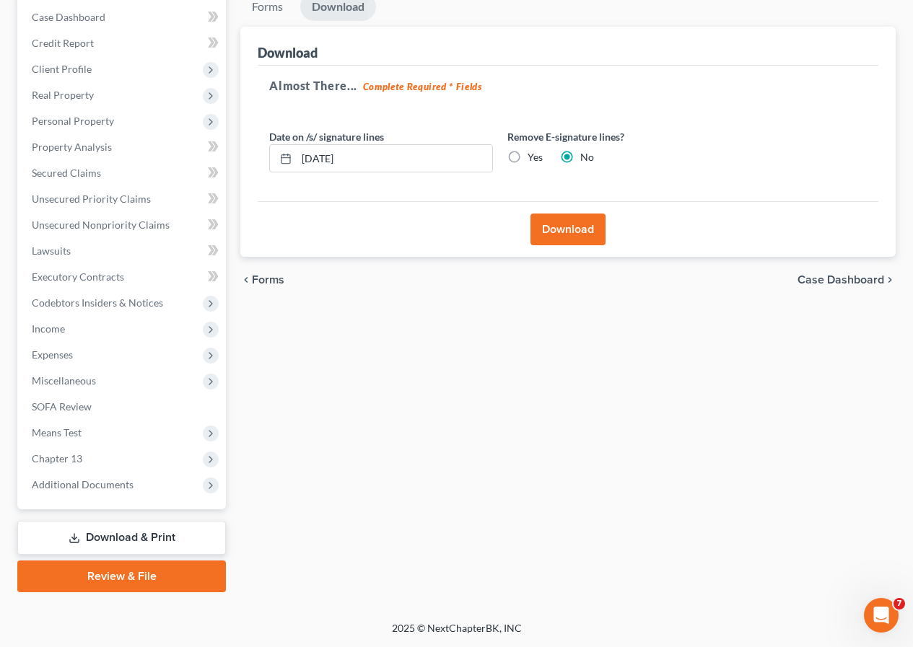
scroll to position [172, 0]
click at [576, 230] on button "Download" at bounding box center [567, 230] width 75 height 32
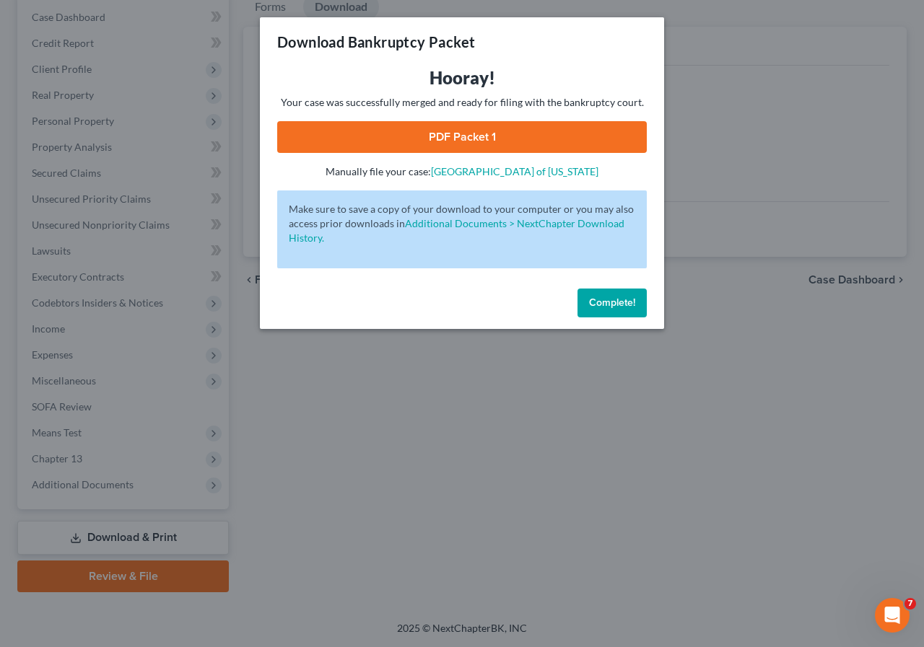
click at [454, 144] on link "PDF Packet 1" at bounding box center [461, 137] width 369 height 32
click at [603, 309] on button "Complete!" at bounding box center [611, 303] width 69 height 29
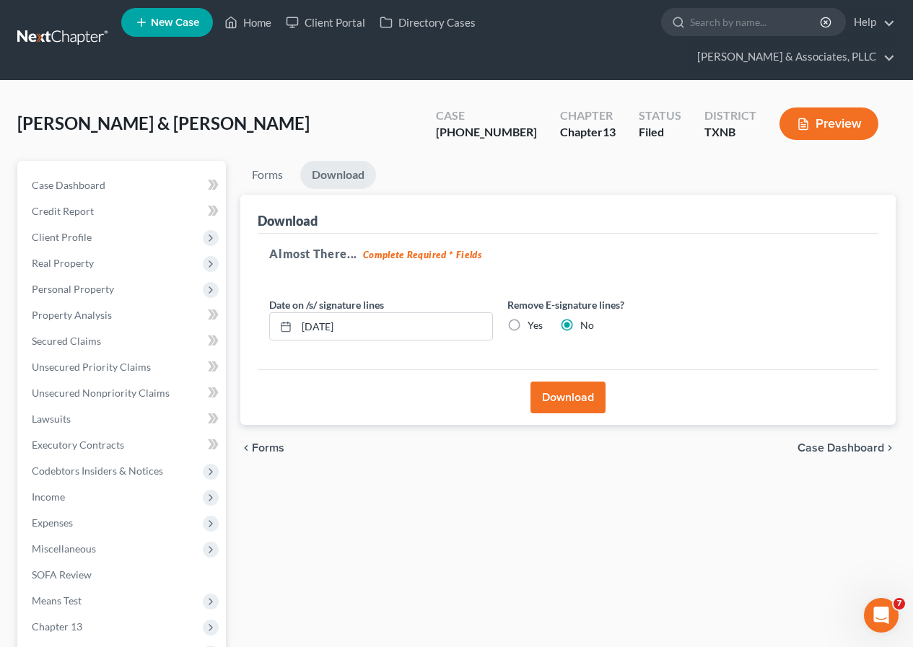
scroll to position [0, 0]
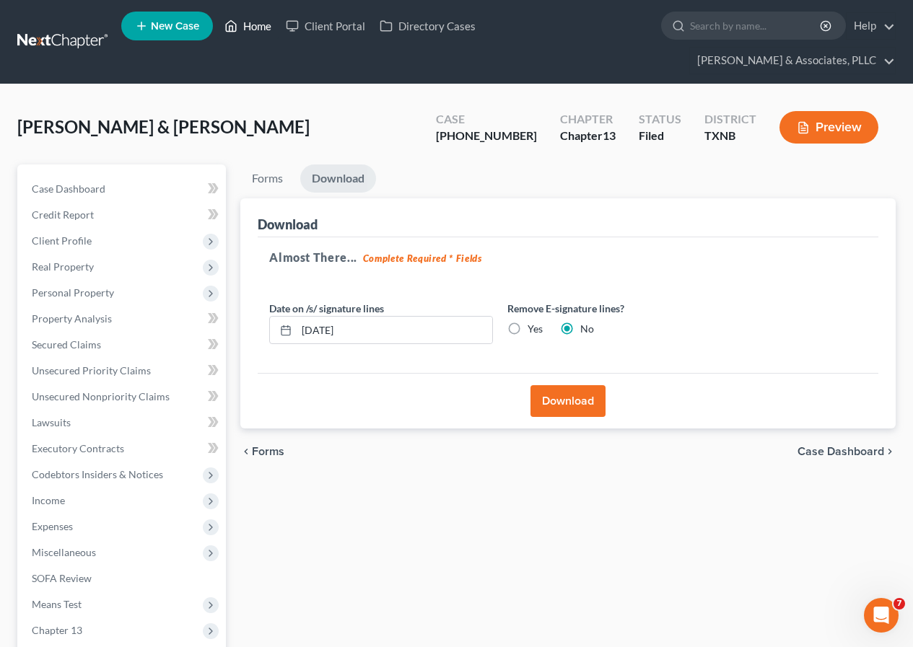
click at [247, 26] on link "Home" at bounding box center [247, 26] width 61 height 26
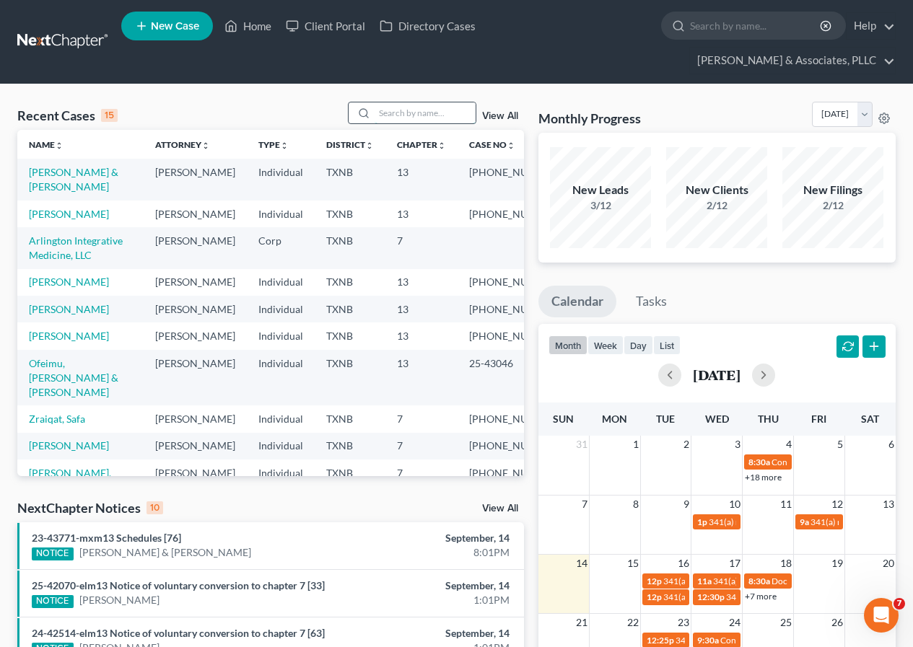
click at [411, 120] on input "search" at bounding box center [424, 112] width 101 height 21
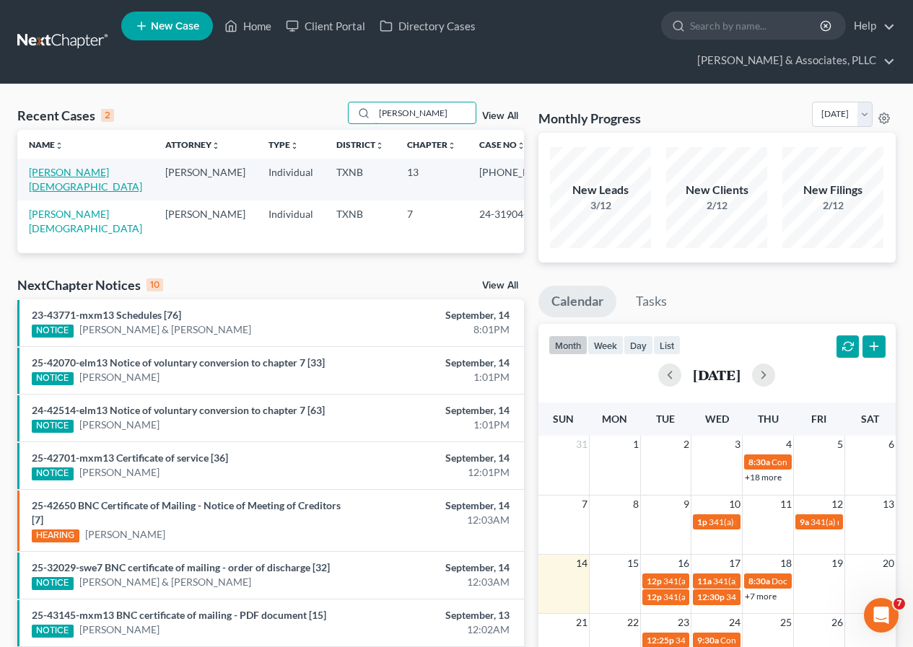
type input "[PERSON_NAME]"
click at [54, 171] on link "[PERSON_NAME][DEMOGRAPHIC_DATA]" at bounding box center [85, 179] width 113 height 27
select select "2"
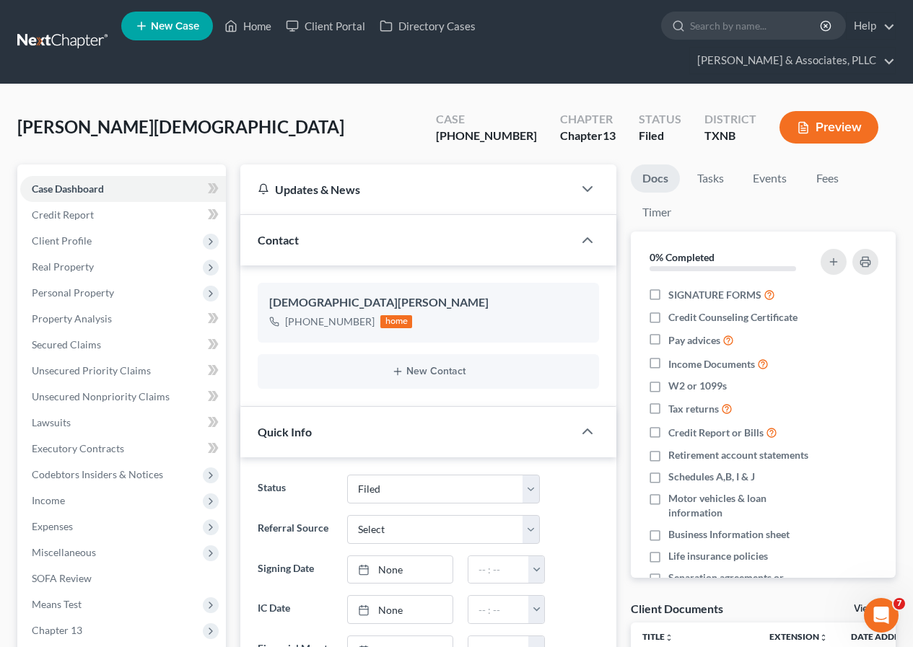
scroll to position [289, 0]
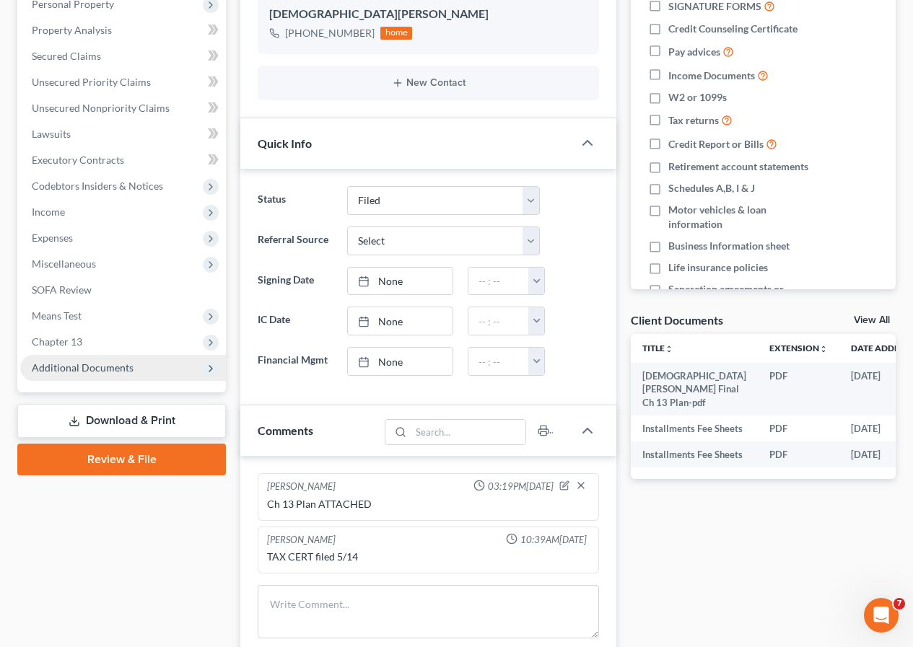
click at [110, 369] on span "Additional Documents" at bounding box center [83, 367] width 102 height 12
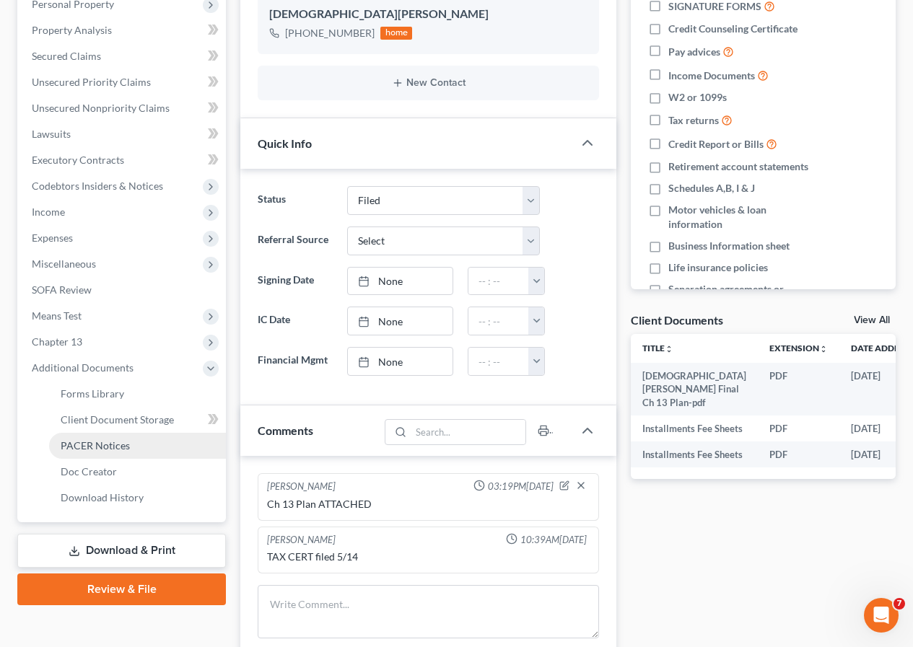
click at [110, 448] on span "PACER Notices" at bounding box center [95, 445] width 69 height 12
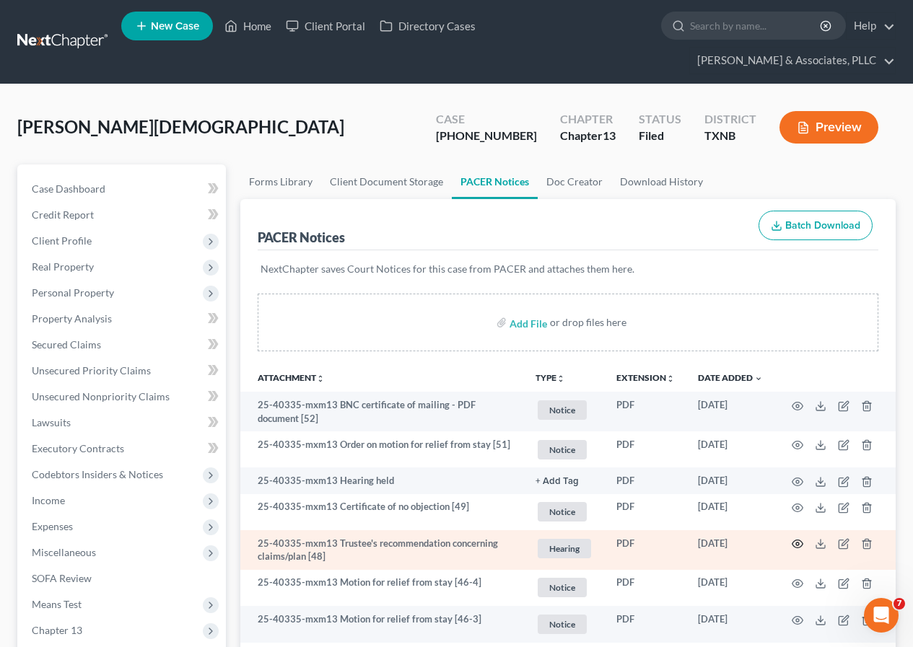
click at [795, 544] on icon "button" at bounding box center [797, 544] width 12 height 12
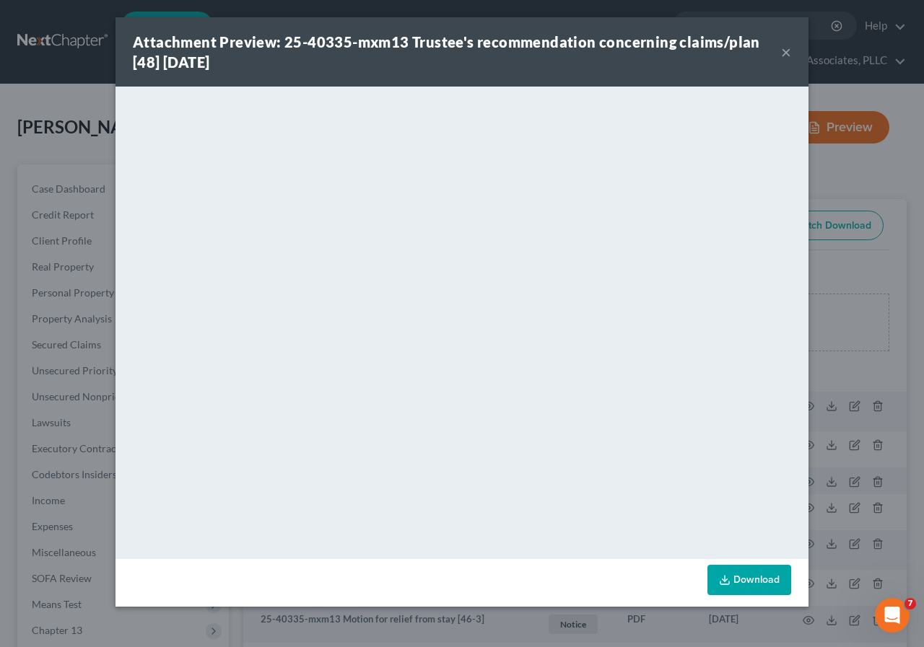
click at [786, 48] on button "×" at bounding box center [786, 51] width 10 height 17
